Goal: Task Accomplishment & Management: Manage account settings

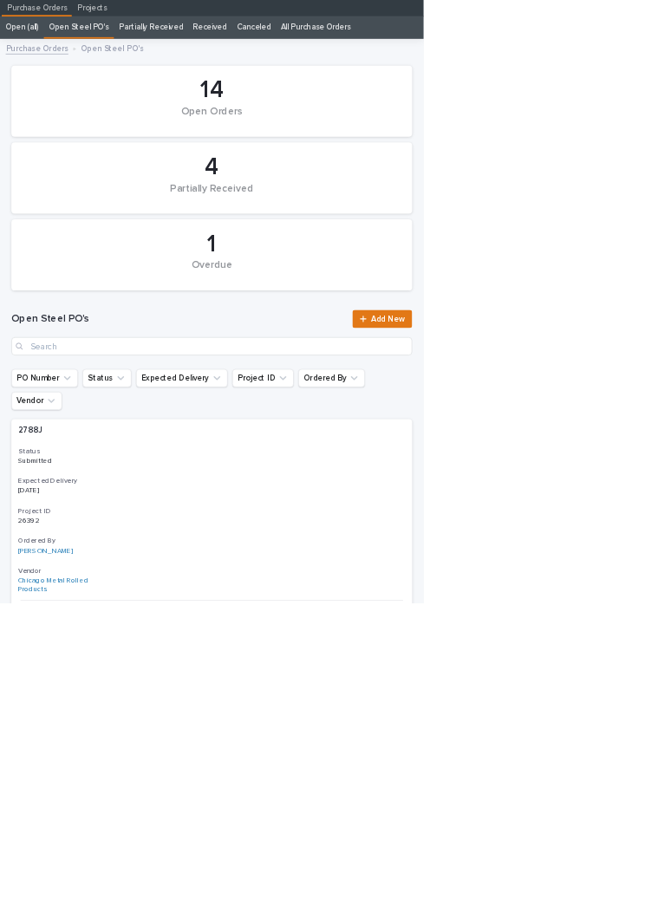
scroll to position [67, 0]
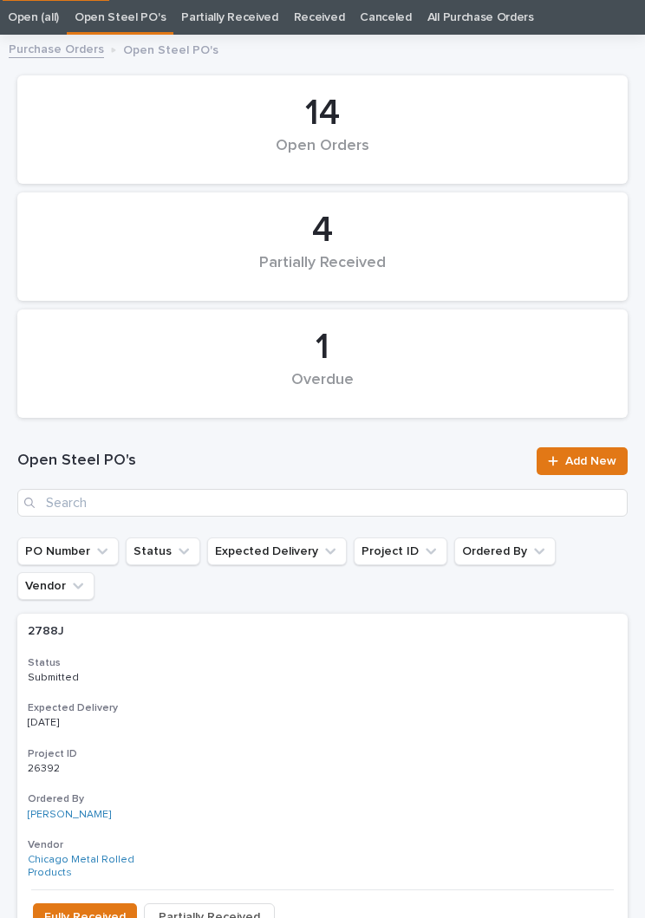
click at [373, 484] on div "Open Steel PO's Add New" at bounding box center [322, 481] width 610 height 69
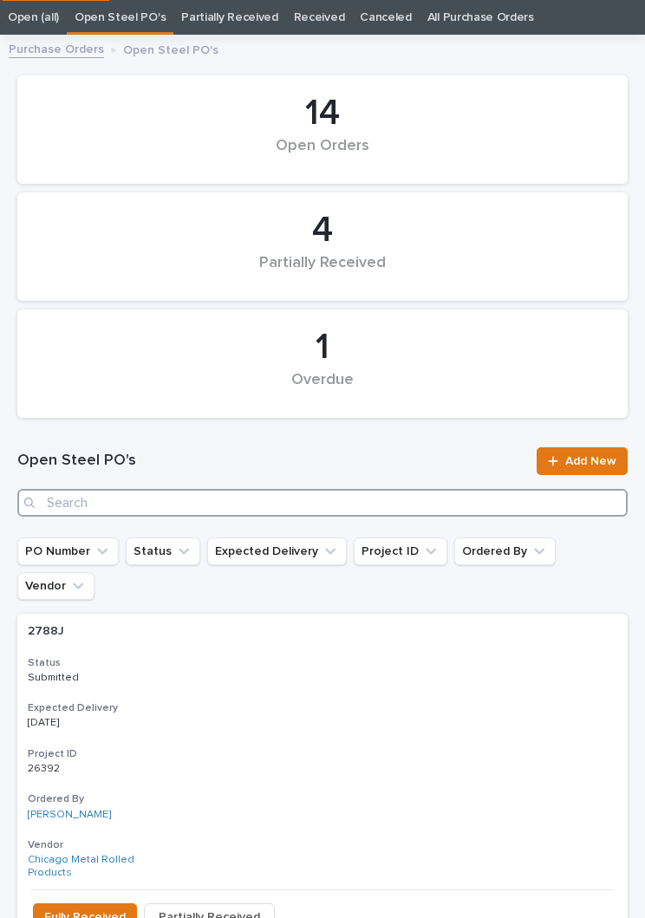
click at [340, 511] on input "Search" at bounding box center [322, 503] width 610 height 28
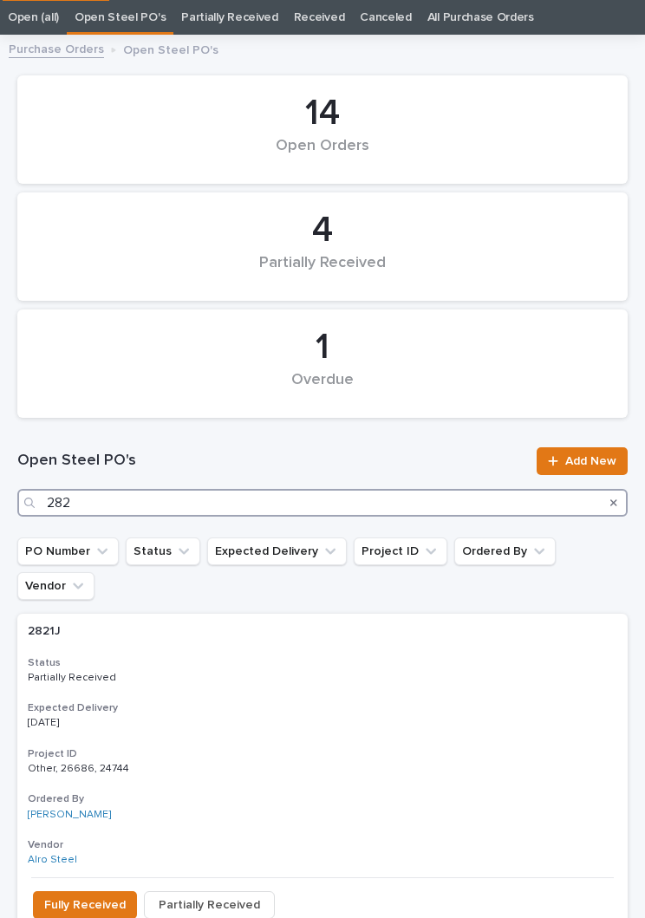
type input "2821"
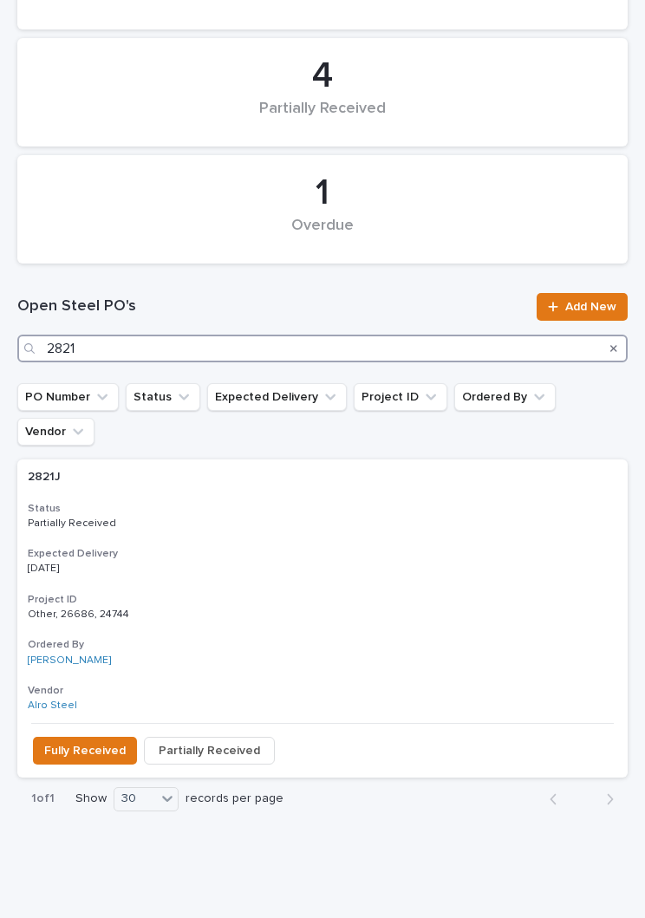
scroll to position [221, 0]
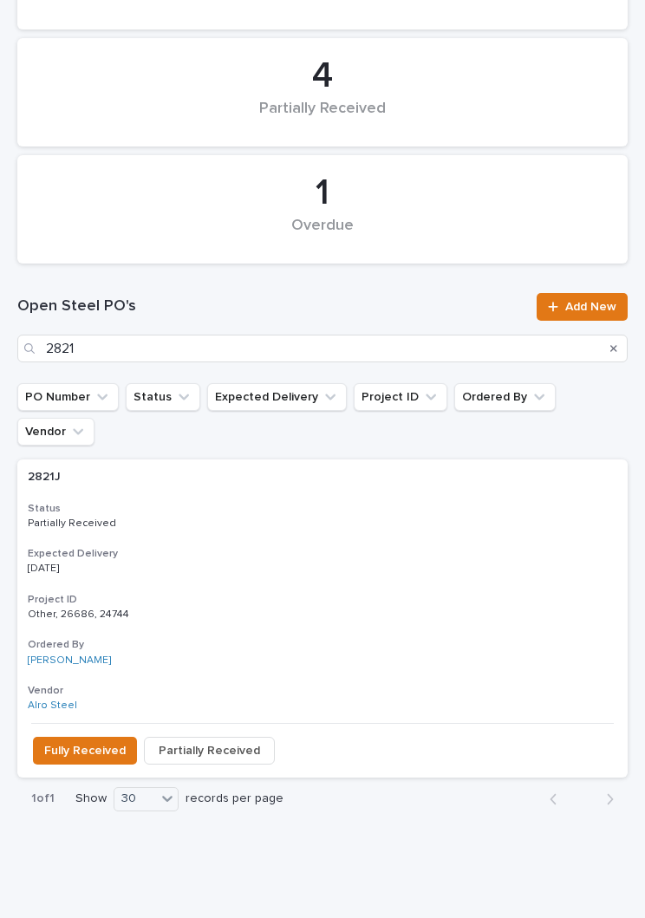
click at [315, 563] on p "[DATE]" at bounding box center [323, 569] width 590 height 12
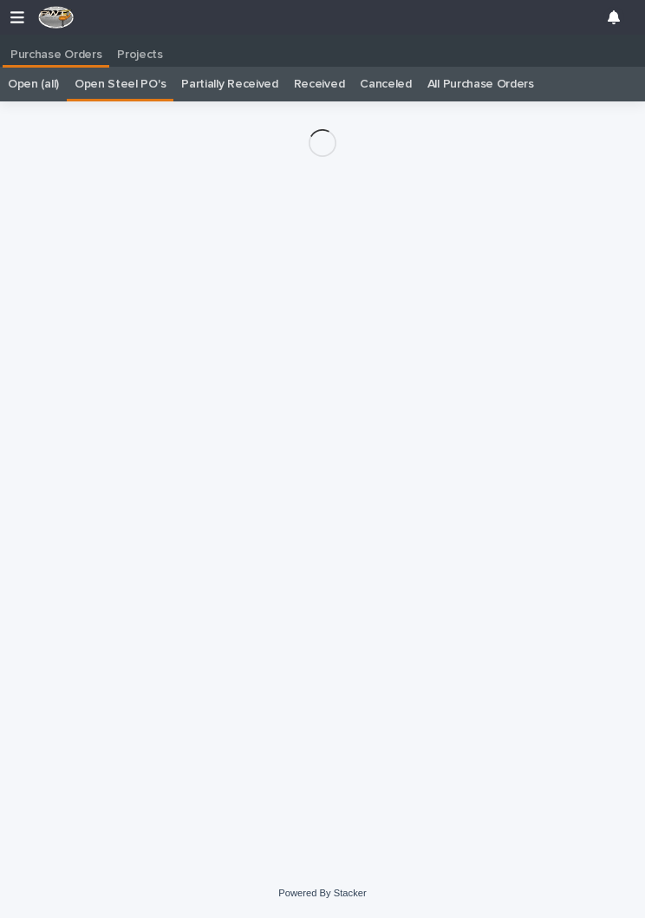
scroll to position [27, 0]
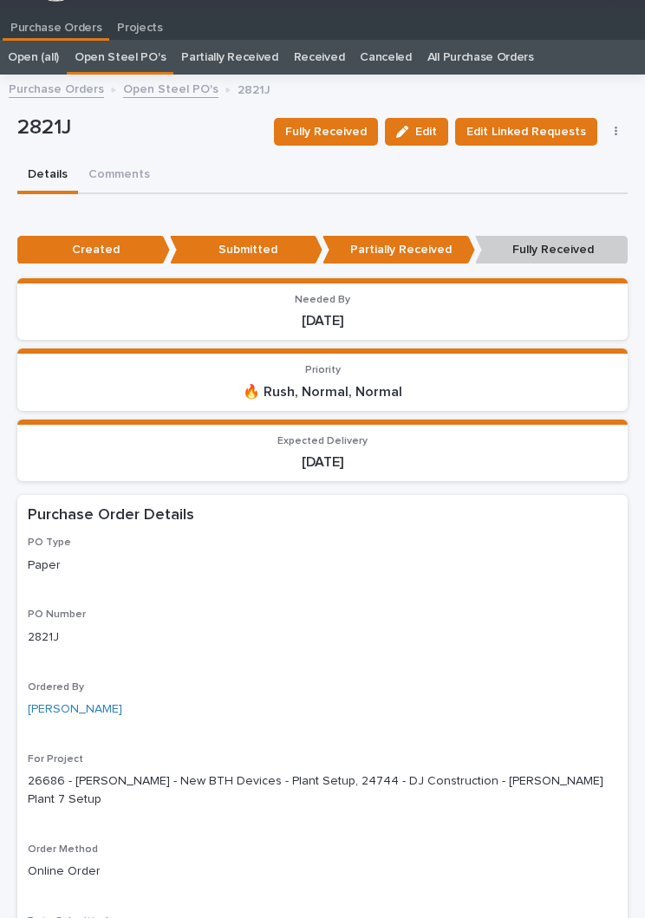
click at [329, 127] on span "Fully Received" at bounding box center [326, 131] width 82 height 17
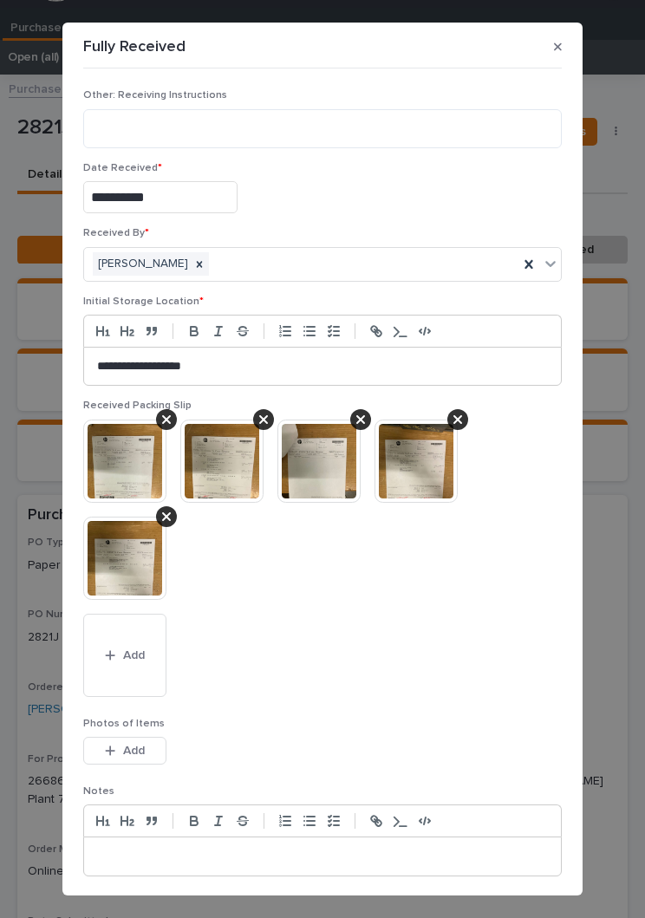
click at [140, 580] on button "Add" at bounding box center [124, 655] width 83 height 83
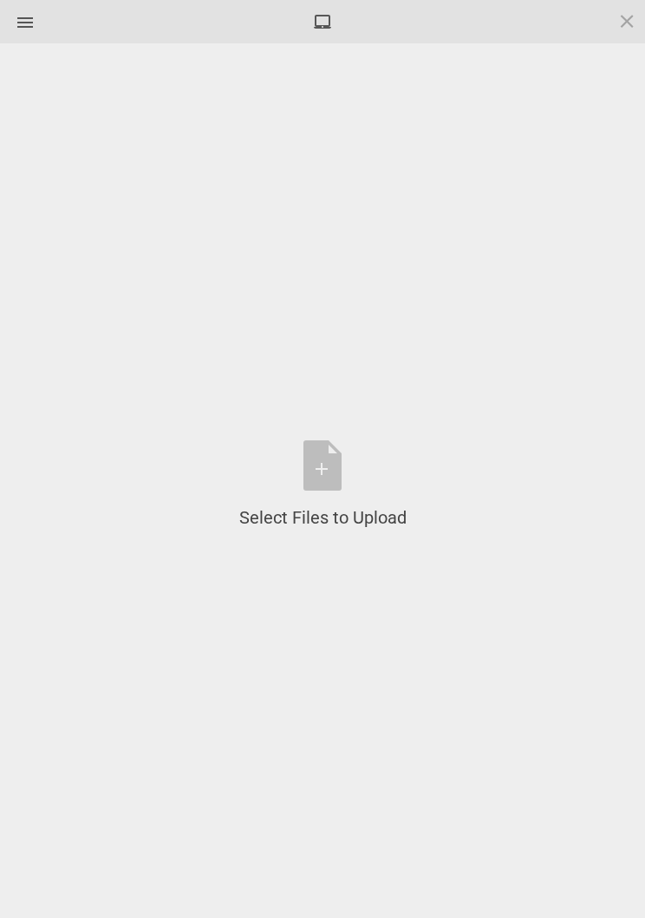
click at [319, 468] on div "Select Files to Upload or Drag and Drop, Copy and Paste Files" at bounding box center [322, 484] width 167 height 89
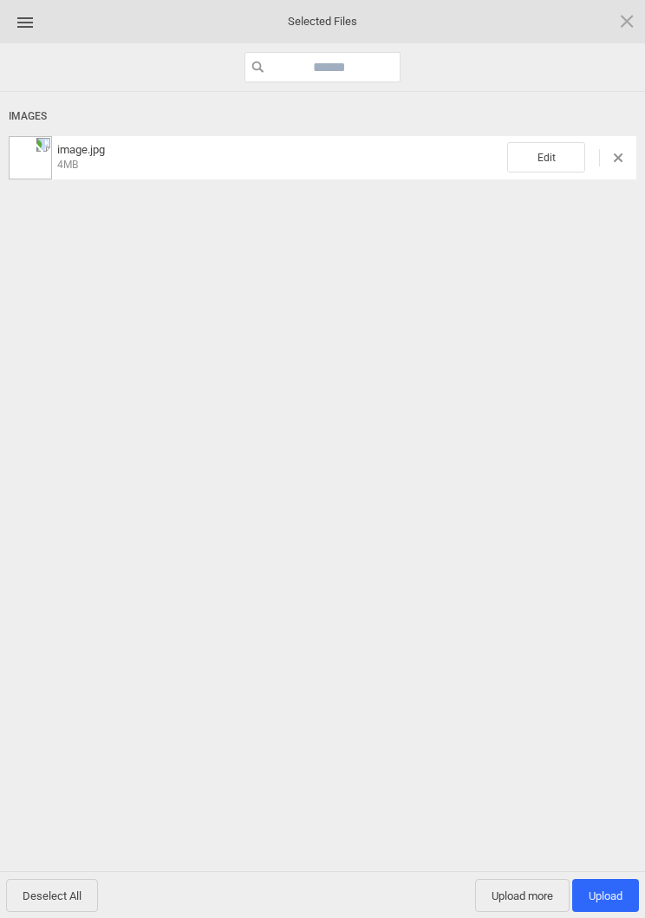
click at [559, 159] on span "Edit" at bounding box center [546, 157] width 78 height 30
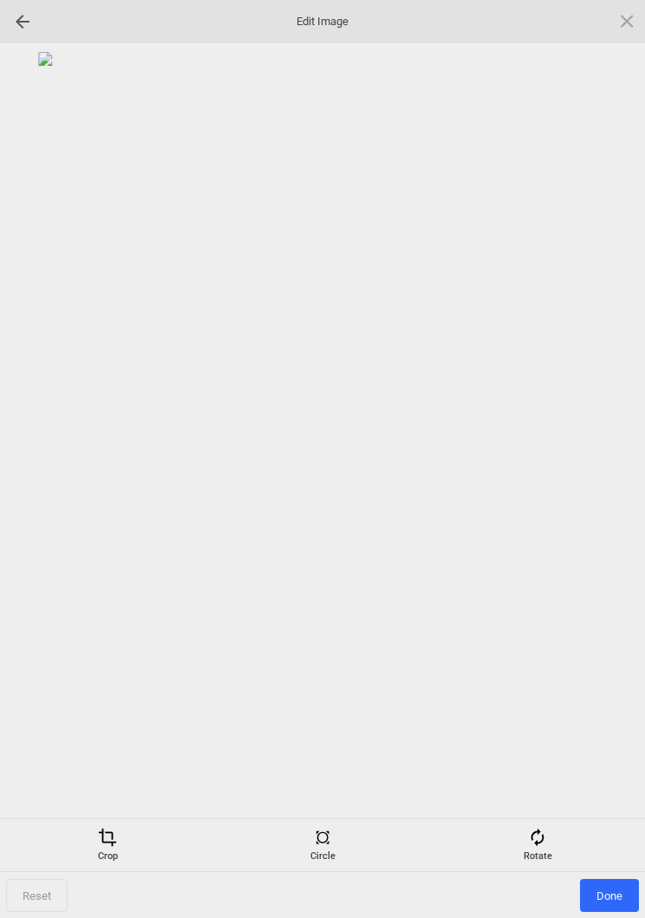
click at [558, 580] on div "Rotate" at bounding box center [537, 845] width 206 height 35
click at [576, 474] on div at bounding box center [323, 431] width 628 height 758
click at [611, 456] on div at bounding box center [605, 459] width 43 height 43
click at [612, 456] on div at bounding box center [605, 459] width 43 height 43
click at [623, 452] on div at bounding box center [605, 459] width 43 height 43
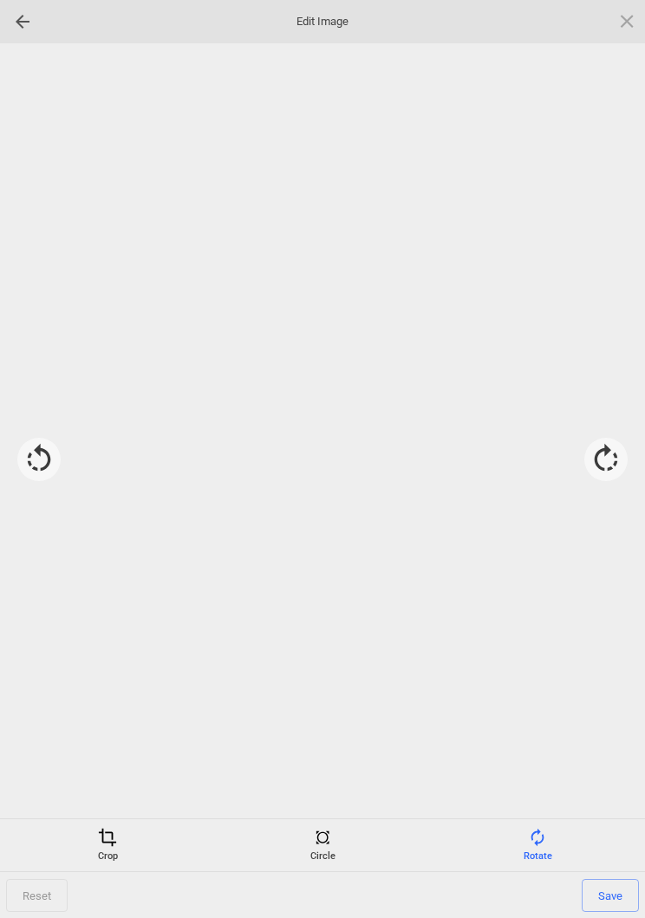
click at [611, 445] on div at bounding box center [605, 459] width 43 height 43
click at [611, 580] on span "Save" at bounding box center [610, 895] width 57 height 33
click at [599, 580] on span "Done" at bounding box center [609, 895] width 59 height 33
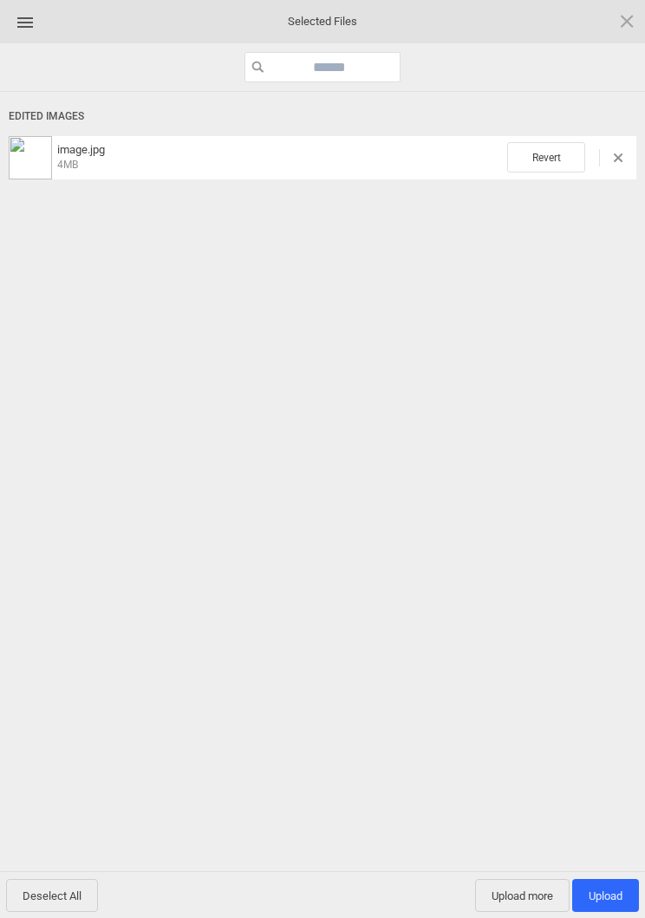
click at [610, 580] on span "Upload 1" at bounding box center [606, 896] width 34 height 13
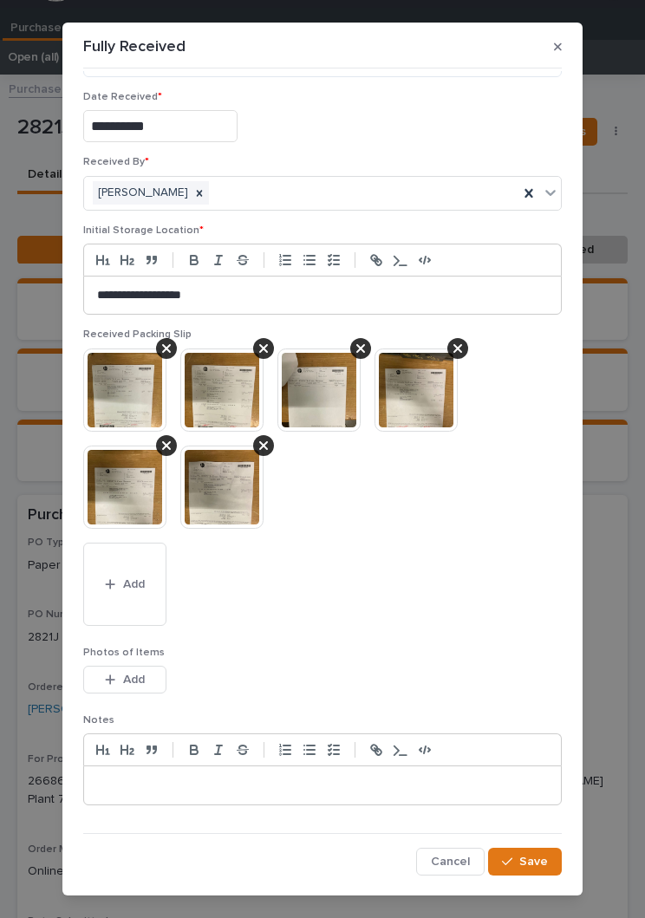
scroll to position [70, 0]
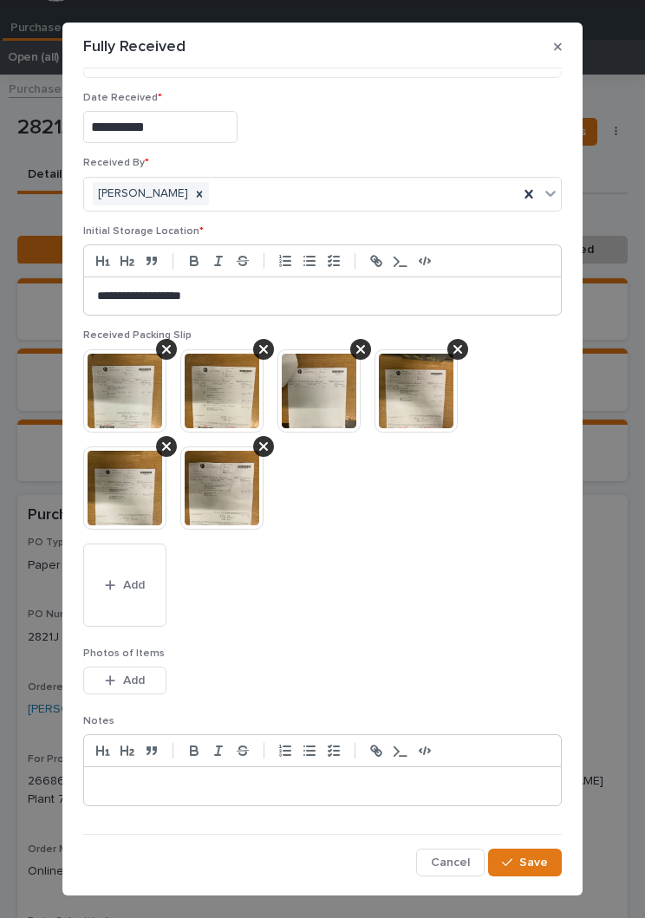
click at [534, 580] on span "Save" at bounding box center [533, 863] width 29 height 12
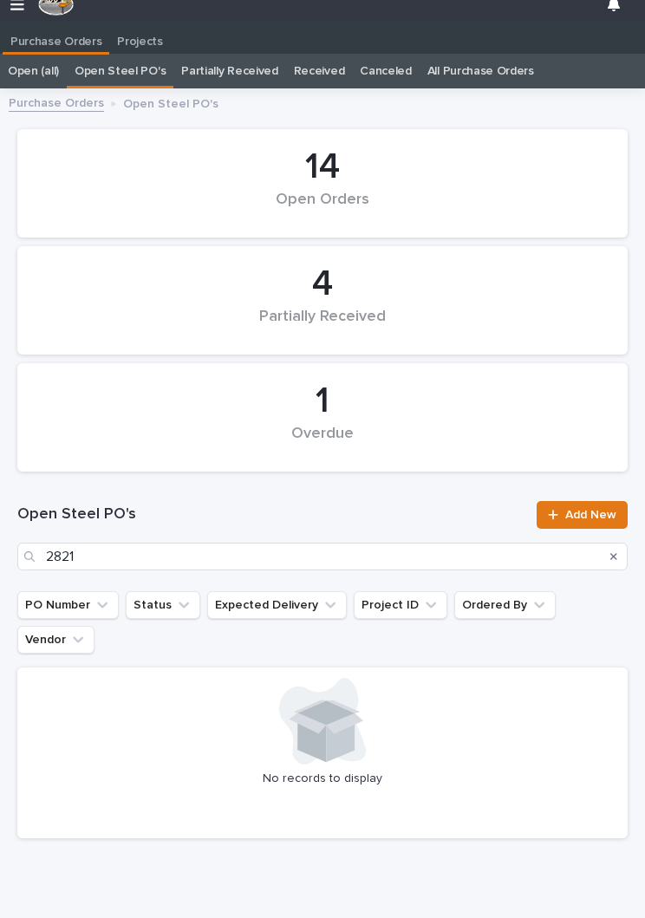
scroll to position [27, 0]
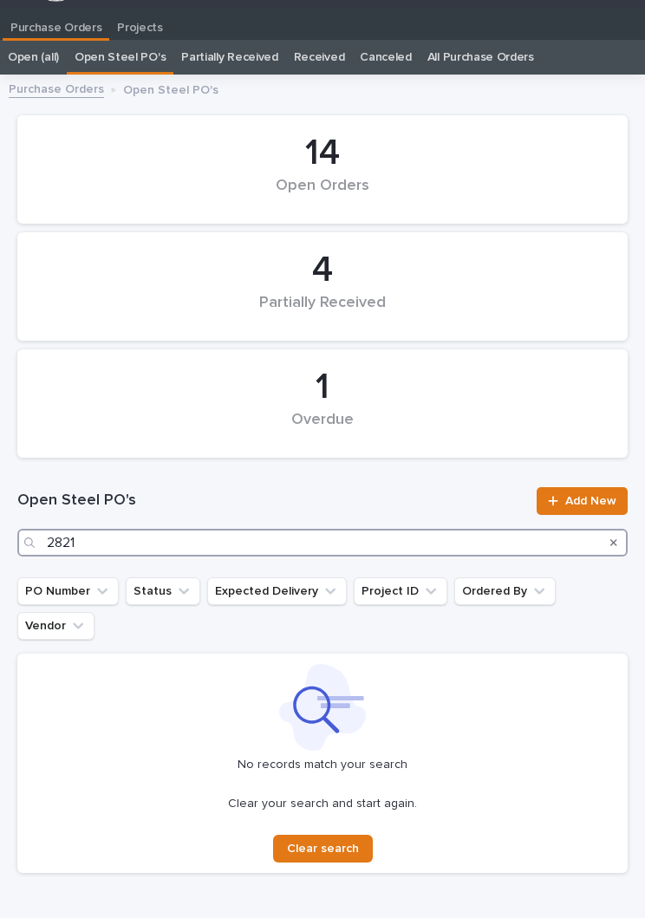
click at [214, 546] on input "2821" at bounding box center [322, 543] width 610 height 28
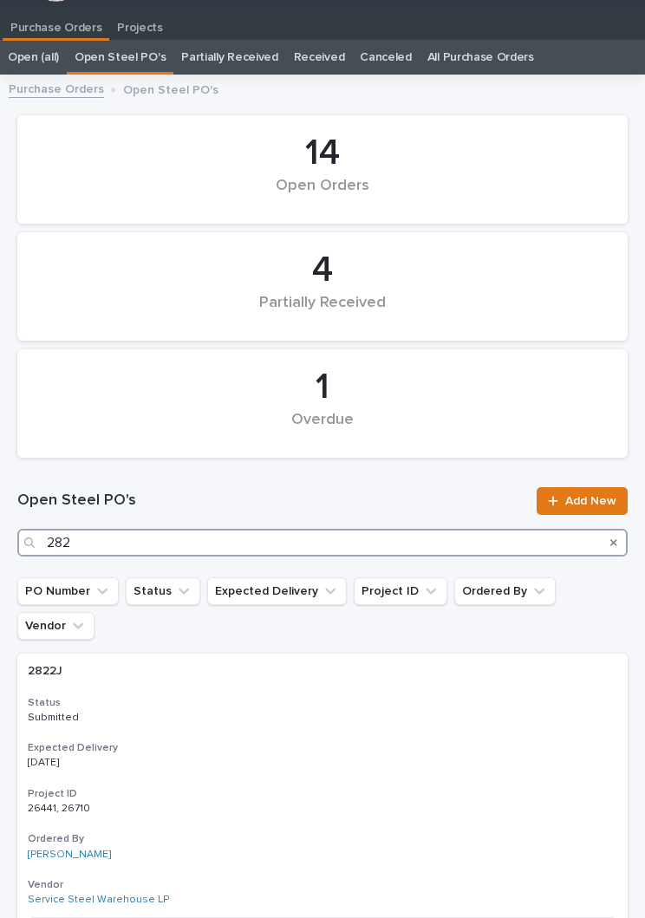
type input "2826"
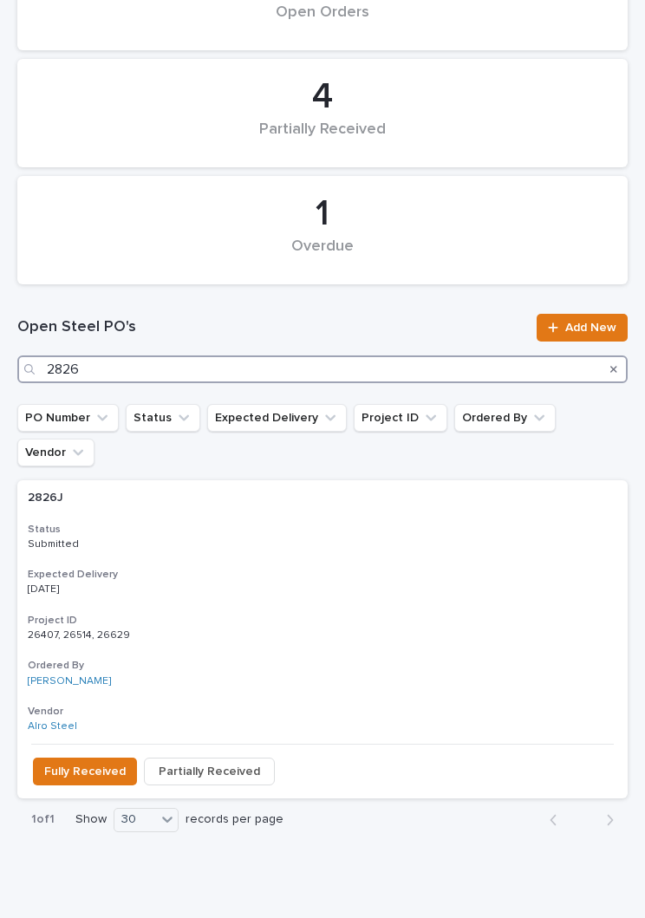
scroll to position [199, 0]
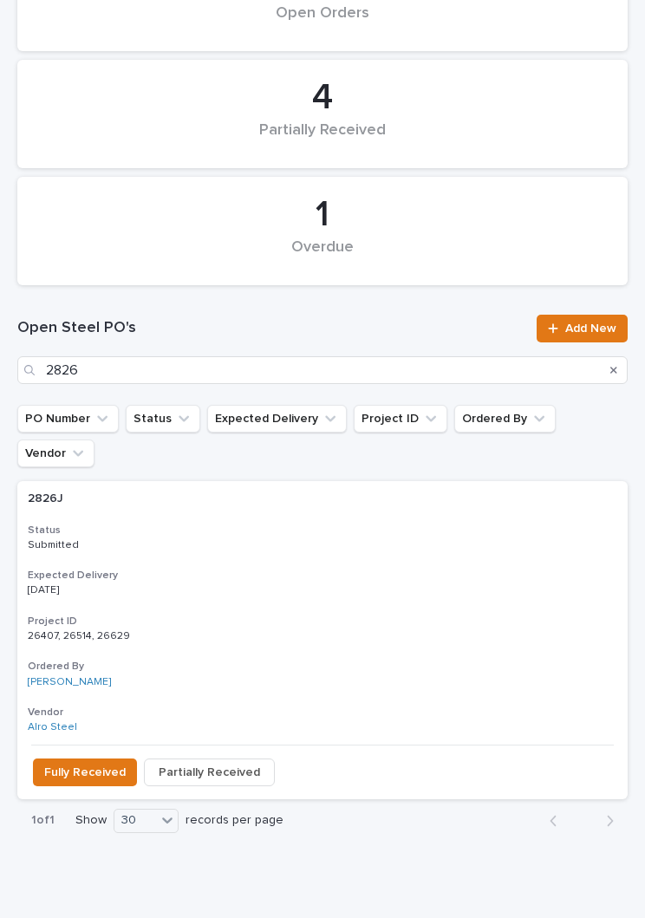
click at [327, 519] on div "2826J 2826J Status Submitted Expected Delivery [DATE] Project ID 26407, 26514, …" at bounding box center [322, 613] width 610 height 264
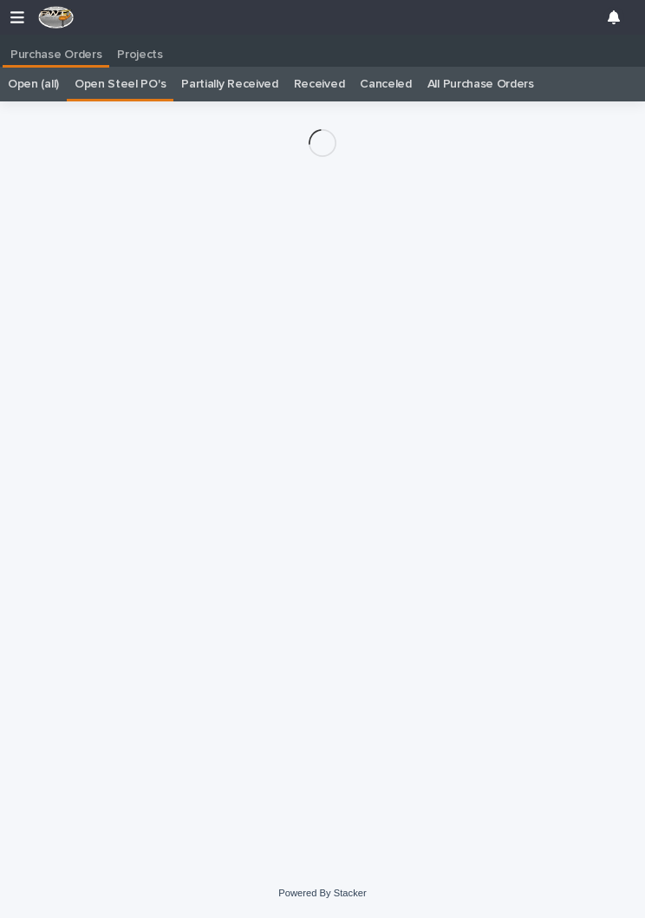
scroll to position [27, 0]
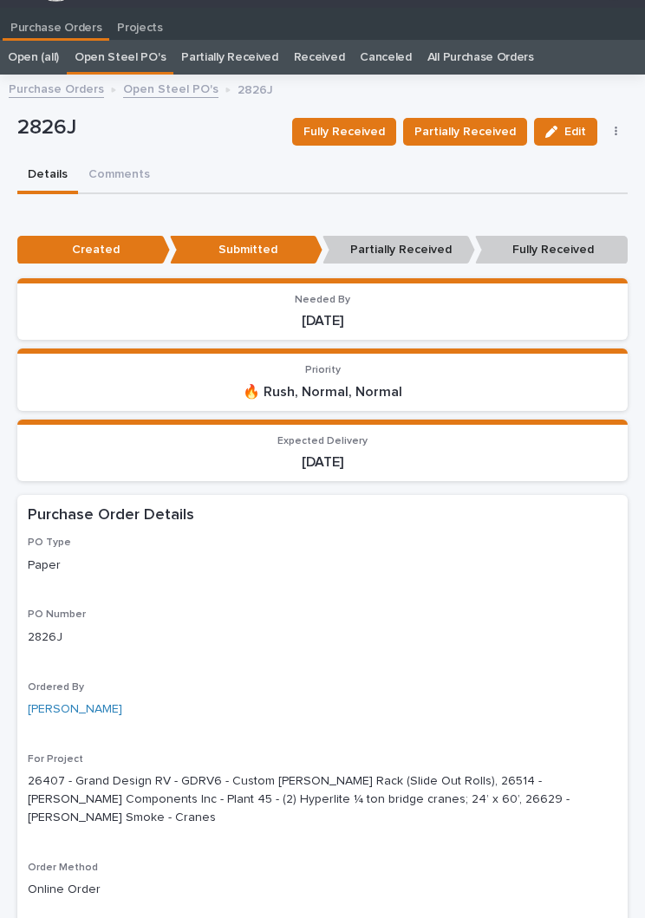
click at [360, 131] on span "Fully Received" at bounding box center [344, 131] width 82 height 17
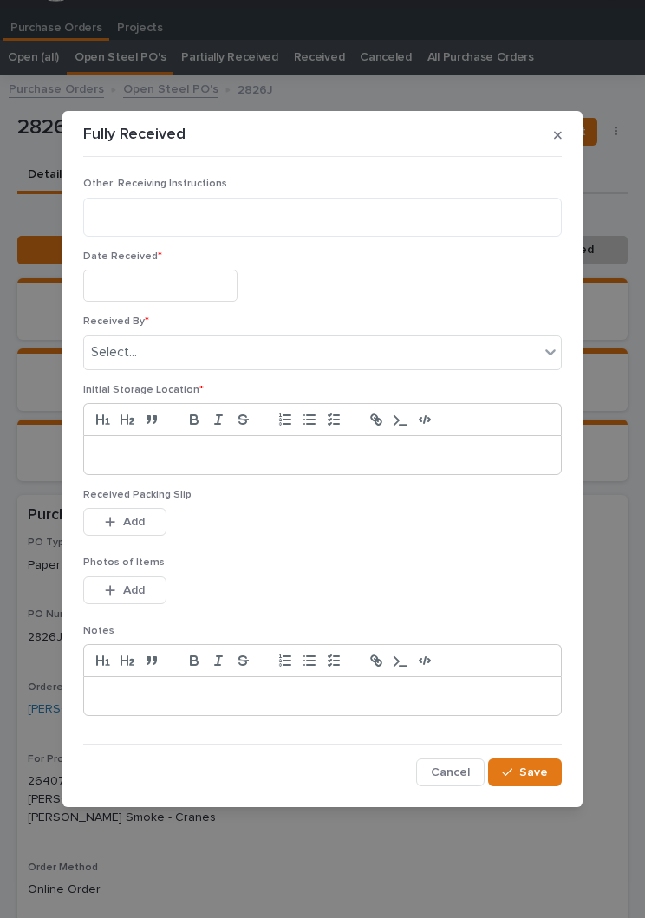
click at [176, 285] on input "text" at bounding box center [160, 286] width 154 height 32
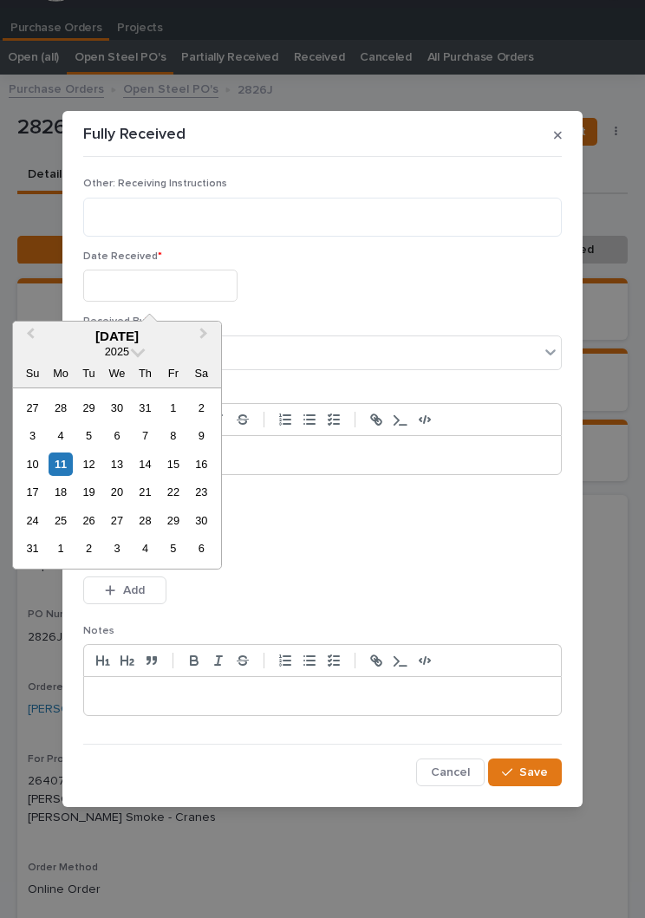
click at [70, 471] on div "11" at bounding box center [60, 464] width 23 height 23
type input "**********"
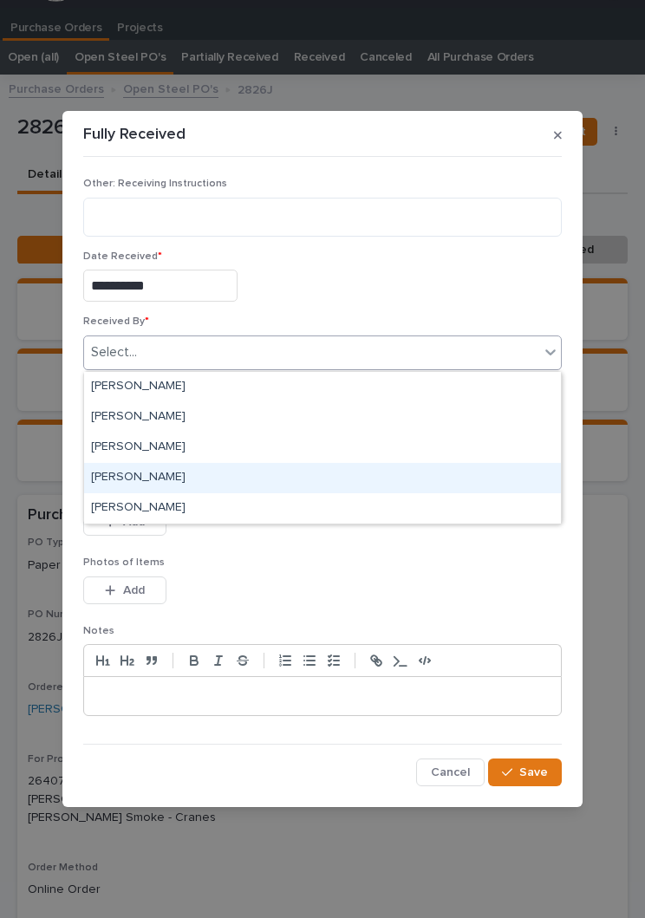
click at [186, 471] on div "[PERSON_NAME]" at bounding box center [322, 478] width 477 height 30
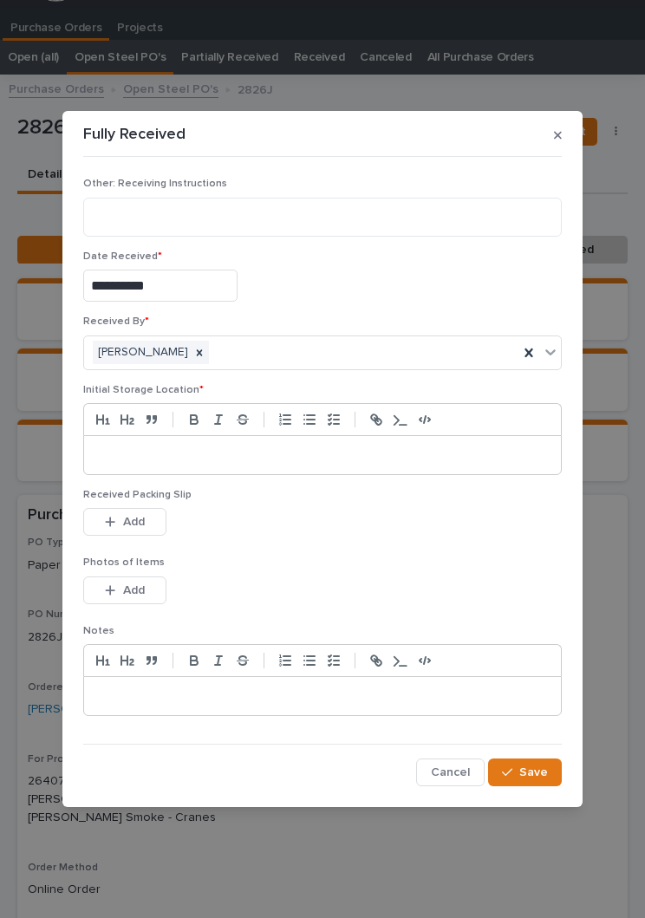
click at [315, 453] on p at bounding box center [322, 455] width 451 height 17
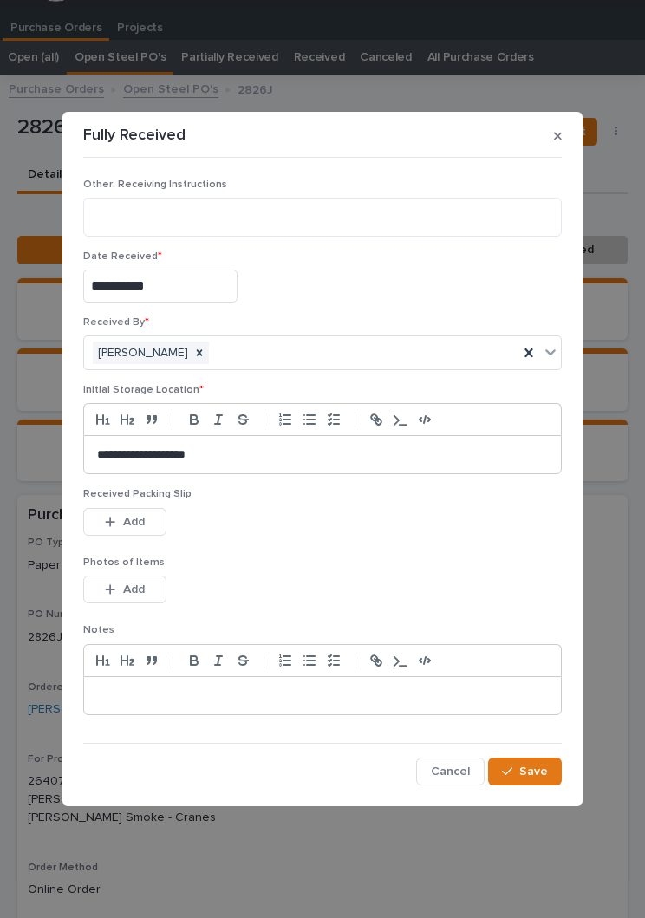
click at [346, 559] on p "Photos of Items" at bounding box center [322, 563] width 479 height 12
click at [139, 502] on div "Received Packing Slip This file cannot be opened Download File Add" at bounding box center [322, 522] width 479 height 68
click at [149, 519] on button "Add" at bounding box center [124, 522] width 83 height 28
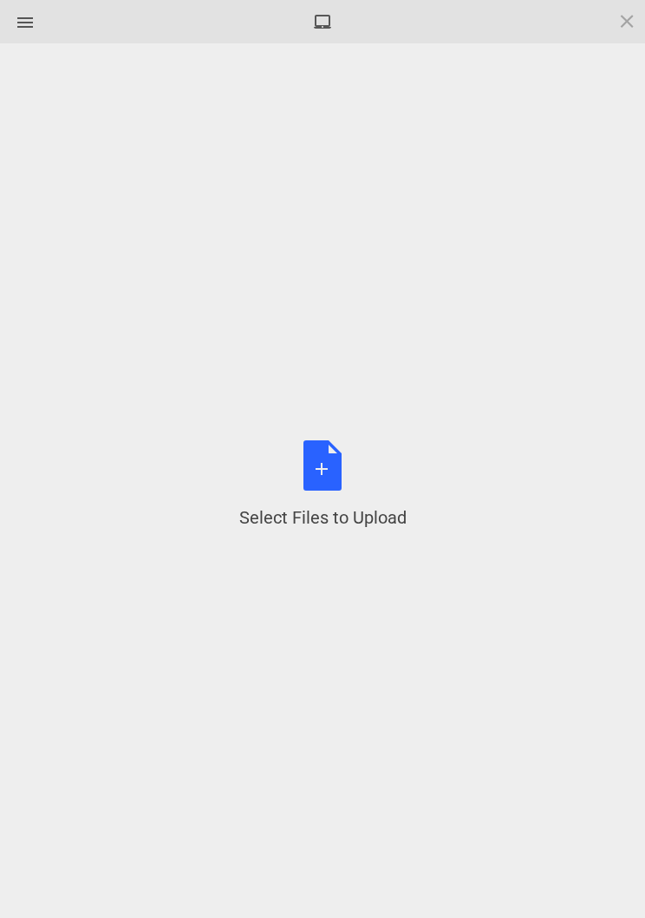
click at [337, 485] on div "Select Files to Upload or Drag and Drop, Copy and Paste Files" at bounding box center [322, 484] width 167 height 89
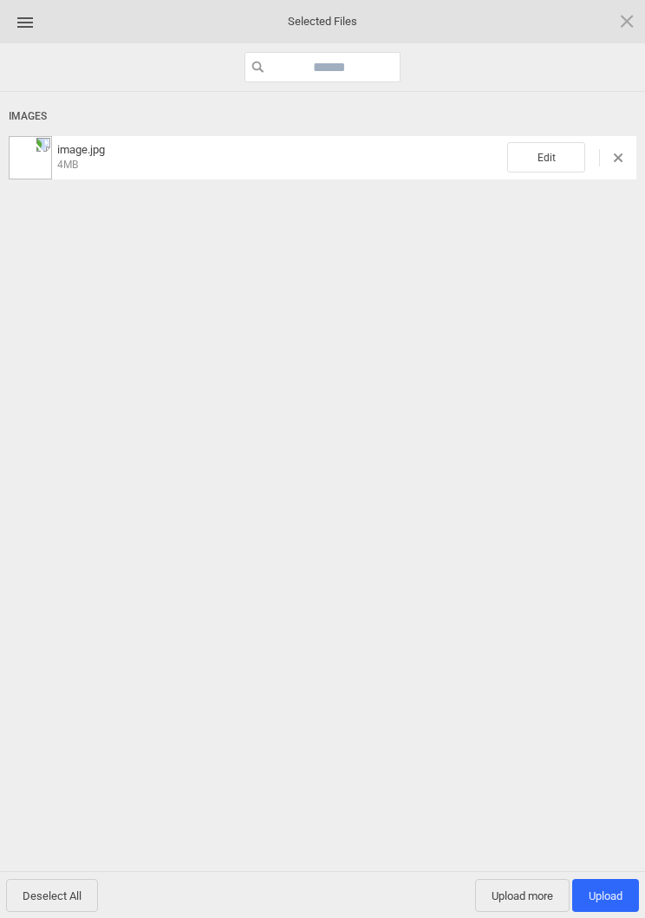
click at [559, 152] on span "Edit" at bounding box center [546, 157] width 78 height 30
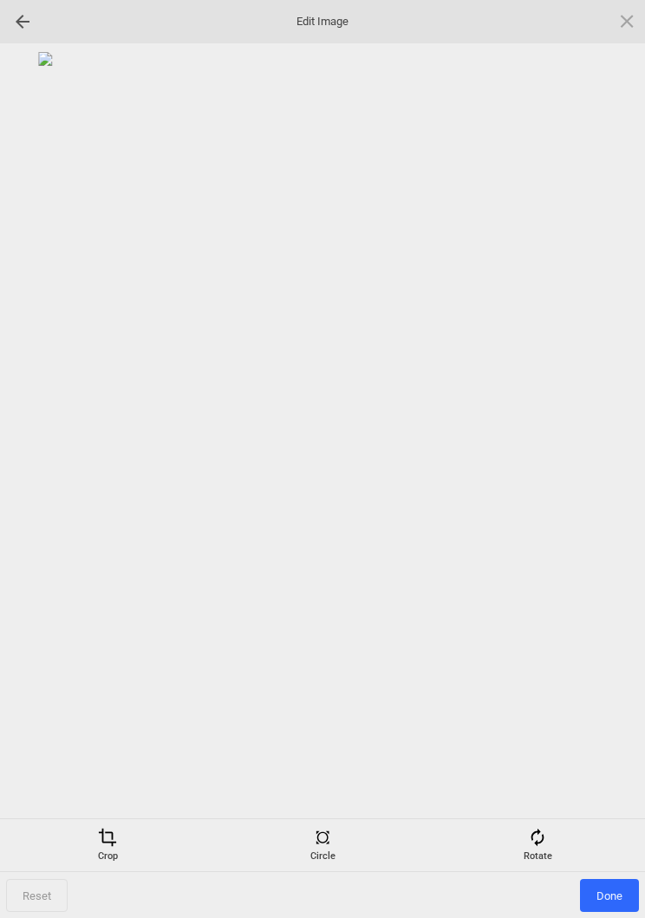
click at [548, 580] on div "Rotate" at bounding box center [537, 845] width 206 height 35
click at [603, 459] on div at bounding box center [605, 459] width 43 height 43
click at [600, 459] on div at bounding box center [605, 459] width 43 height 43
click at [604, 462] on div at bounding box center [605, 459] width 43 height 43
click at [608, 453] on div at bounding box center [605, 459] width 43 height 43
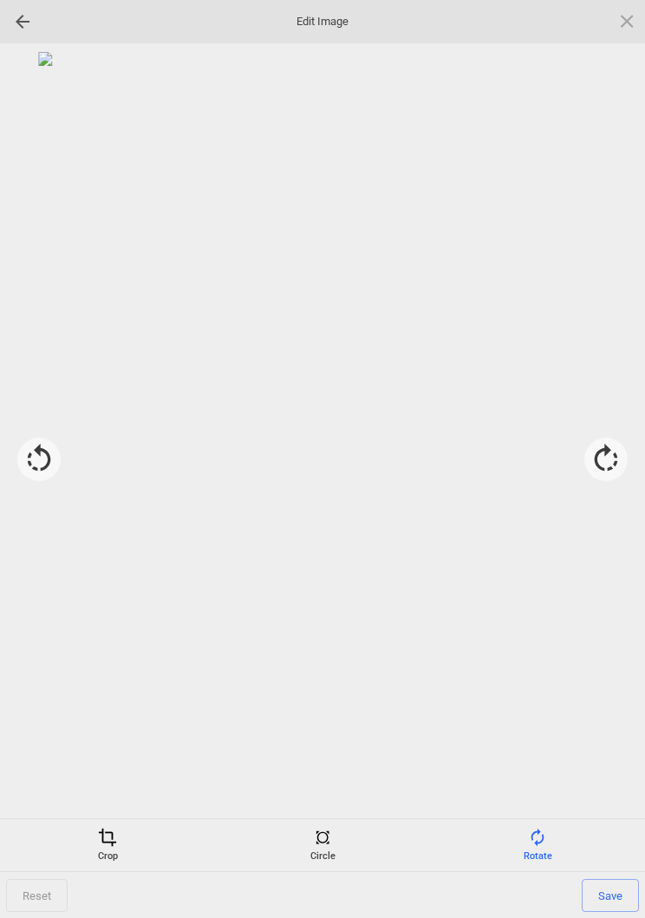
click at [616, 580] on span "Save" at bounding box center [610, 895] width 57 height 33
click at [603, 580] on span "Done" at bounding box center [609, 895] width 59 height 33
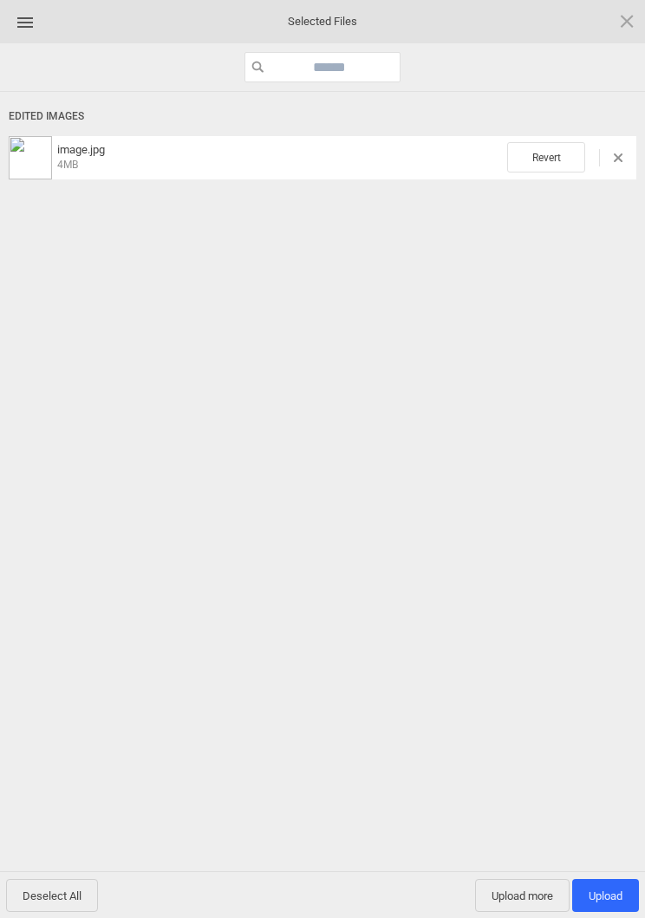
click at [530, 580] on span "Upload more" at bounding box center [522, 895] width 95 height 33
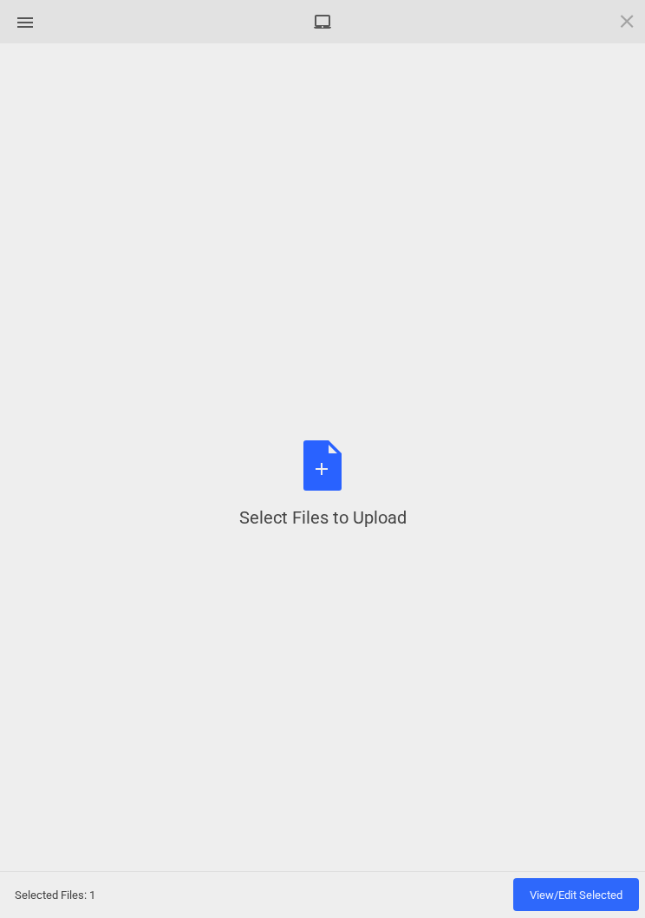
click at [334, 461] on div "Select Files to Upload or Drag and Drop, Copy and Paste Files" at bounding box center [322, 484] width 167 height 89
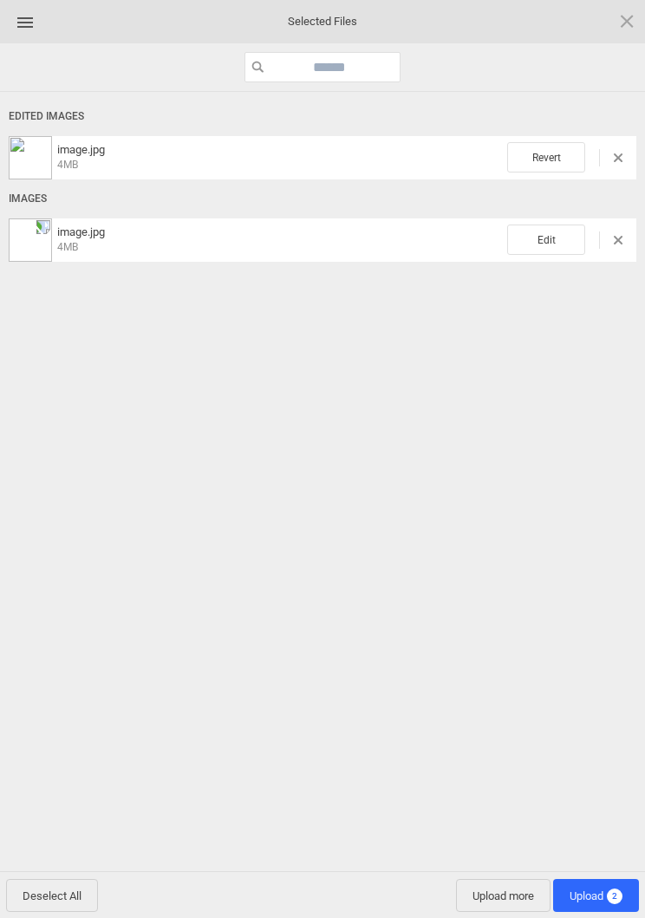
click at [555, 232] on span "Edit" at bounding box center [546, 240] width 78 height 30
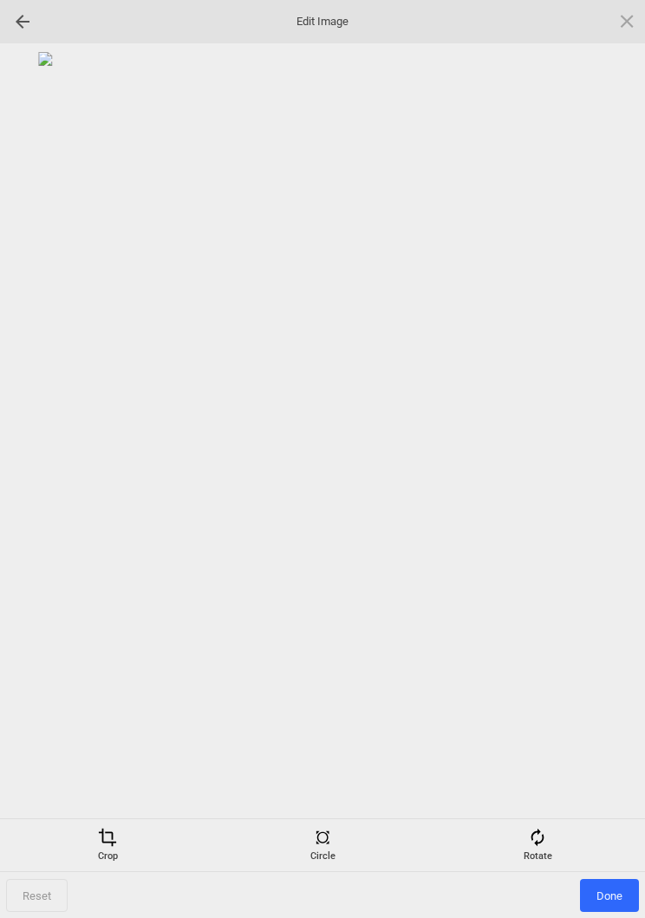
click at [539, 580] on span at bounding box center [537, 837] width 19 height 19
click at [610, 464] on div at bounding box center [605, 459] width 43 height 43
click at [608, 465] on div at bounding box center [605, 459] width 43 height 43
click at [606, 456] on div at bounding box center [605, 459] width 43 height 43
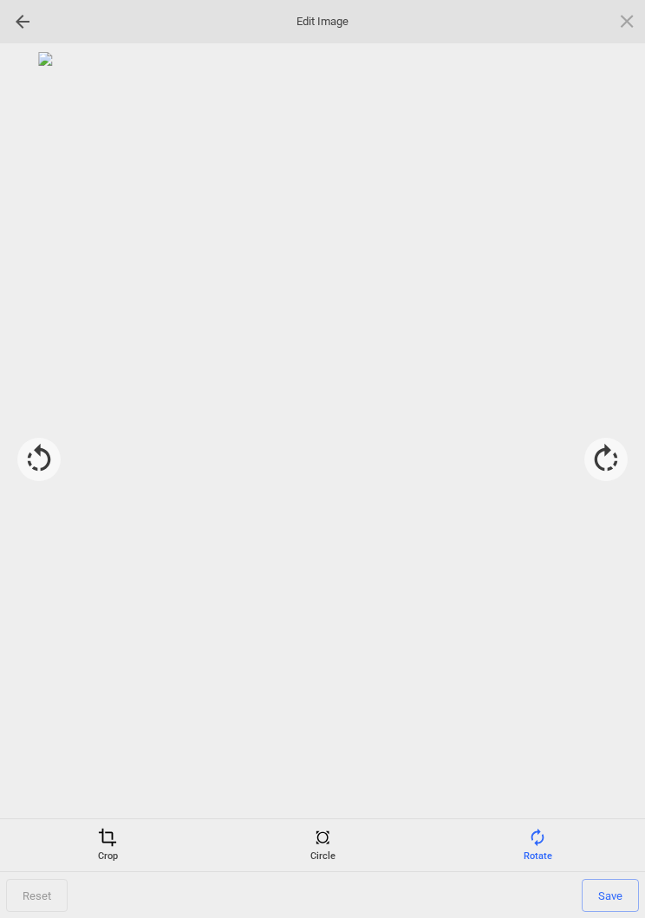
click at [611, 580] on span "Save" at bounding box center [610, 895] width 57 height 33
click at [605, 580] on span "Done" at bounding box center [609, 895] width 59 height 33
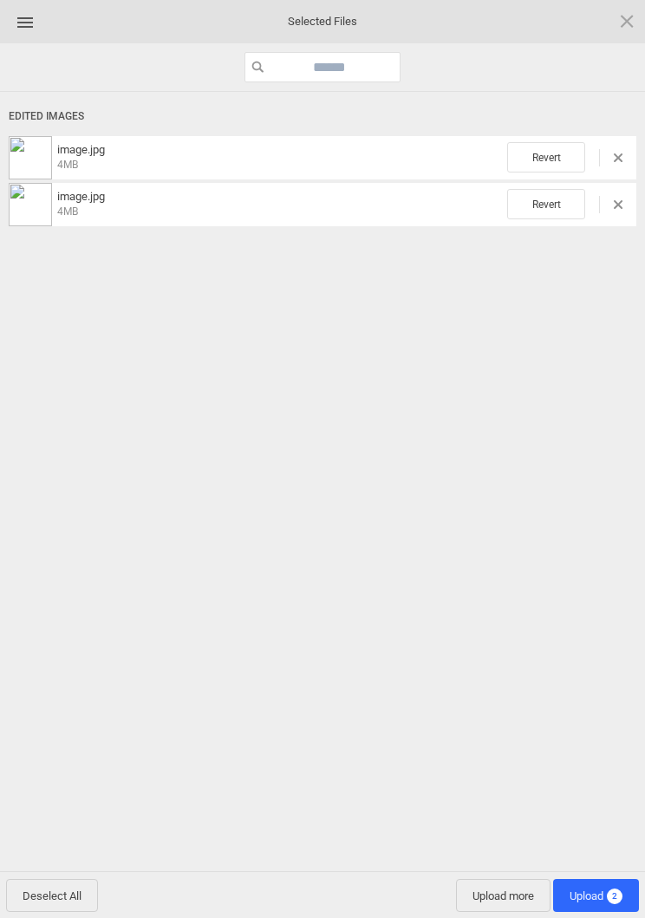
click at [486, 580] on span "Upload more" at bounding box center [503, 895] width 95 height 33
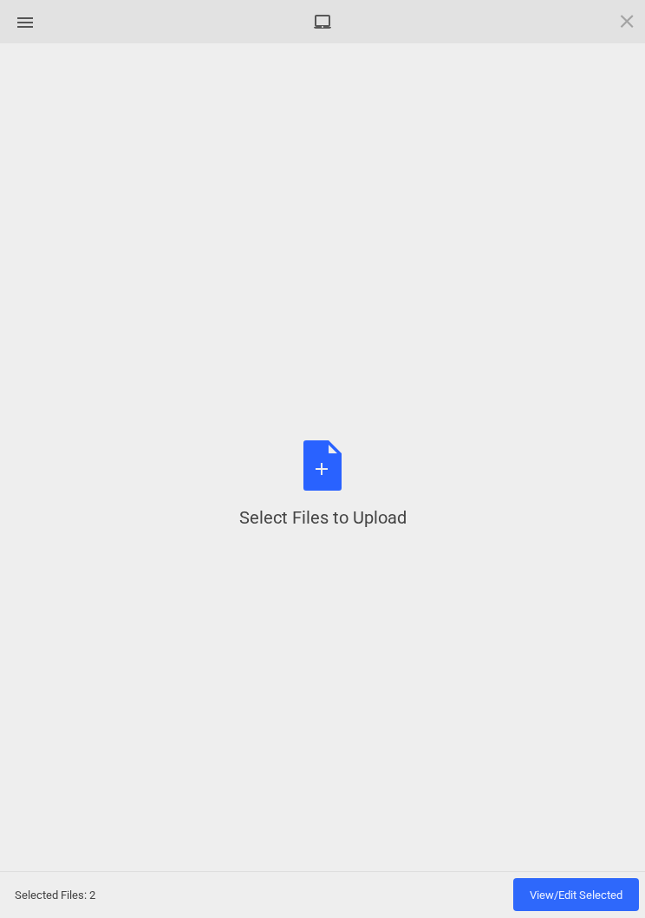
click at [350, 461] on div "Select Files to Upload or Drag and Drop, Copy and Paste Files" at bounding box center [322, 484] width 167 height 89
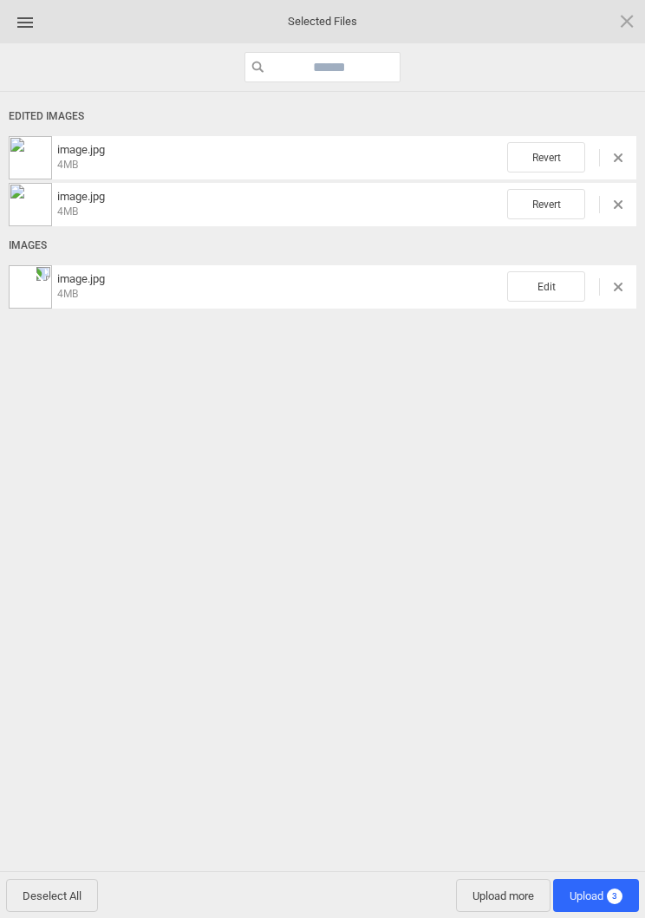
click at [563, 280] on span "Edit" at bounding box center [546, 286] width 78 height 30
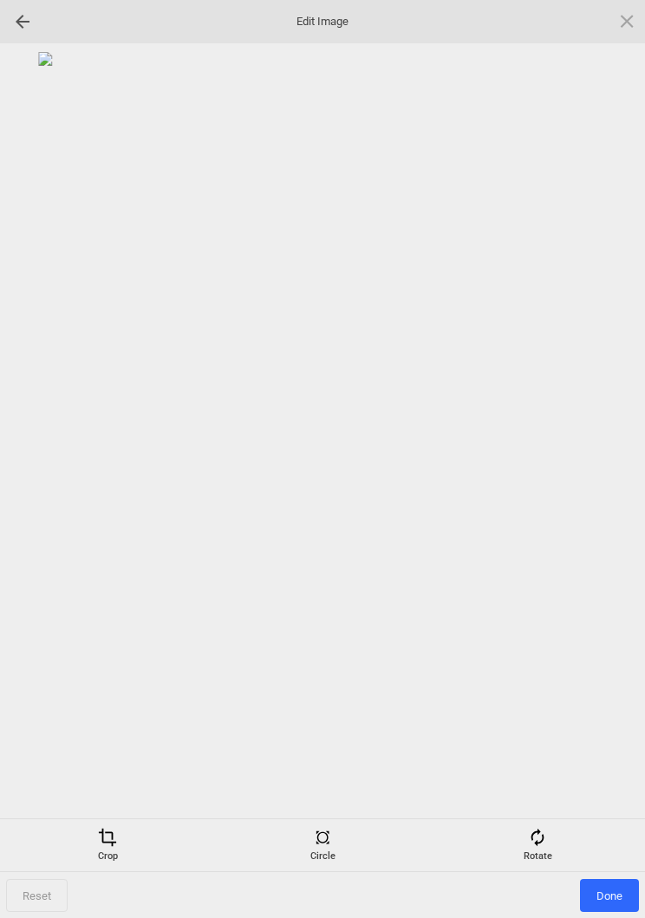
click at [549, 580] on div "Rotate" at bounding box center [537, 845] width 206 height 35
click at [597, 463] on div at bounding box center [605, 459] width 43 height 43
click at [606, 450] on div at bounding box center [605, 459] width 43 height 43
click at [603, 455] on div at bounding box center [605, 459] width 43 height 43
click at [603, 453] on div at bounding box center [605, 459] width 43 height 43
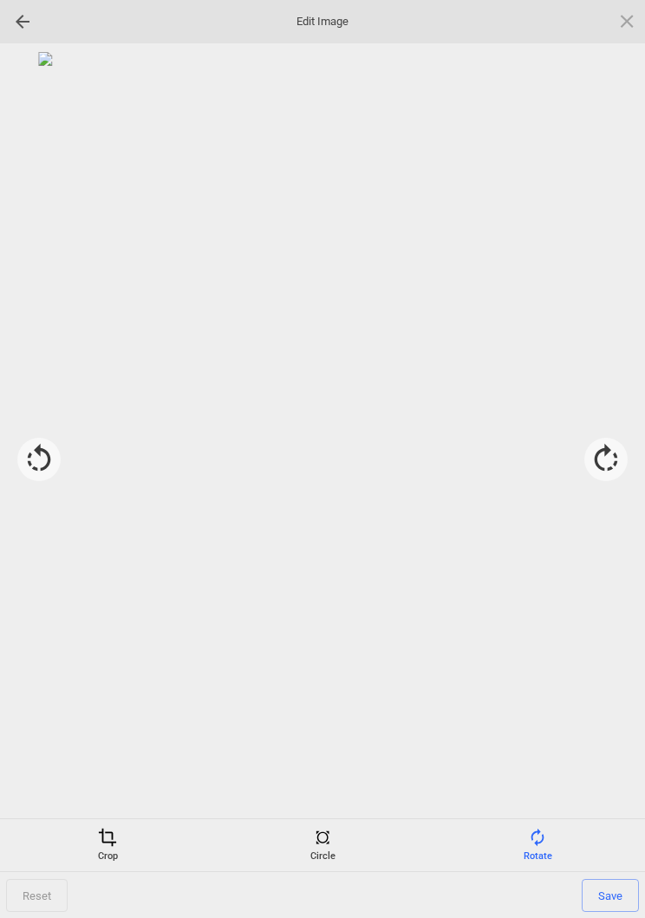
click at [617, 580] on span "Save" at bounding box center [610, 895] width 57 height 33
click at [610, 580] on span "Done" at bounding box center [609, 895] width 59 height 33
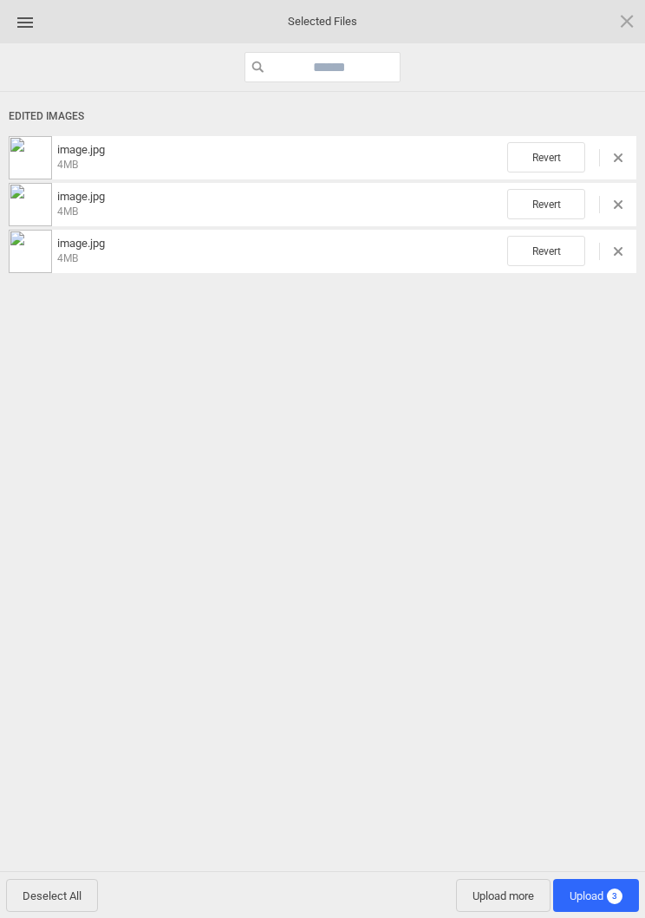
click at [600, 580] on span "Upload 3" at bounding box center [596, 896] width 53 height 13
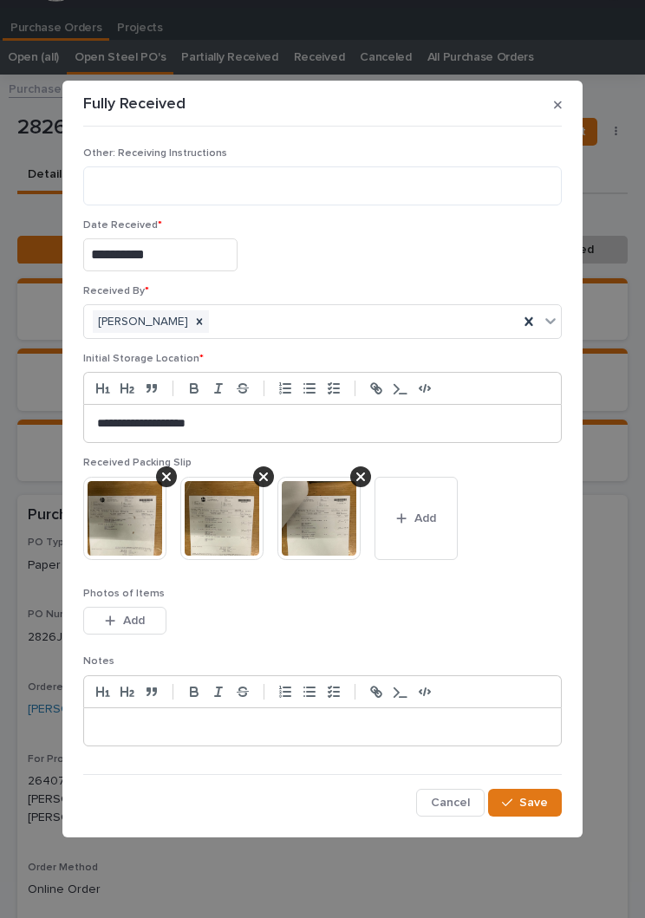
click at [544, 580] on span "Save" at bounding box center [533, 803] width 29 height 12
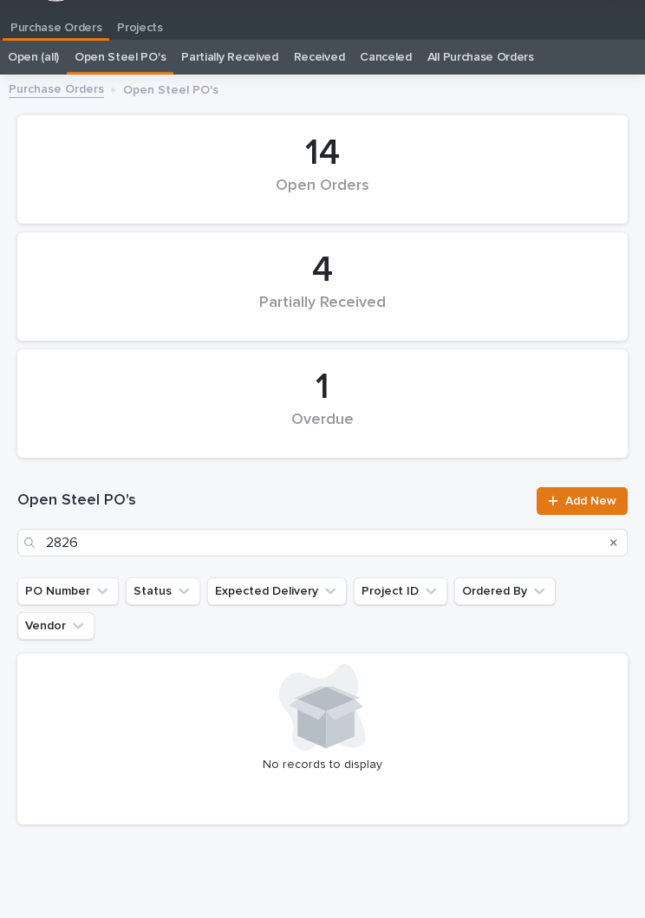
scroll to position [27, 0]
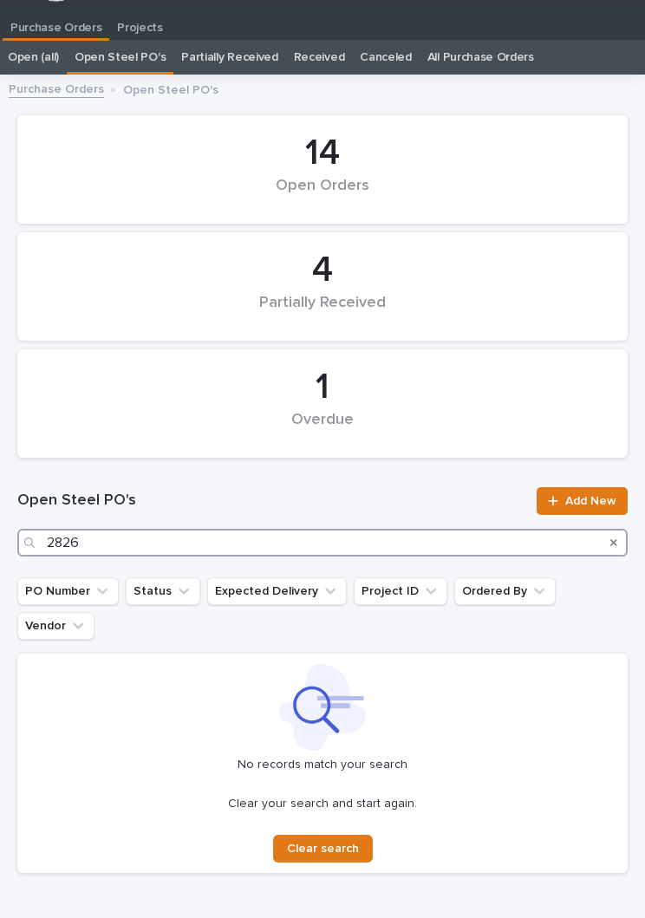
click at [254, 549] on input "2826" at bounding box center [322, 543] width 610 height 28
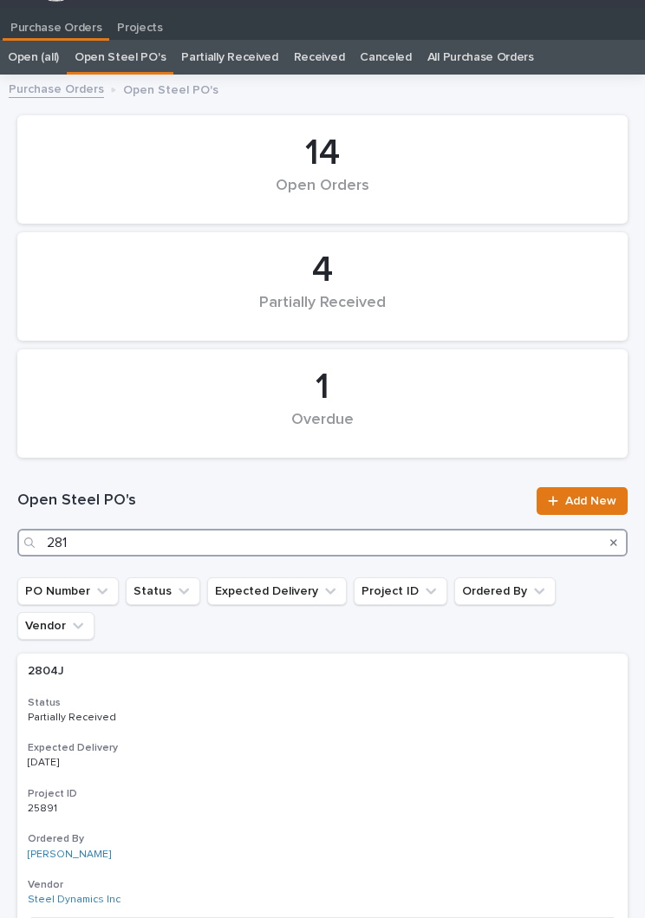
type input "2811"
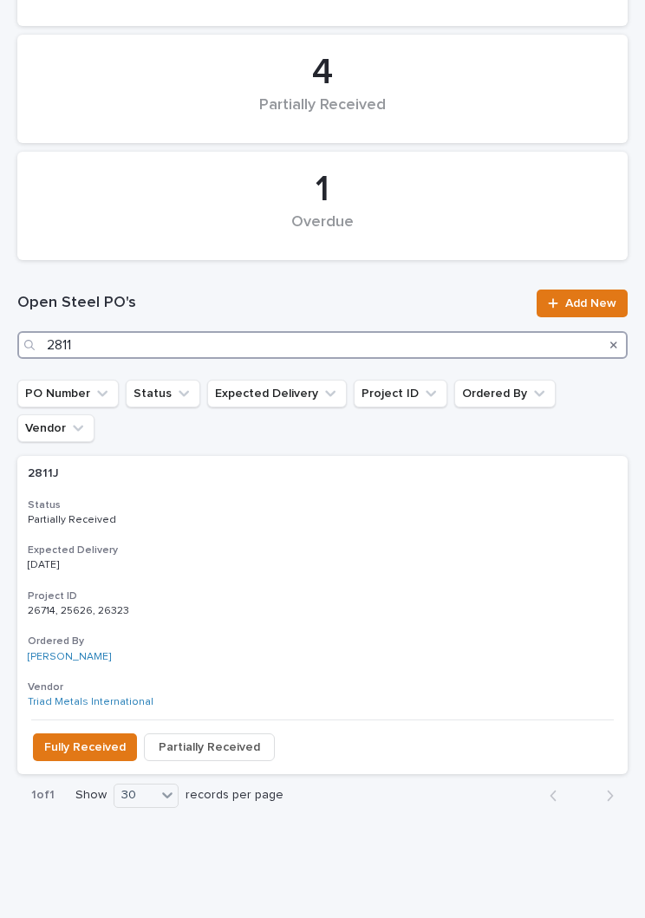
scroll to position [221, 0]
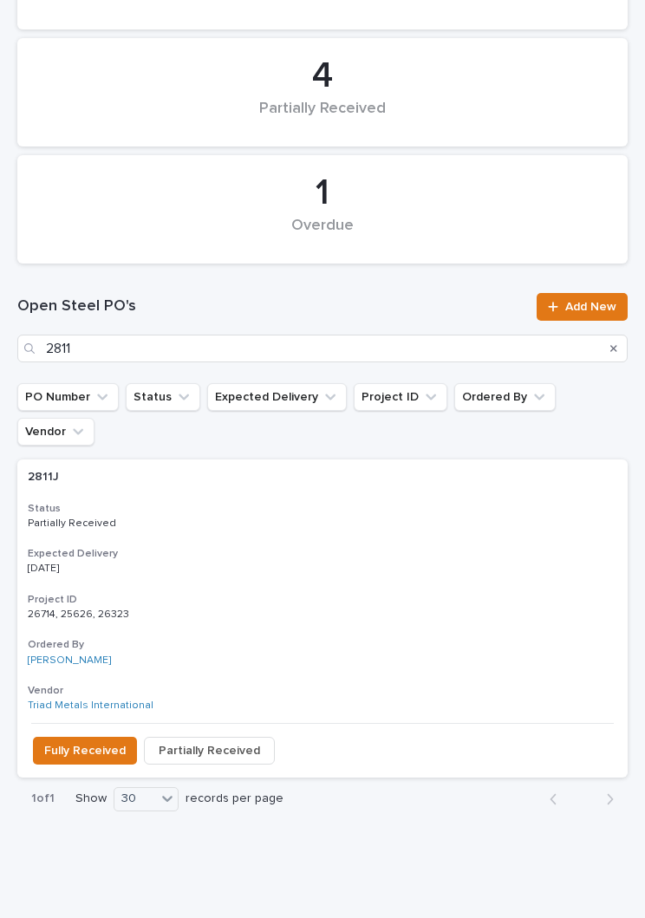
click at [300, 499] on div "2811J 2811J Status Partially Received Expected Delivery [DATE] Project ID 26714…" at bounding box center [322, 592] width 610 height 264
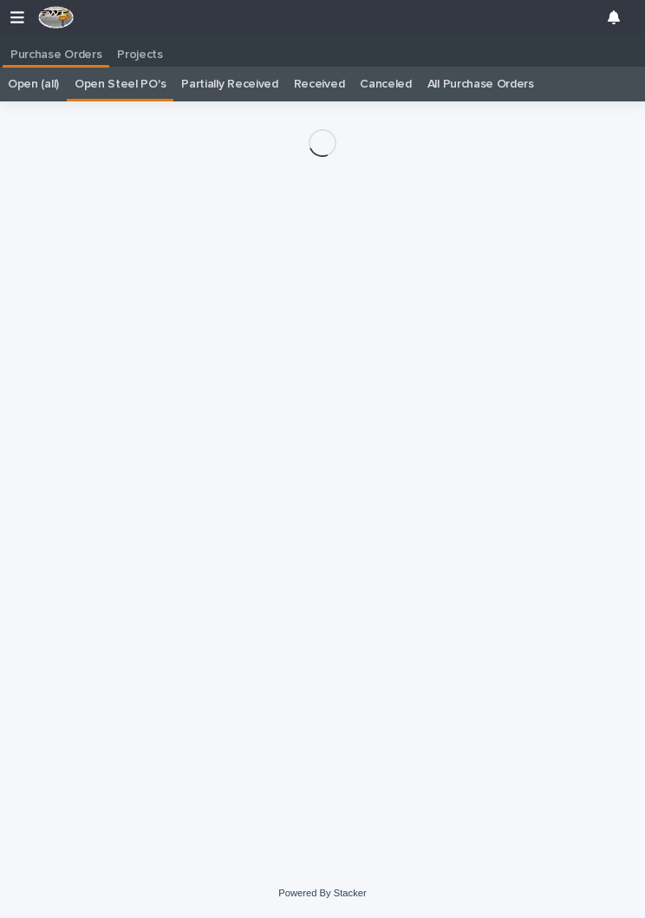
scroll to position [27, 0]
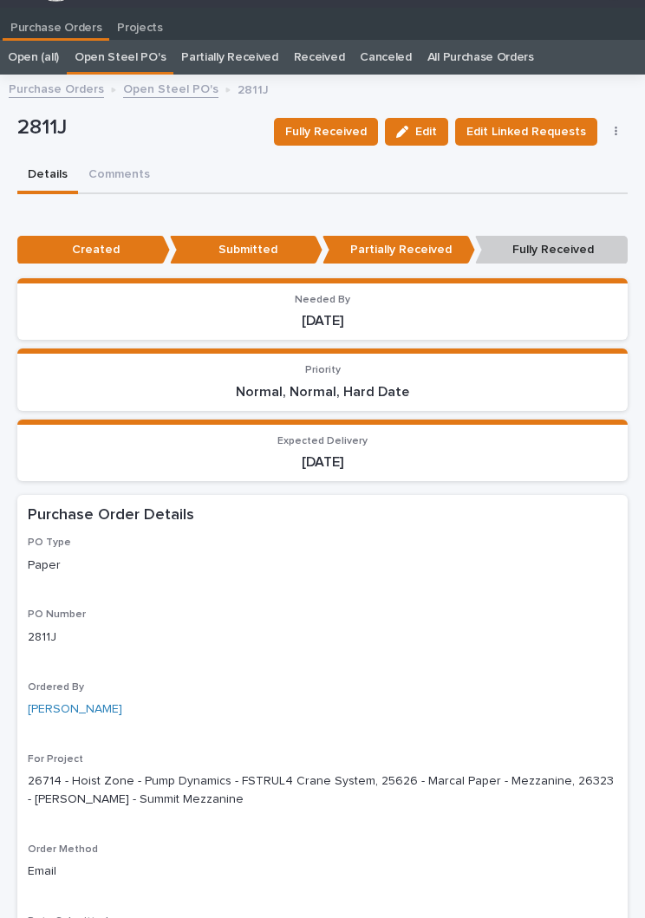
click at [346, 133] on span "Fully Received" at bounding box center [326, 131] width 82 height 17
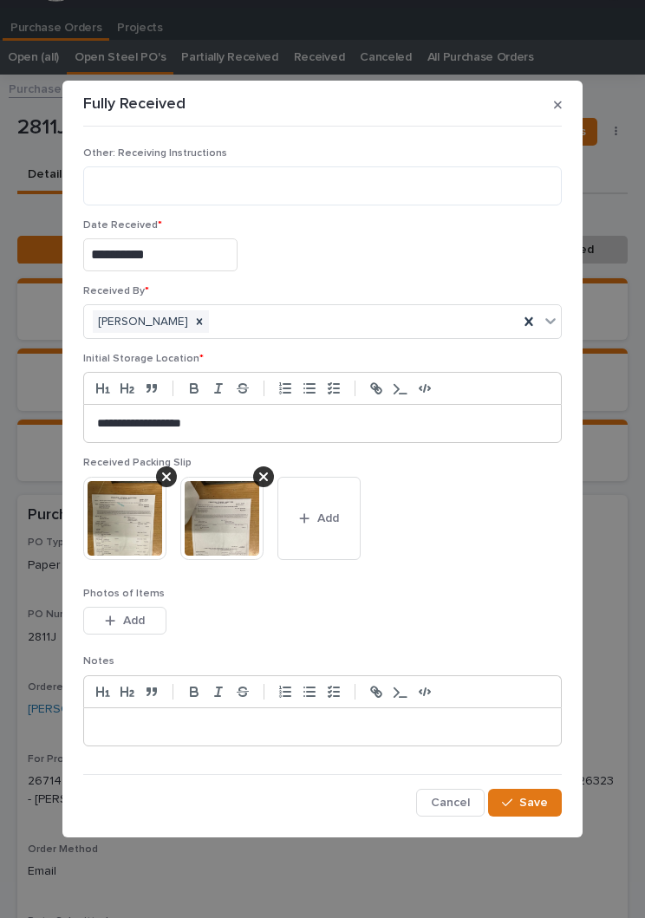
click at [337, 519] on span "Add" at bounding box center [328, 518] width 22 height 12
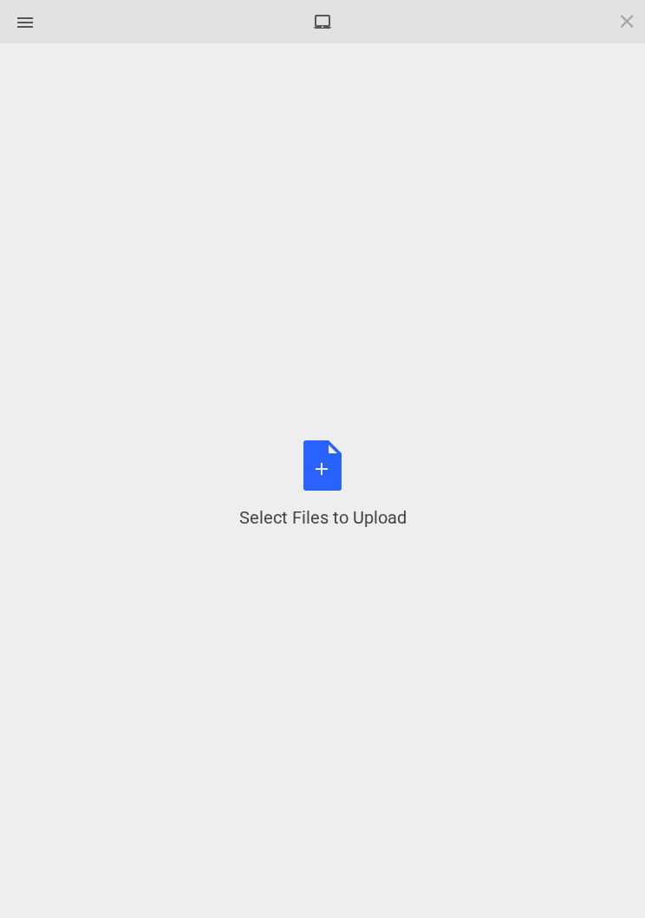
click at [340, 468] on div "Select Files to Upload or Drag and Drop, Copy and Paste Files" at bounding box center [322, 484] width 167 height 89
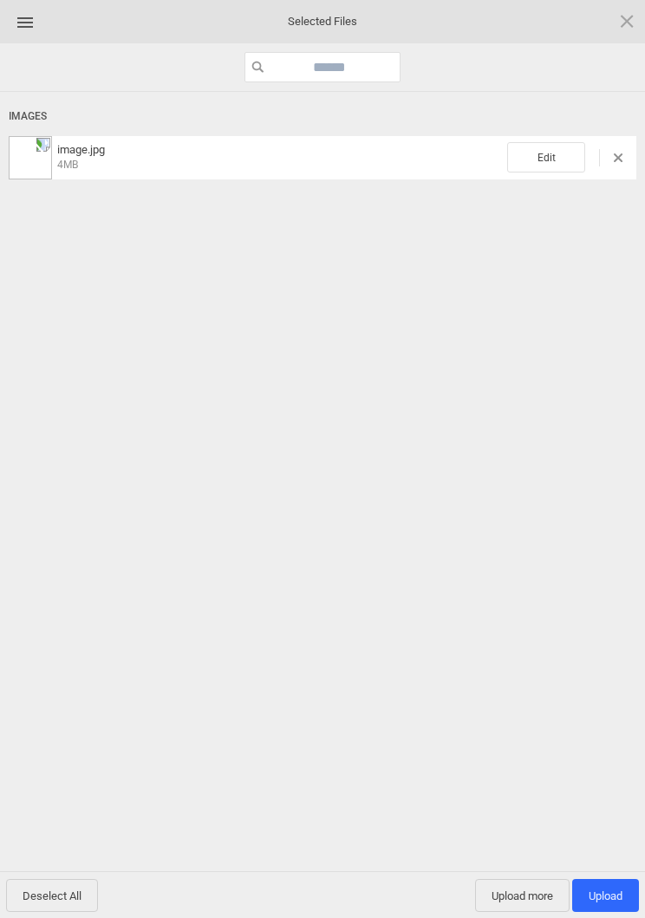
click at [553, 165] on span "Edit" at bounding box center [546, 157] width 78 height 30
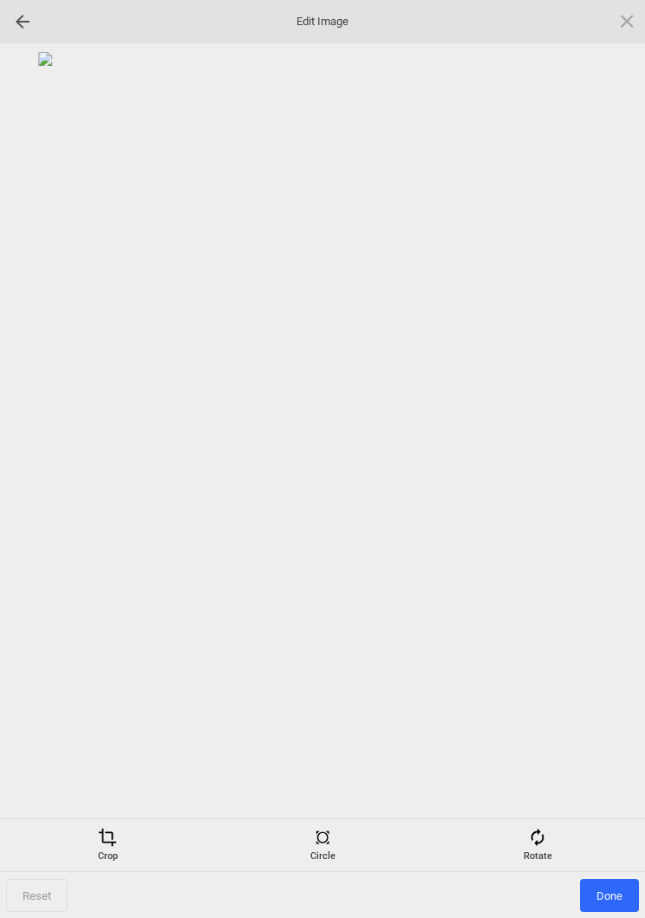
click at [541, 580] on div "Rotate" at bounding box center [537, 845] width 206 height 35
click at [607, 463] on div at bounding box center [605, 459] width 43 height 43
click at [603, 462] on div at bounding box center [605, 459] width 43 height 43
click at [605, 466] on div at bounding box center [605, 459] width 43 height 43
click at [592, 459] on div at bounding box center [605, 459] width 43 height 43
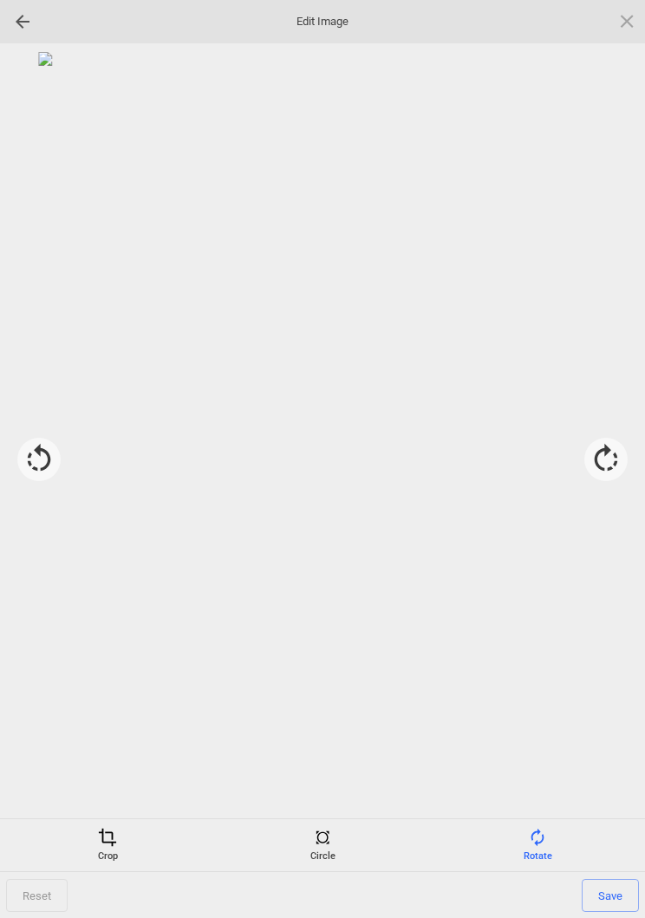
click at [616, 580] on span "Save" at bounding box center [610, 895] width 57 height 33
click at [604, 580] on span "Done" at bounding box center [609, 895] width 59 height 33
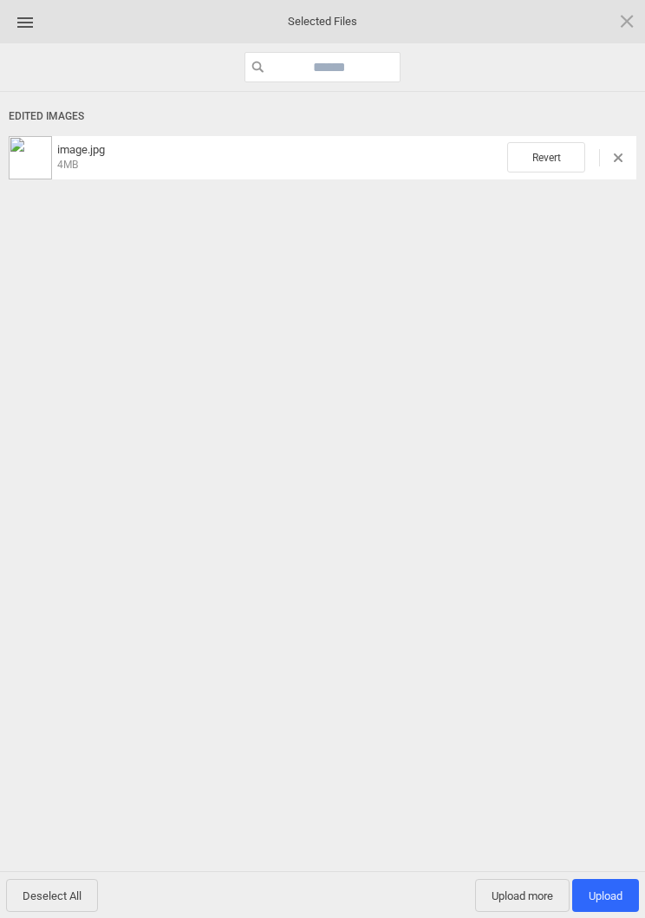
click at [518, 580] on span "Upload more" at bounding box center [522, 895] width 95 height 33
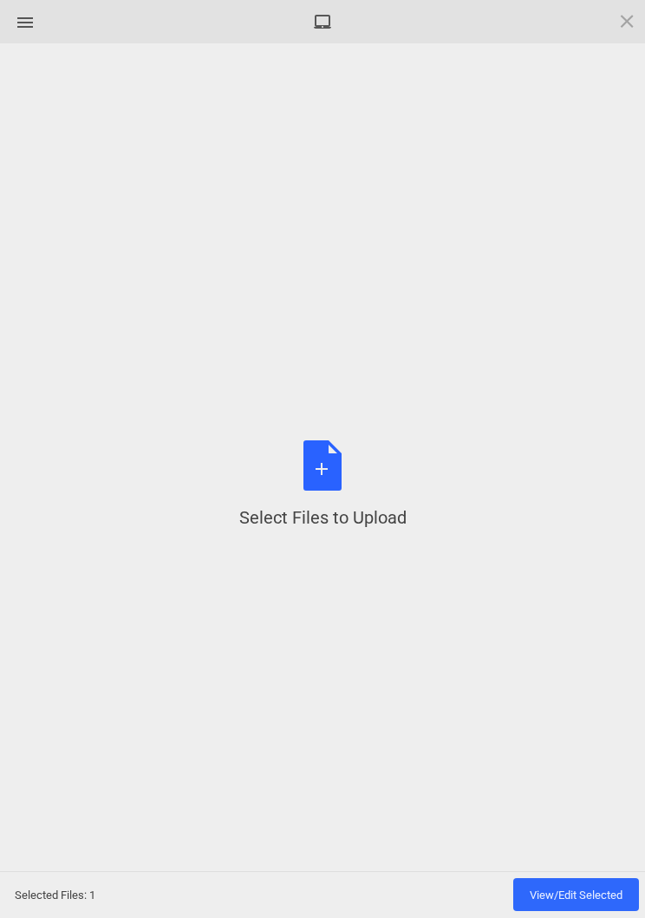
click at [339, 473] on div "Select Files to Upload or Drag and Drop, Copy and Paste Files" at bounding box center [322, 484] width 167 height 89
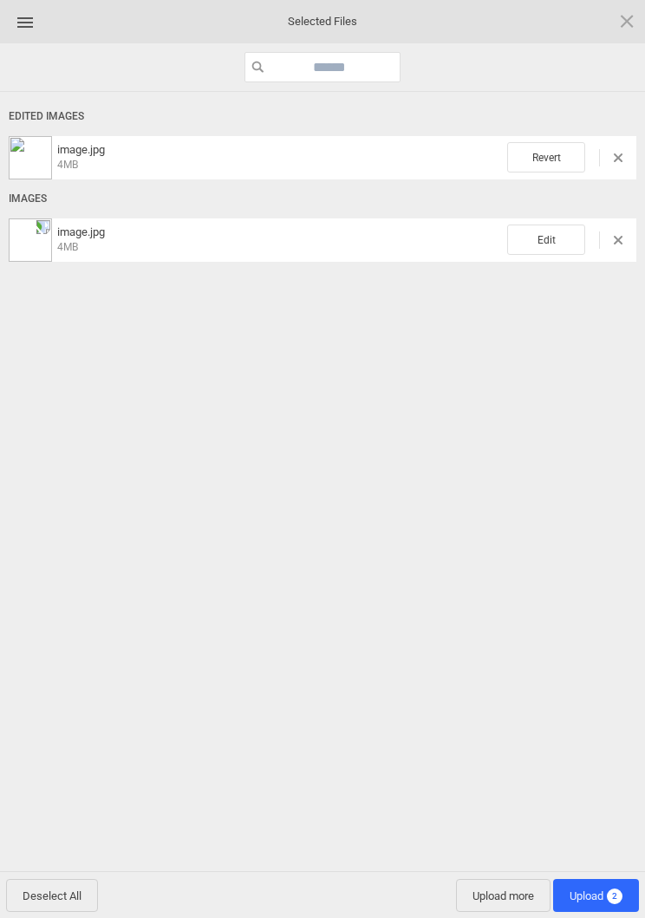
click at [558, 233] on span "Edit" at bounding box center [546, 240] width 78 height 30
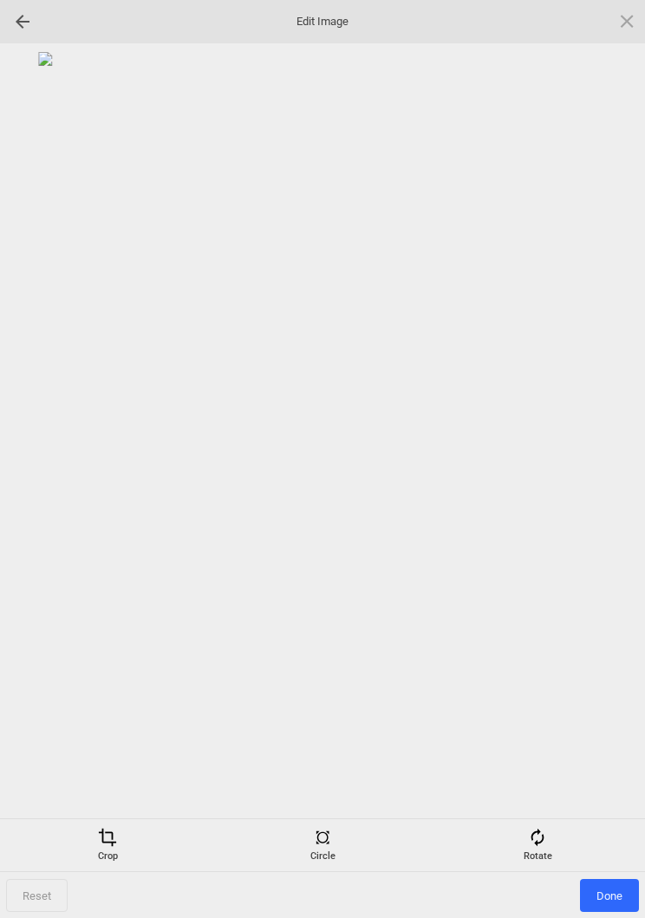
click at [539, 580] on span at bounding box center [537, 837] width 19 height 19
click at [608, 455] on div at bounding box center [605, 459] width 43 height 43
click at [604, 447] on div at bounding box center [605, 459] width 43 height 43
click at [605, 443] on div at bounding box center [605, 459] width 43 height 43
click at [610, 453] on div at bounding box center [605, 459] width 43 height 43
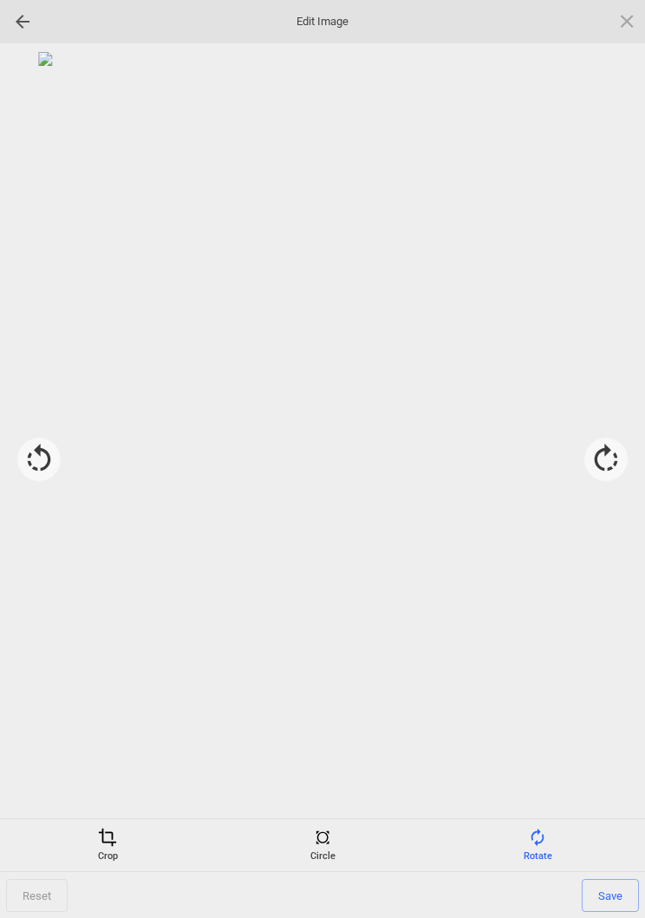
click at [605, 580] on span "Save" at bounding box center [610, 895] width 57 height 33
click at [615, 580] on span "Done" at bounding box center [609, 895] width 59 height 33
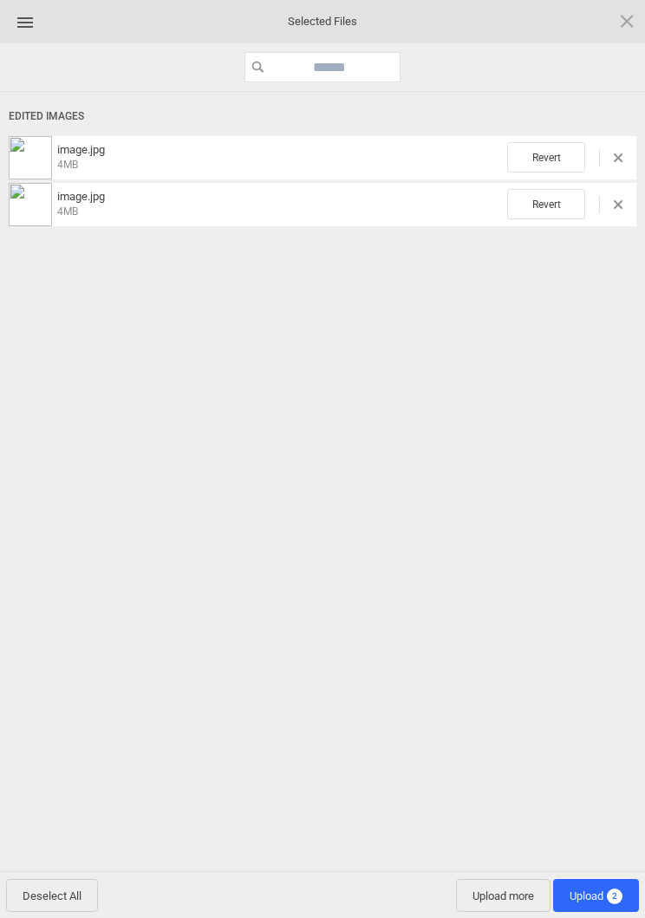
click at [601, 580] on span "Upload 2" at bounding box center [596, 896] width 53 height 13
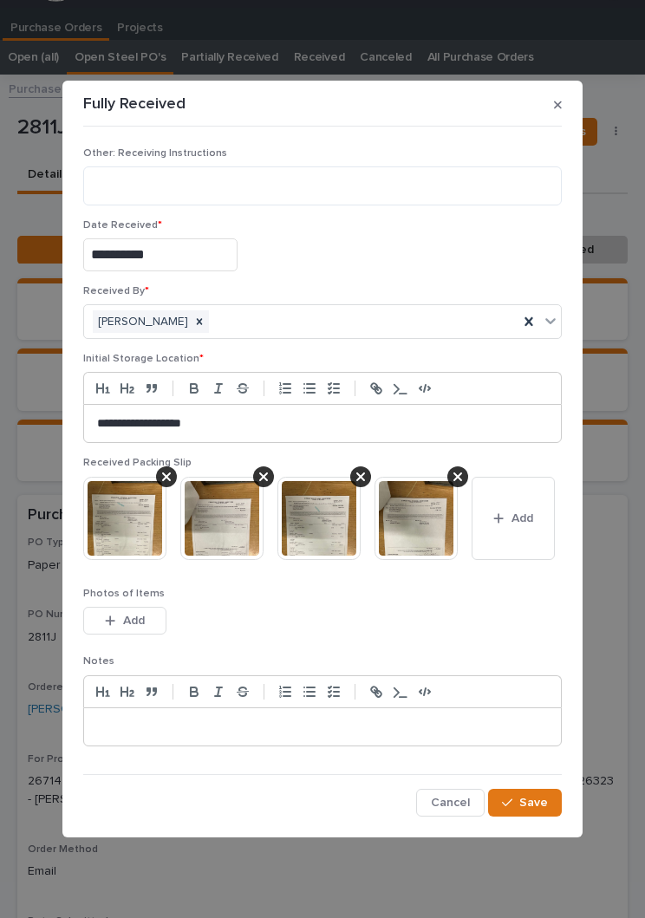
click at [538, 580] on span "Save" at bounding box center [533, 803] width 29 height 12
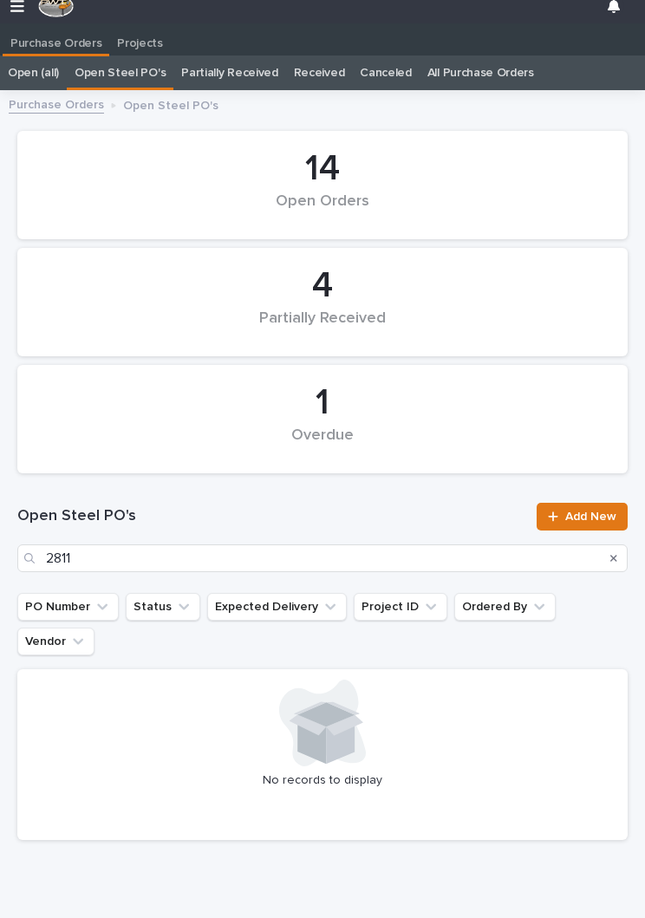
scroll to position [27, 0]
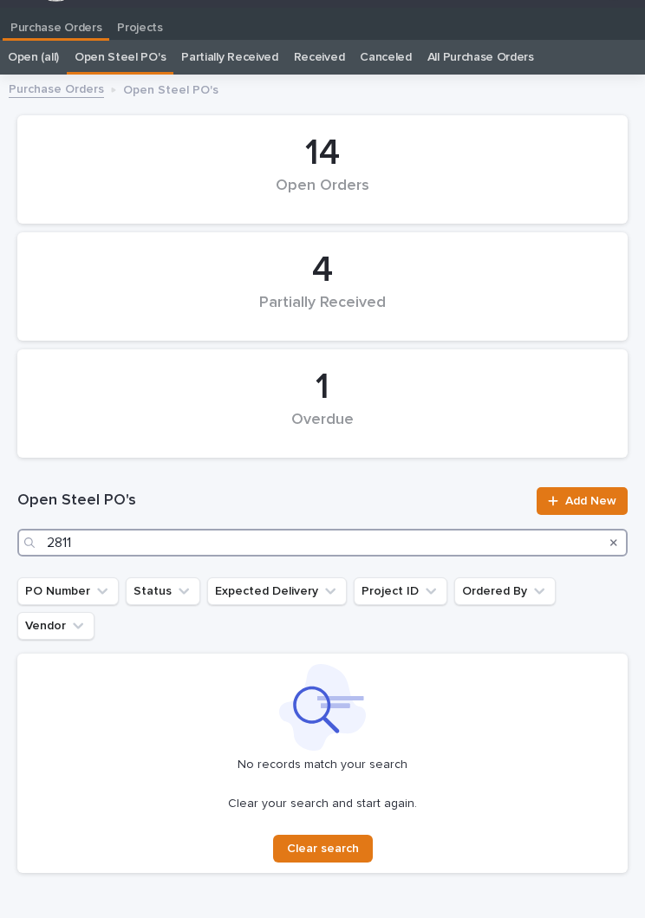
click at [283, 549] on input "2811" at bounding box center [322, 543] width 610 height 28
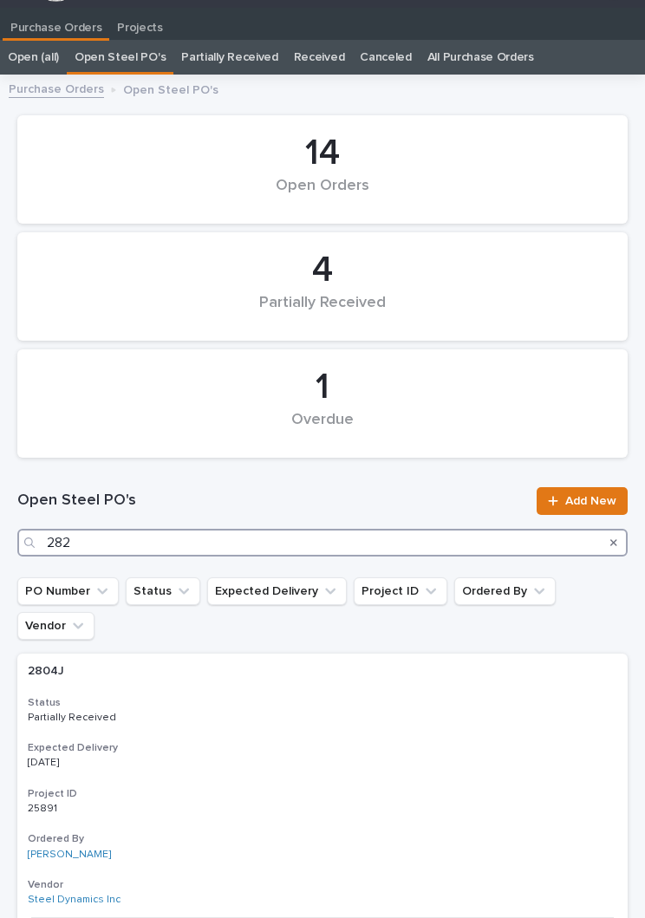
type input "2825"
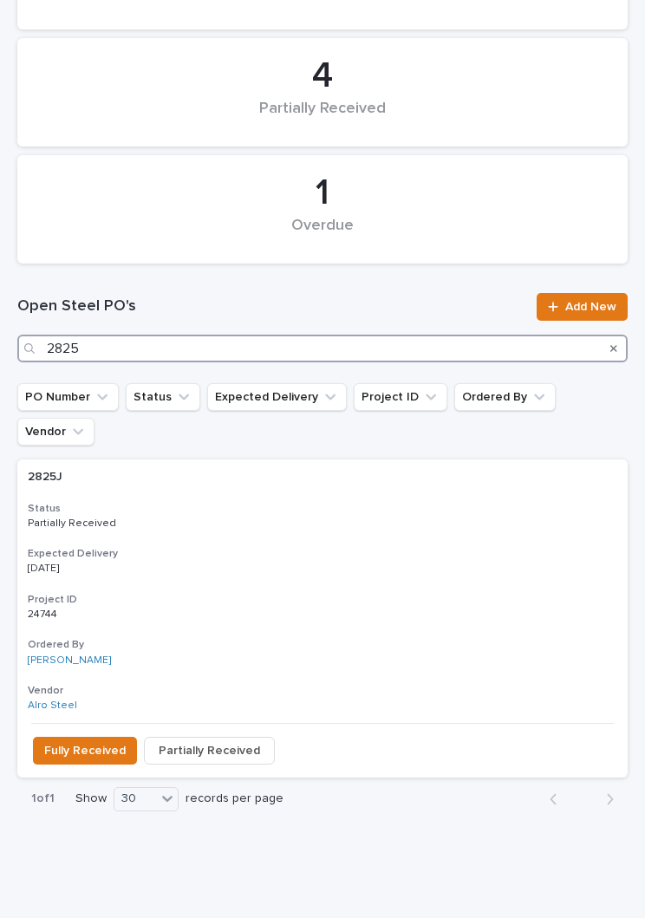
scroll to position [221, 0]
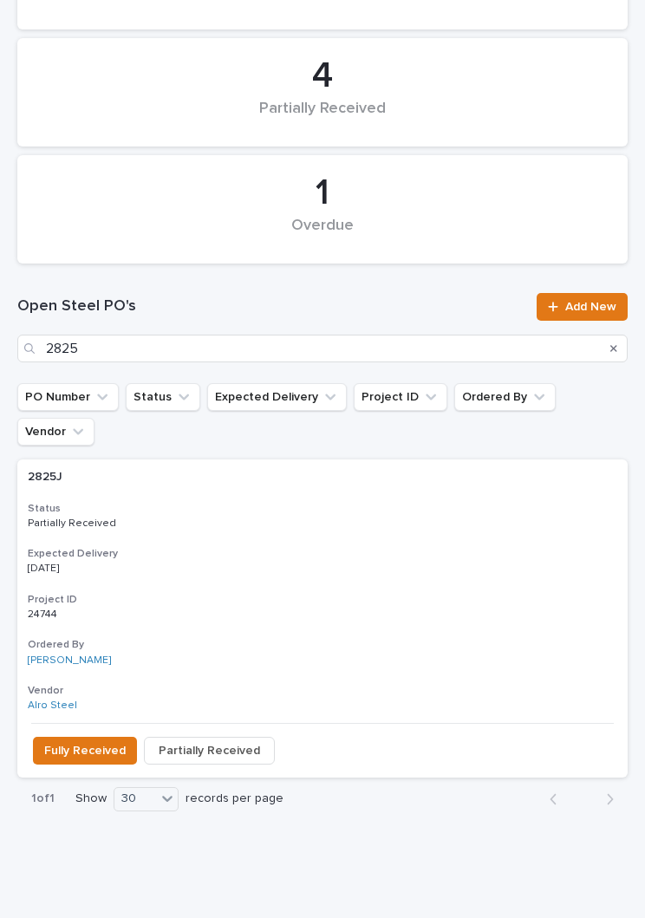
click at [323, 547] on h3 "Expected Delivery" at bounding box center [323, 554] width 590 height 14
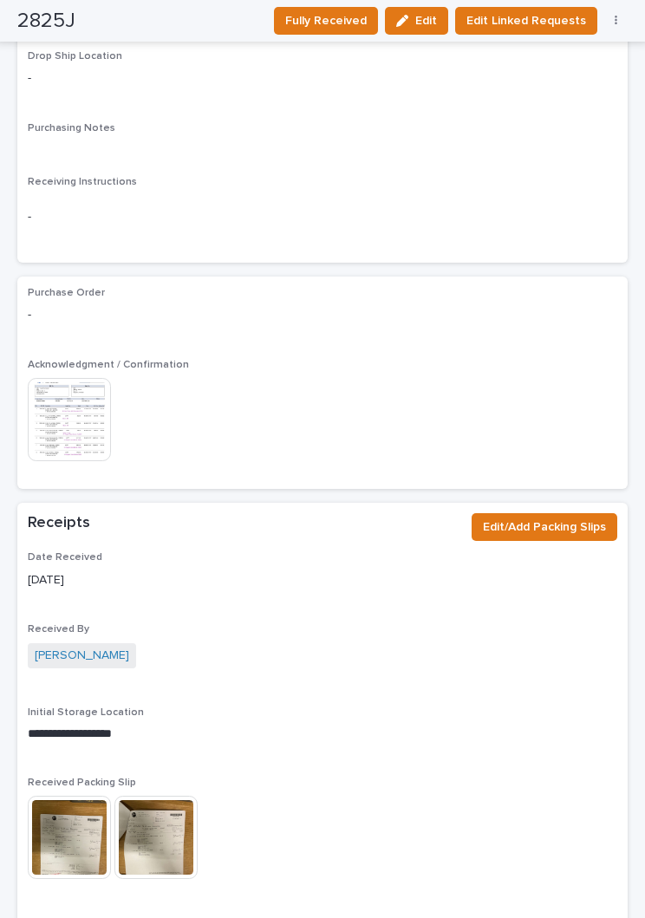
scroll to position [1477, 0]
click at [558, 518] on span "Edit/Add Packing Slips" at bounding box center [544, 526] width 123 height 17
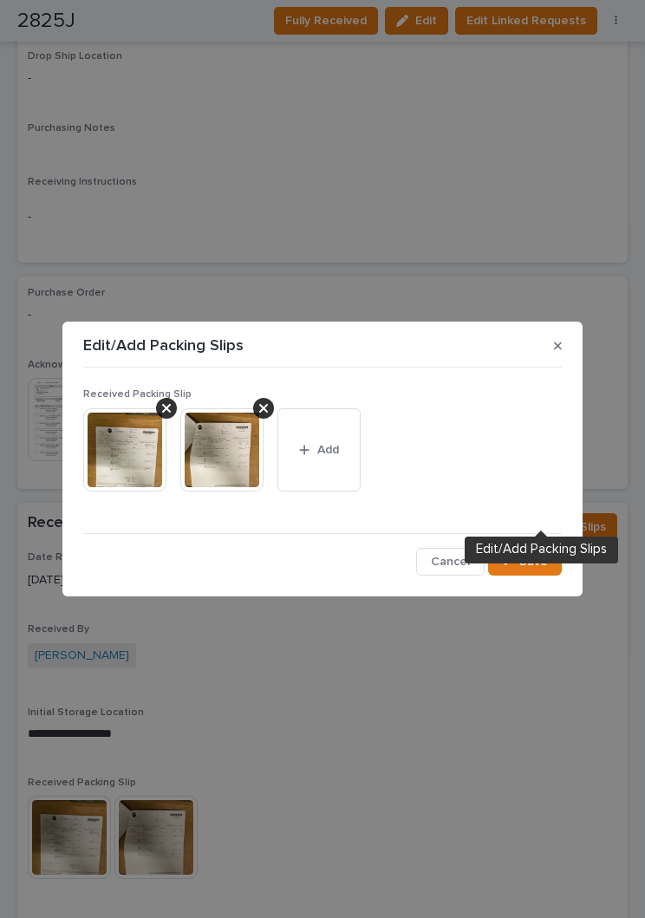
click at [315, 466] on button "Add" at bounding box center [318, 449] width 83 height 83
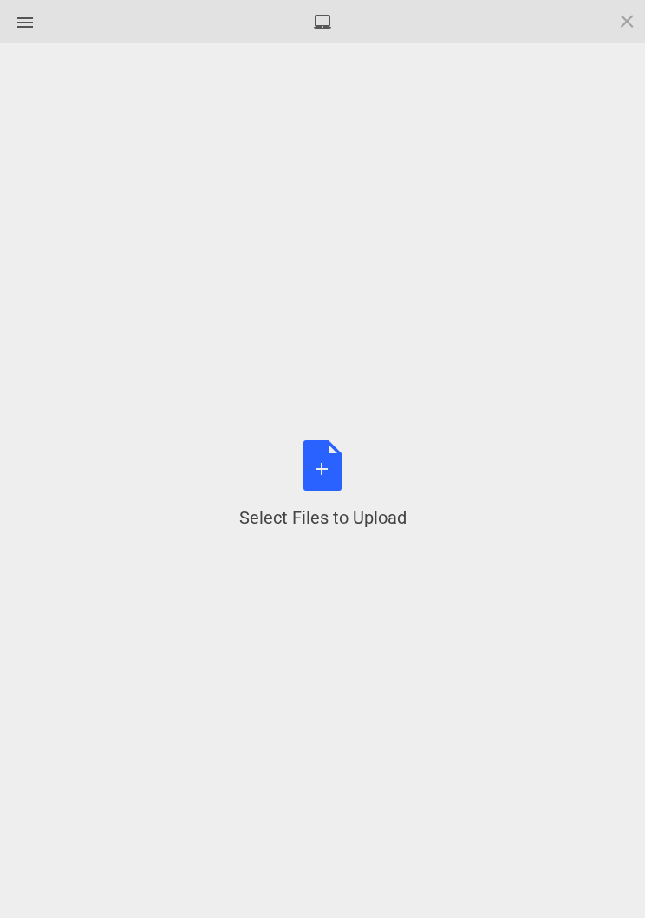
click at [349, 454] on div "Select Files to Upload or Drag and Drop, Copy and Paste Files" at bounding box center [322, 484] width 167 height 89
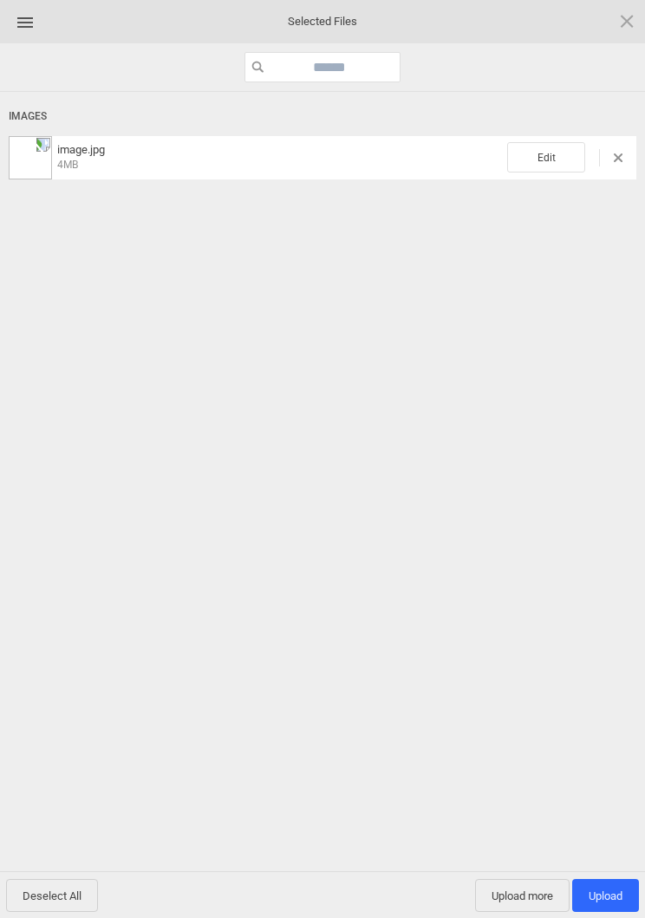
click at [565, 155] on span "Edit" at bounding box center [546, 157] width 78 height 30
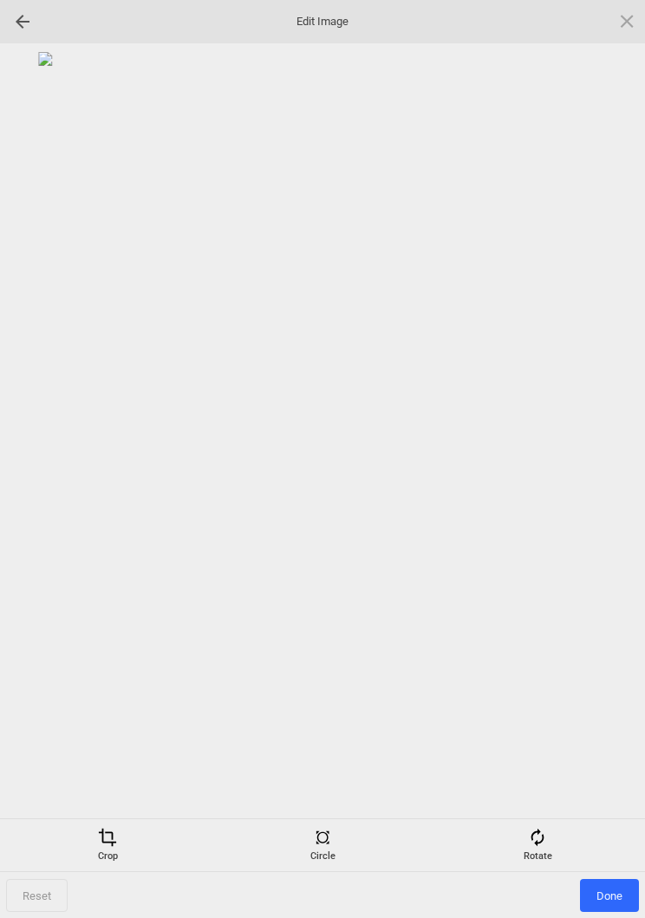
click at [558, 580] on div "Rotate" at bounding box center [537, 845] width 206 height 35
click at [598, 458] on div at bounding box center [605, 459] width 43 height 43
click at [597, 458] on div at bounding box center [605, 459] width 43 height 43
click at [600, 460] on div at bounding box center [605, 459] width 43 height 43
click at [600, 455] on div at bounding box center [605, 459] width 43 height 43
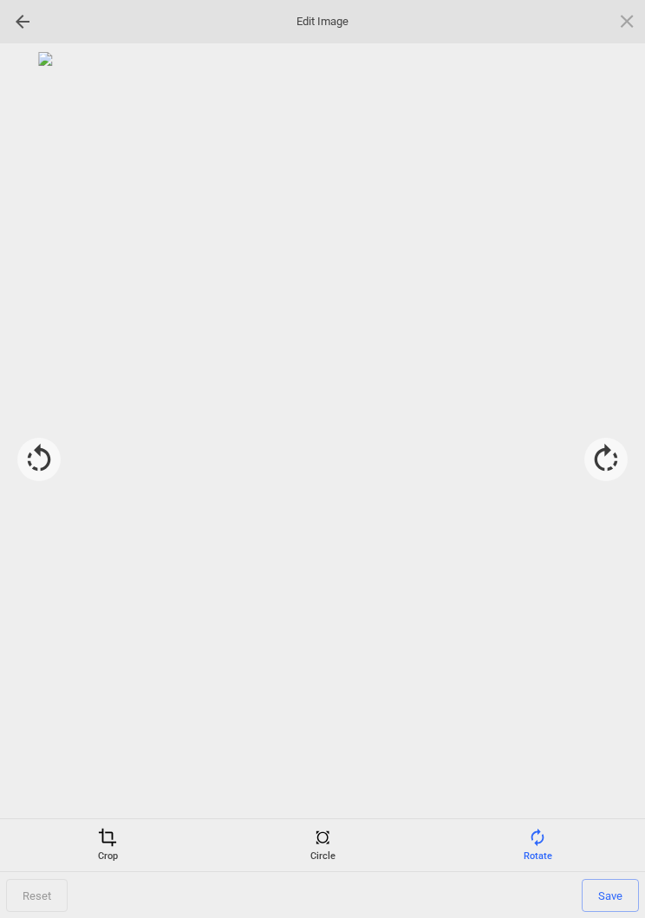
click at [615, 580] on span "Save" at bounding box center [610, 895] width 57 height 33
click at [610, 580] on span "Done" at bounding box center [609, 895] width 59 height 33
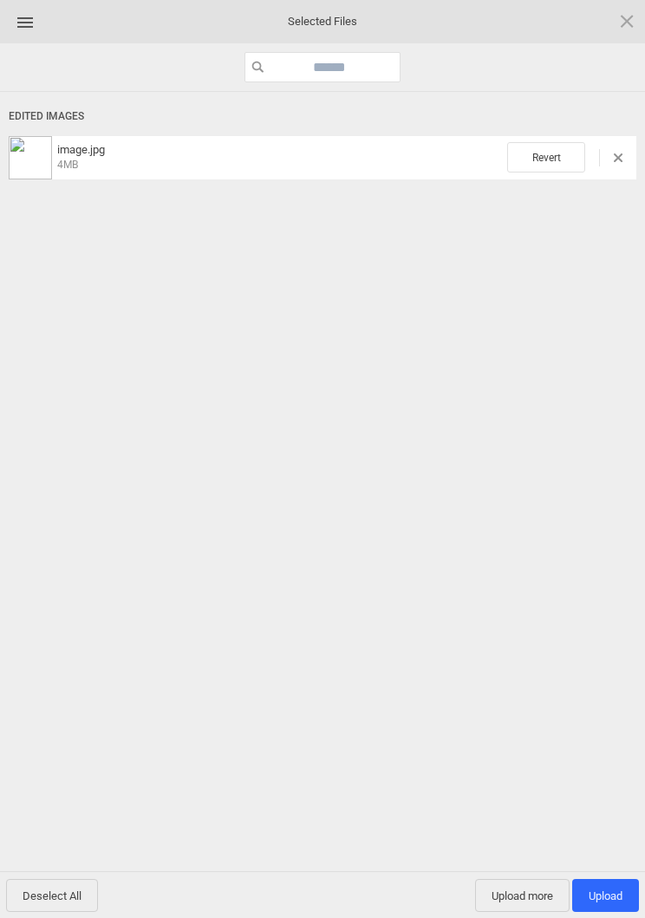
click at [598, 580] on span "Upload 1" at bounding box center [605, 895] width 67 height 33
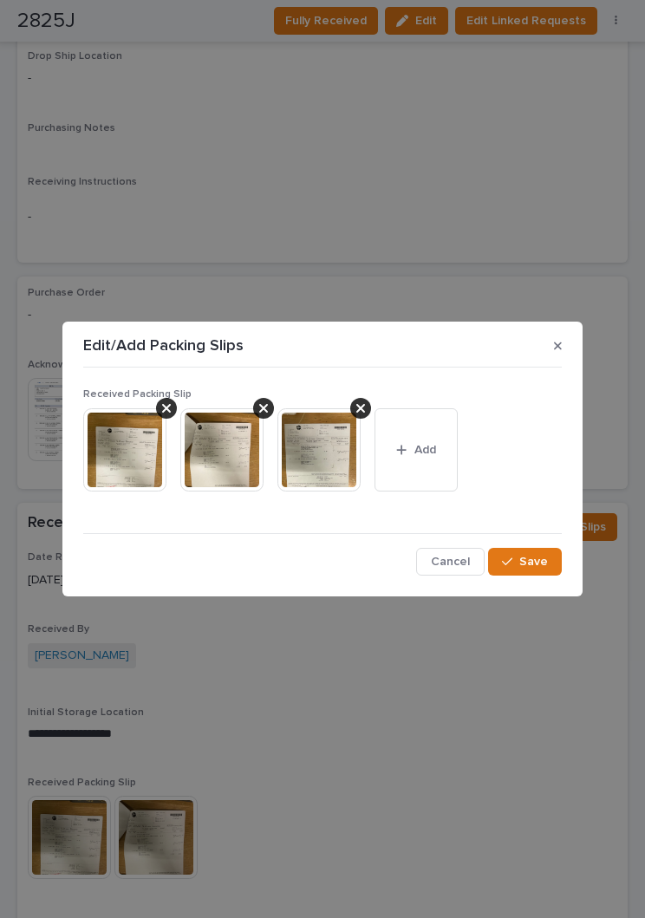
click at [535, 566] on span "Save" at bounding box center [533, 562] width 29 height 12
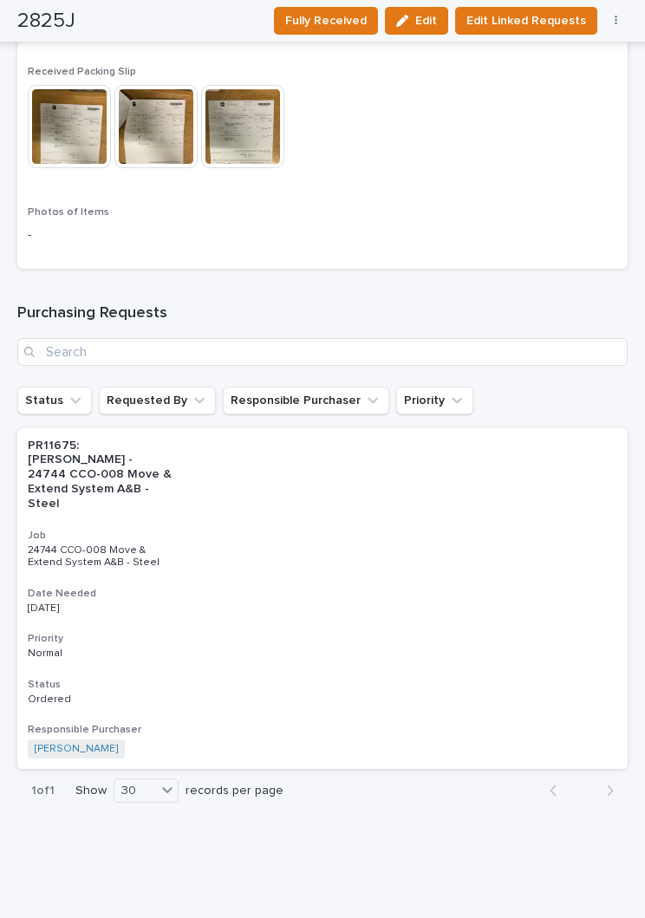
scroll to position [2188, 0]
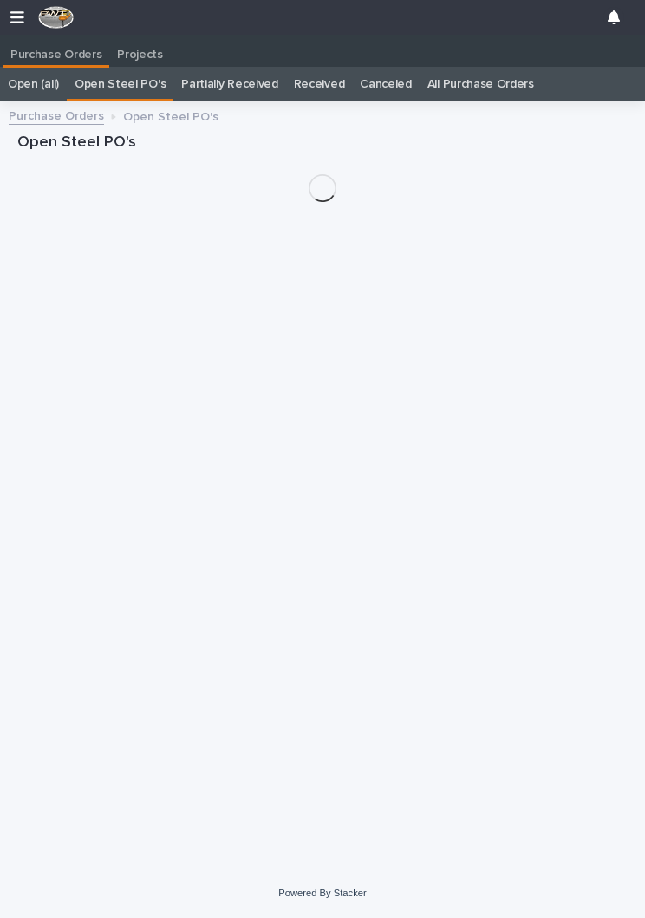
scroll to position [27, 0]
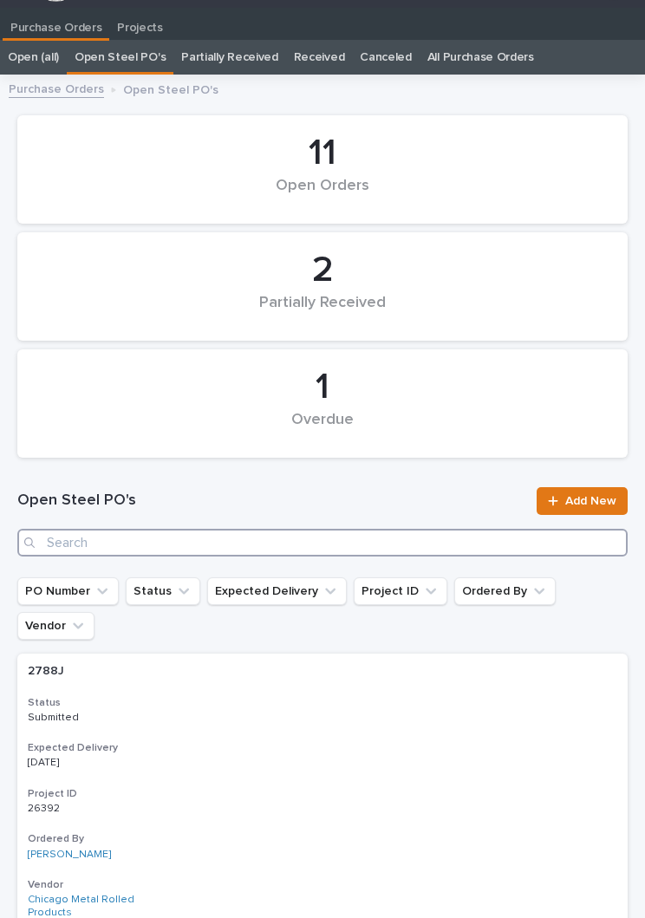
click at [398, 529] on input "Search" at bounding box center [322, 543] width 610 height 28
type input "2814"
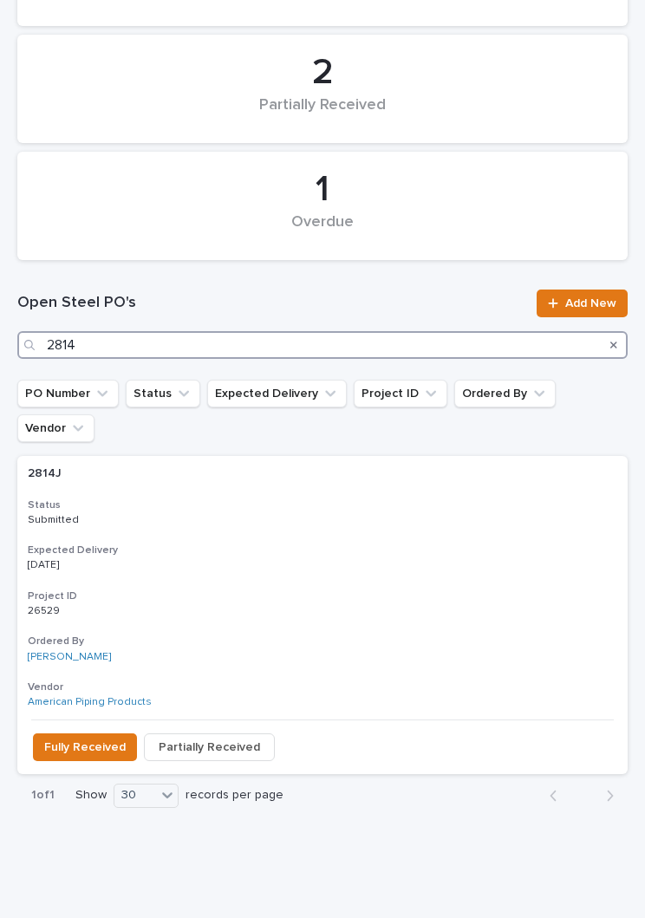
scroll to position [221, 0]
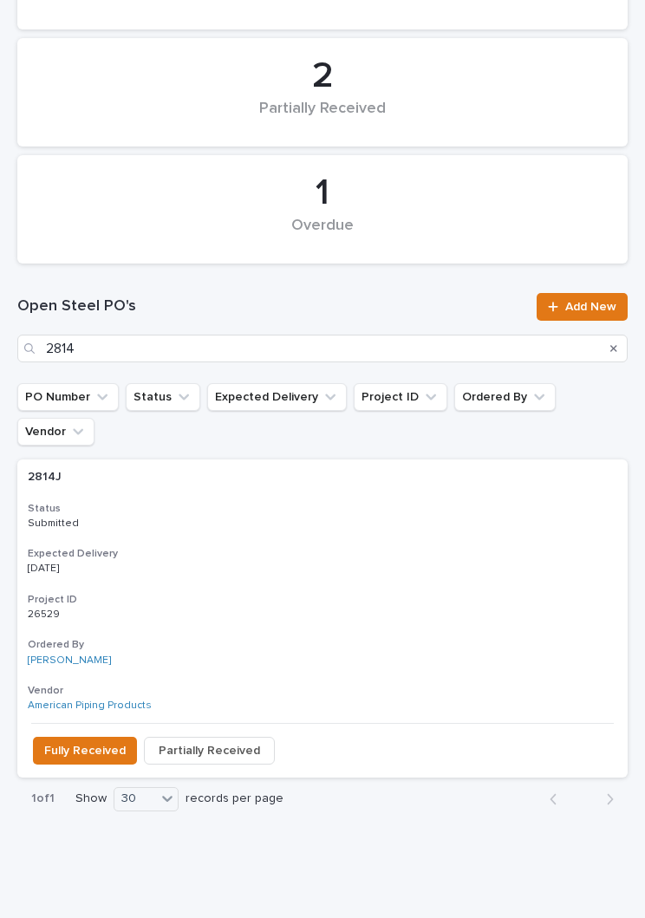
click at [307, 547] on h3 "Expected Delivery" at bounding box center [323, 554] width 590 height 14
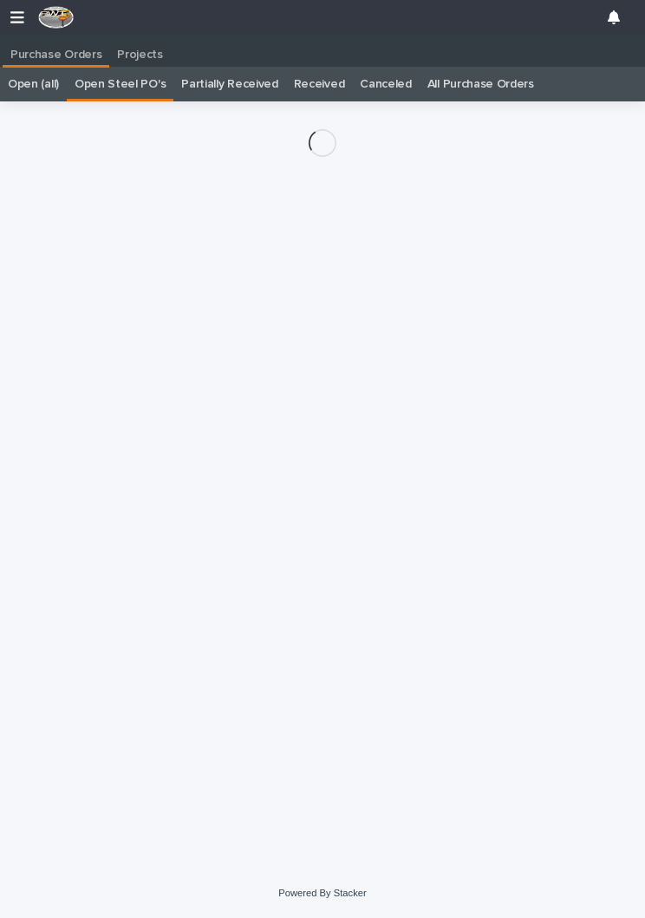
scroll to position [27, 0]
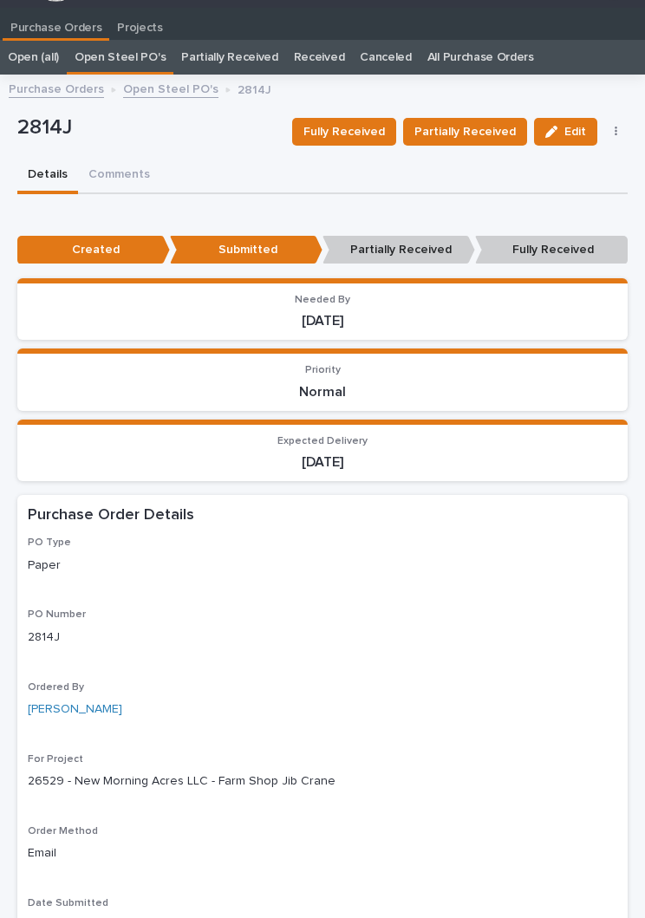
click at [358, 123] on span "Fully Received" at bounding box center [344, 131] width 82 height 17
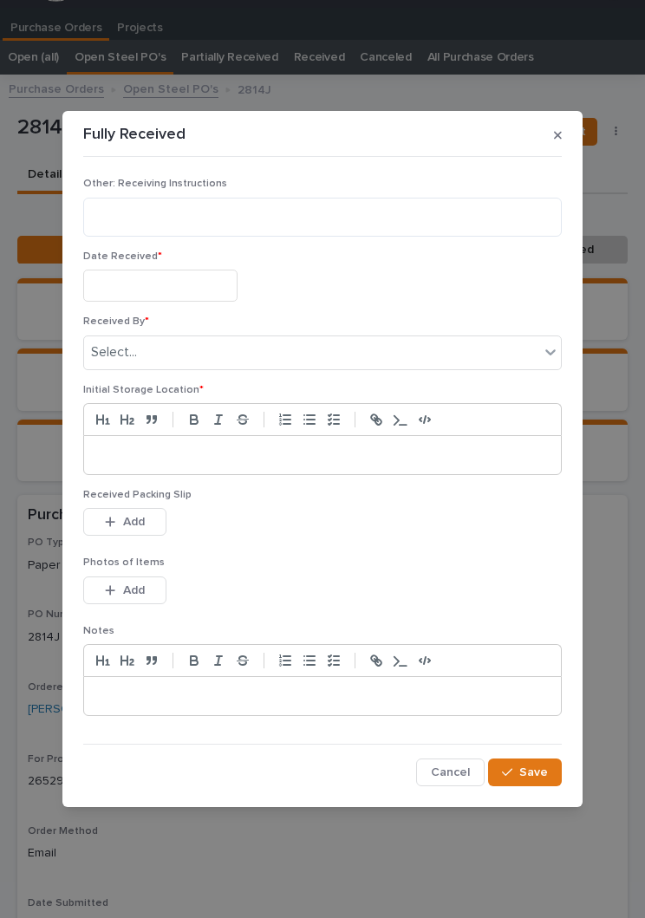
click at [163, 277] on input "text" at bounding box center [160, 286] width 154 height 32
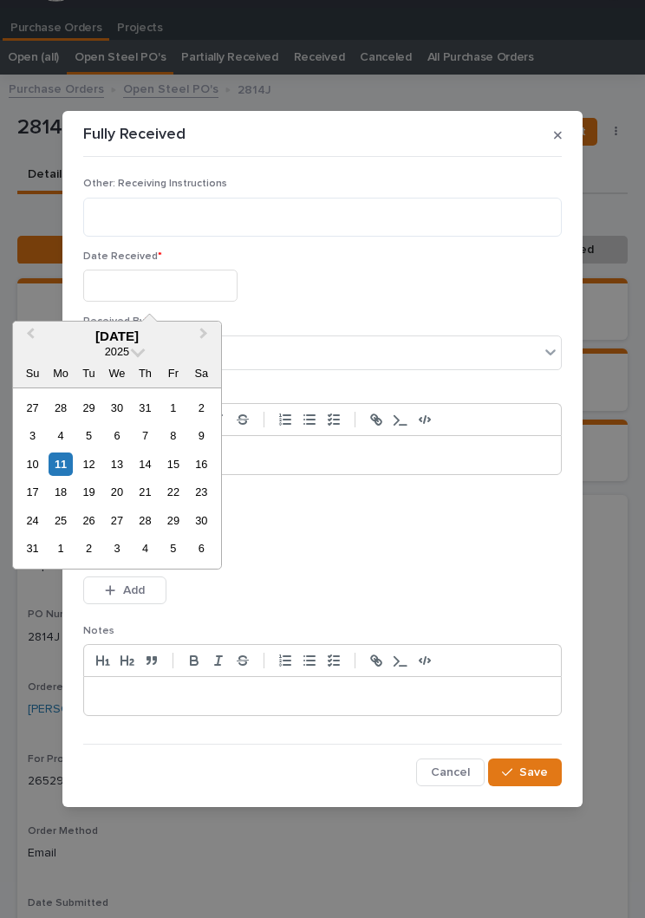
click at [56, 474] on div "11" at bounding box center [60, 464] width 23 height 23
type input "**********"
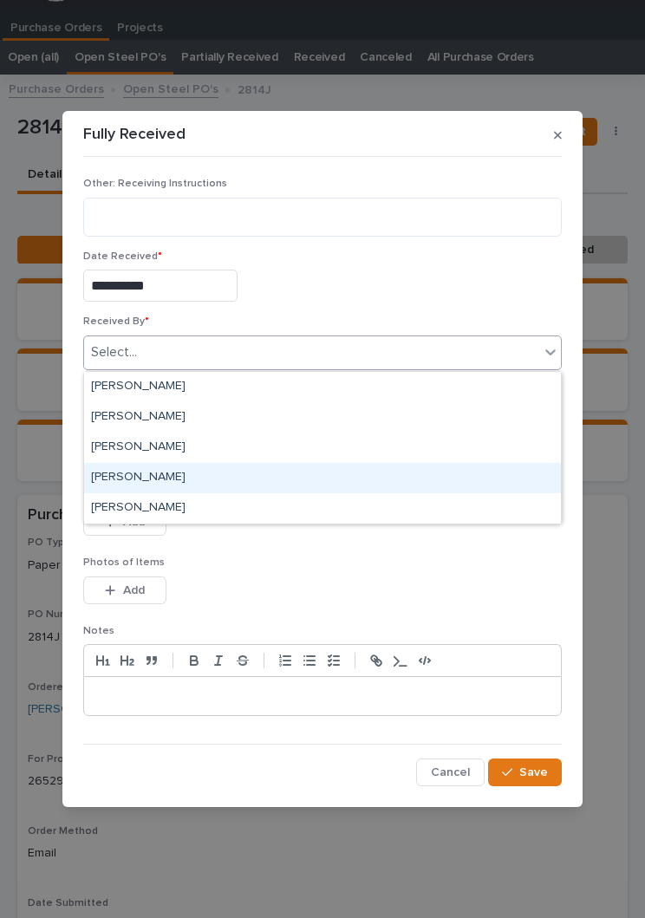
click at [192, 484] on div "[PERSON_NAME]" at bounding box center [322, 478] width 477 height 30
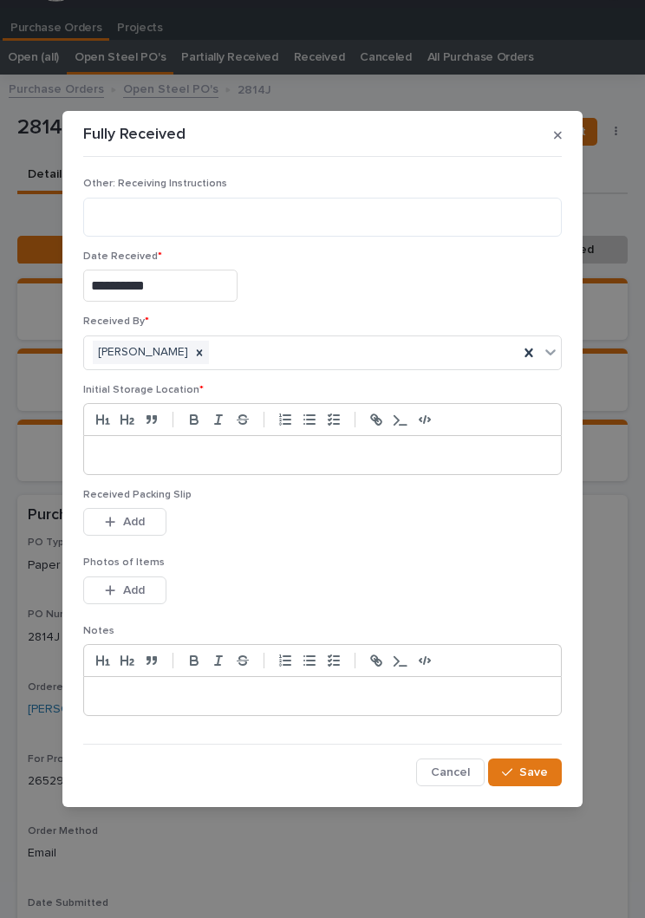
click at [308, 444] on div at bounding box center [322, 455] width 477 height 38
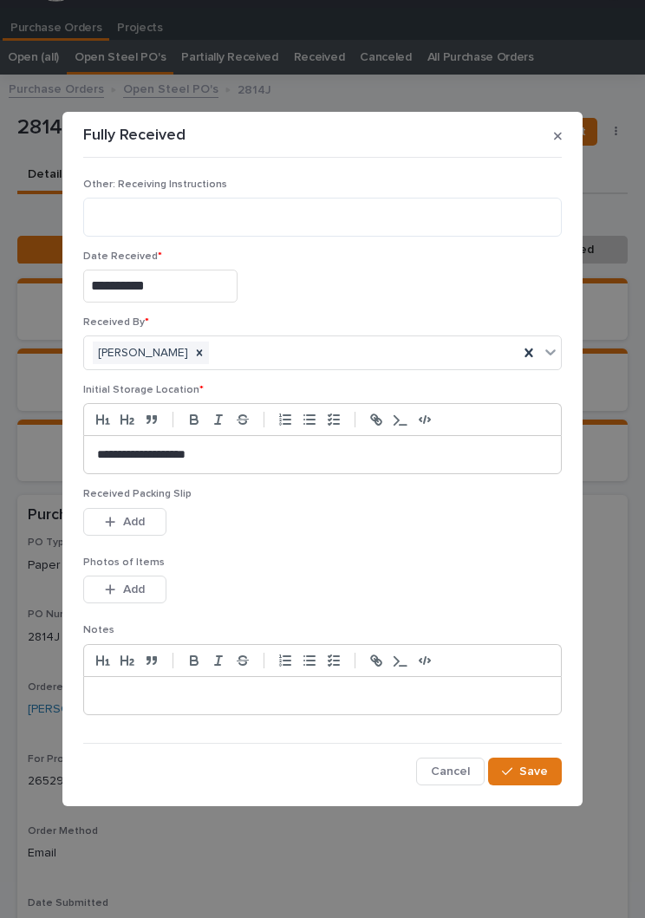
click at [297, 562] on p "Photos of Items" at bounding box center [322, 563] width 479 height 12
click at [305, 562] on p "Photos of Items" at bounding box center [322, 563] width 479 height 12
click at [140, 525] on span "Add" at bounding box center [134, 522] width 22 height 12
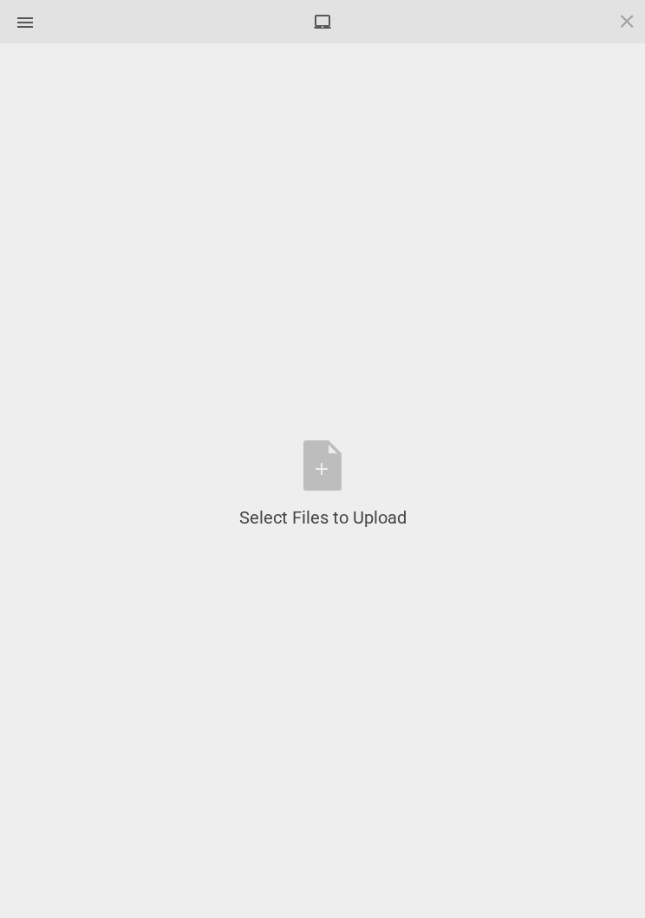
click at [331, 471] on div "Select Files to Upload or Drag and Drop, Copy and Paste Files" at bounding box center [322, 484] width 167 height 89
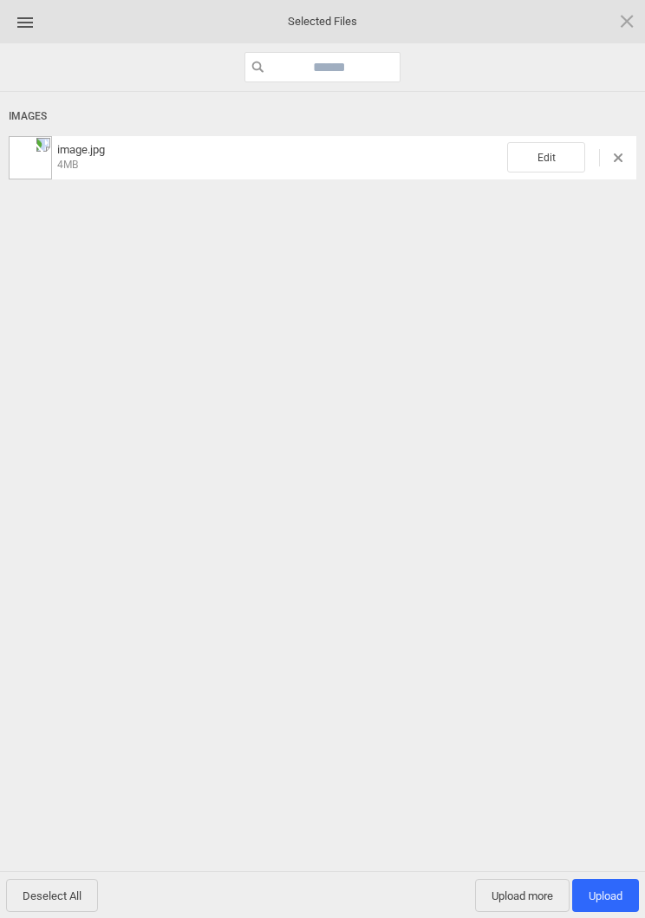
click at [551, 147] on span "Edit" at bounding box center [546, 157] width 78 height 30
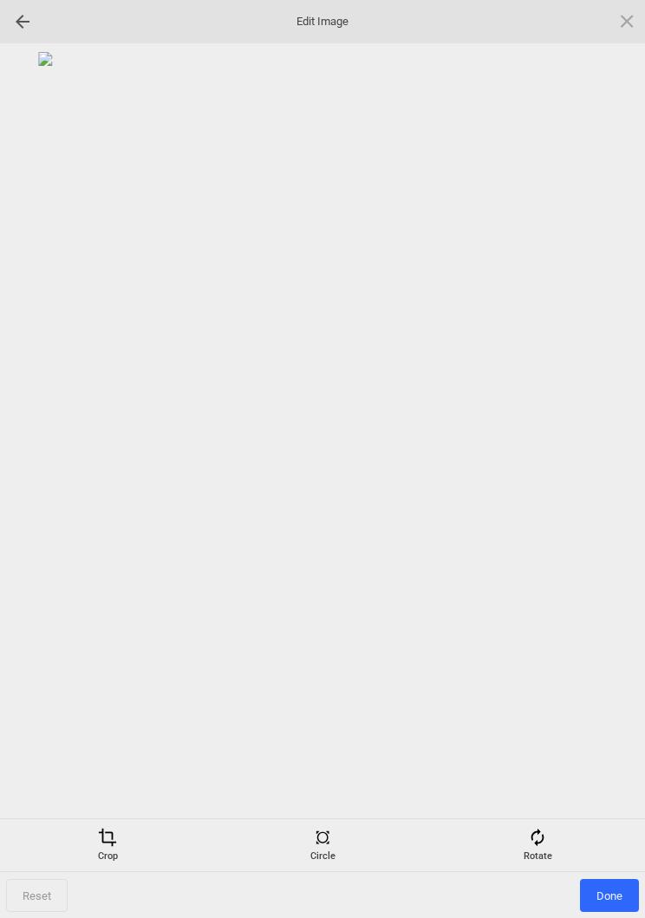
click at [545, 823] on div "Crop Circle Rotate" at bounding box center [322, 844] width 645 height 53
click at [538, 841] on span at bounding box center [537, 837] width 19 height 19
click at [594, 452] on div at bounding box center [605, 459] width 43 height 43
click at [593, 452] on div at bounding box center [605, 459] width 43 height 43
click at [603, 466] on div at bounding box center [605, 459] width 43 height 43
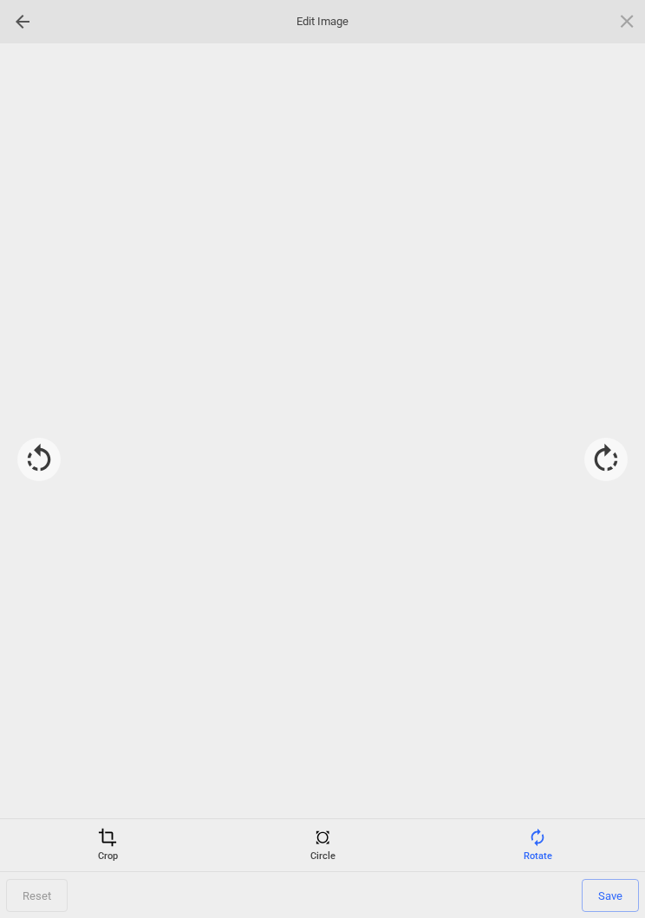
click at [606, 459] on div at bounding box center [605, 459] width 43 height 43
click at [605, 882] on span "Save" at bounding box center [610, 895] width 57 height 33
click at [612, 898] on span "Done" at bounding box center [609, 895] width 59 height 33
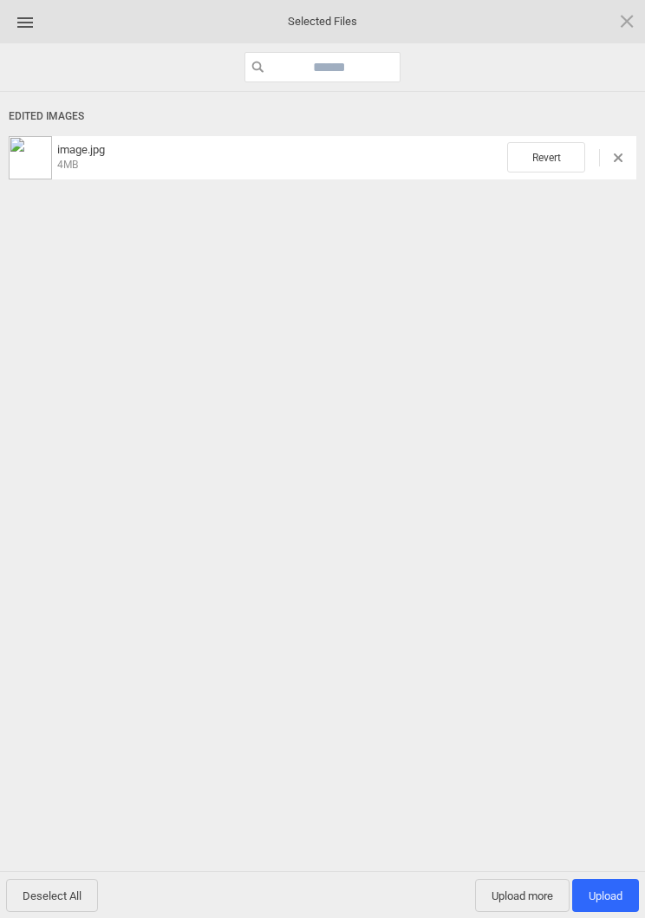
click at [610, 890] on span "Upload 1" at bounding box center [606, 896] width 34 height 13
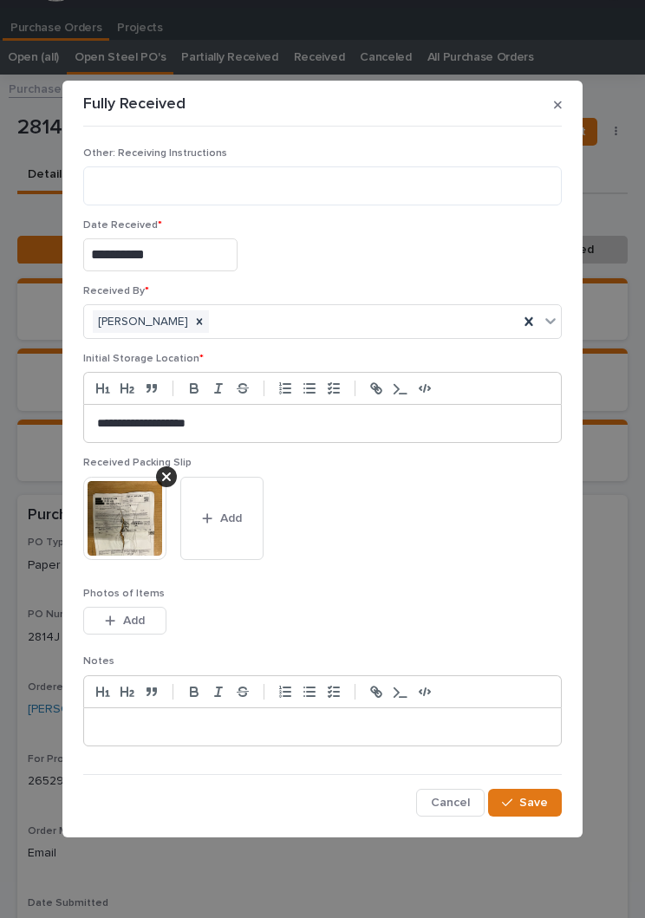
click at [540, 810] on button "Save" at bounding box center [525, 803] width 74 height 28
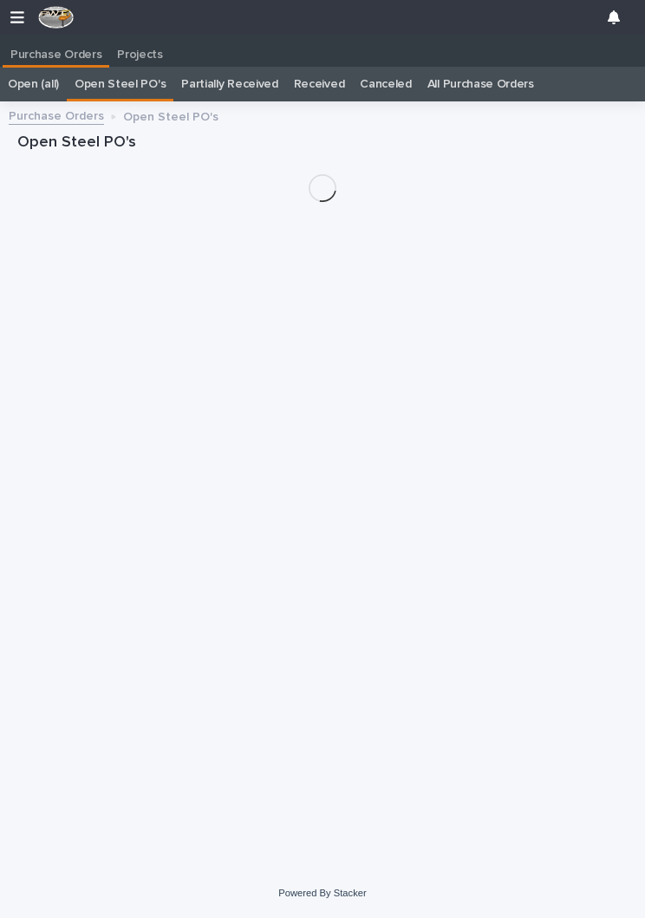
scroll to position [27, 0]
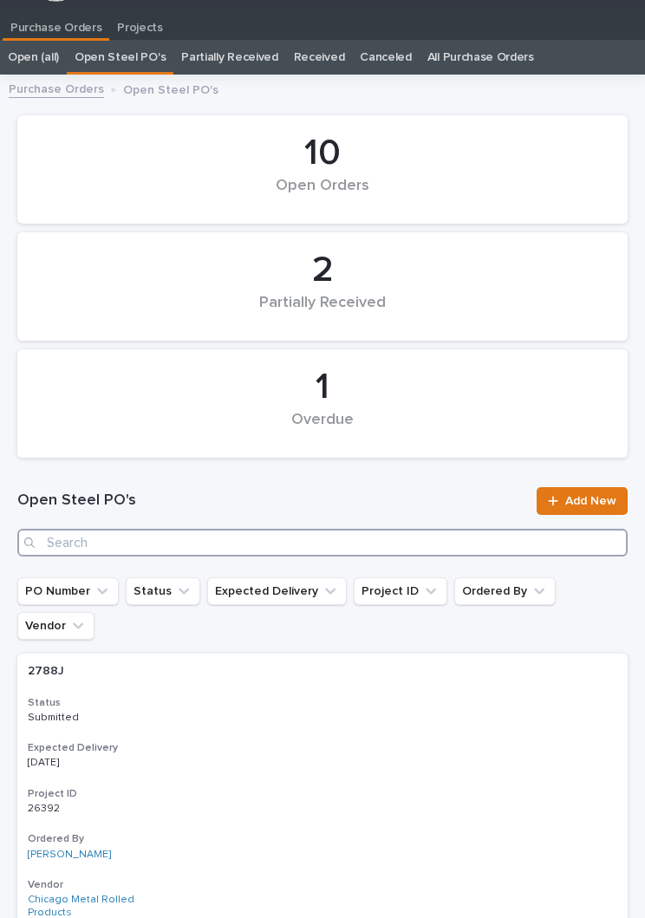
click at [291, 534] on input "Search" at bounding box center [322, 543] width 610 height 28
type input "2822"
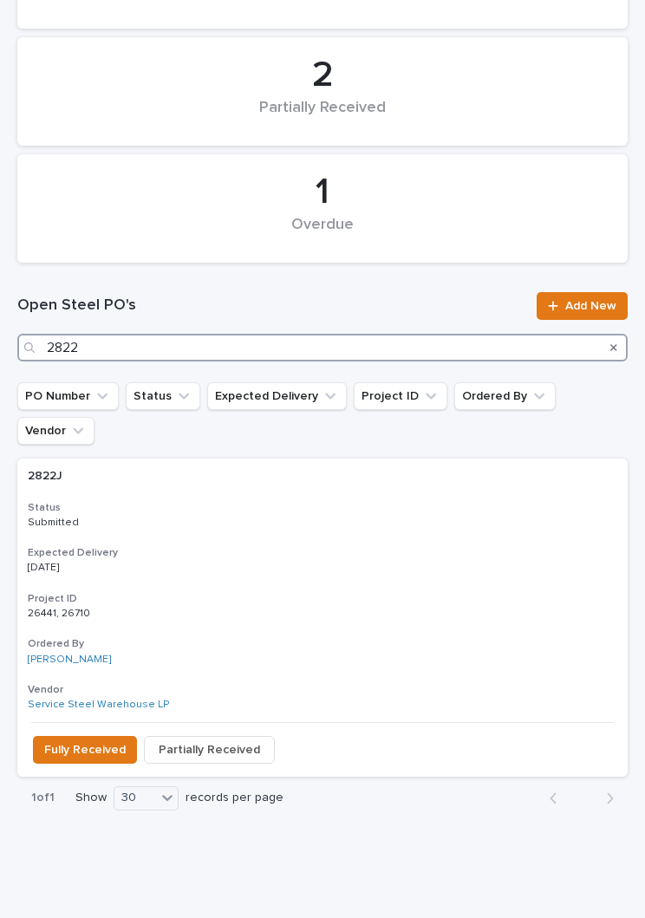
scroll to position [221, 0]
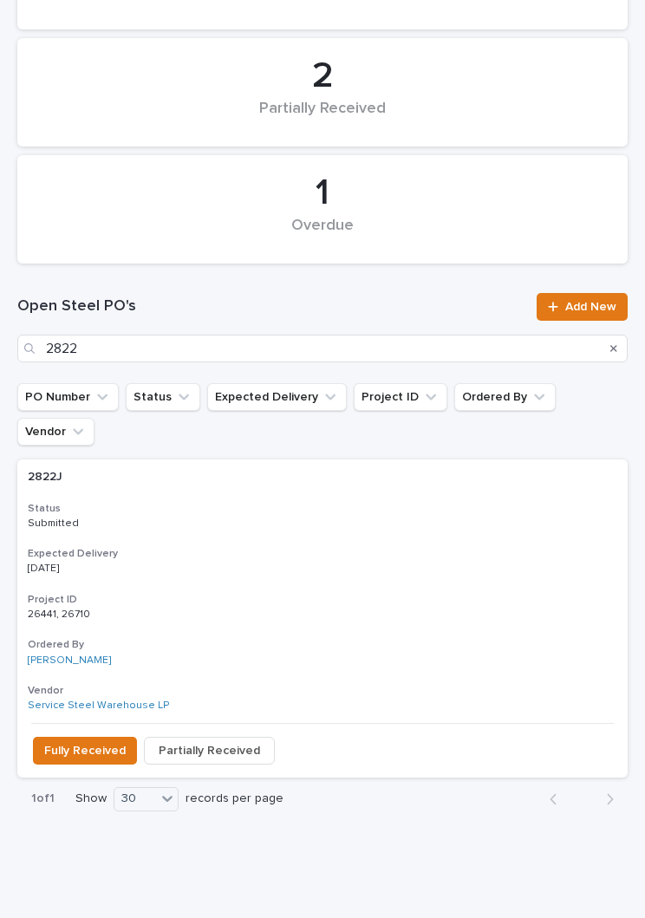
click at [368, 506] on div "2822J 2822J Status Submitted Expected Delivery 08/11/2025 Project ID 26441, 267…" at bounding box center [322, 592] width 610 height 264
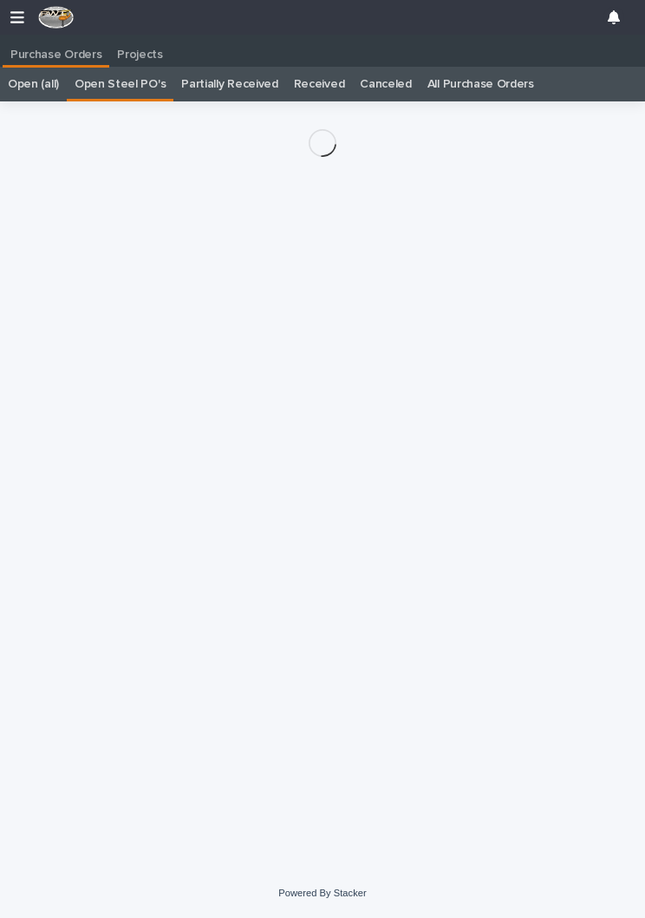
scroll to position [27, 0]
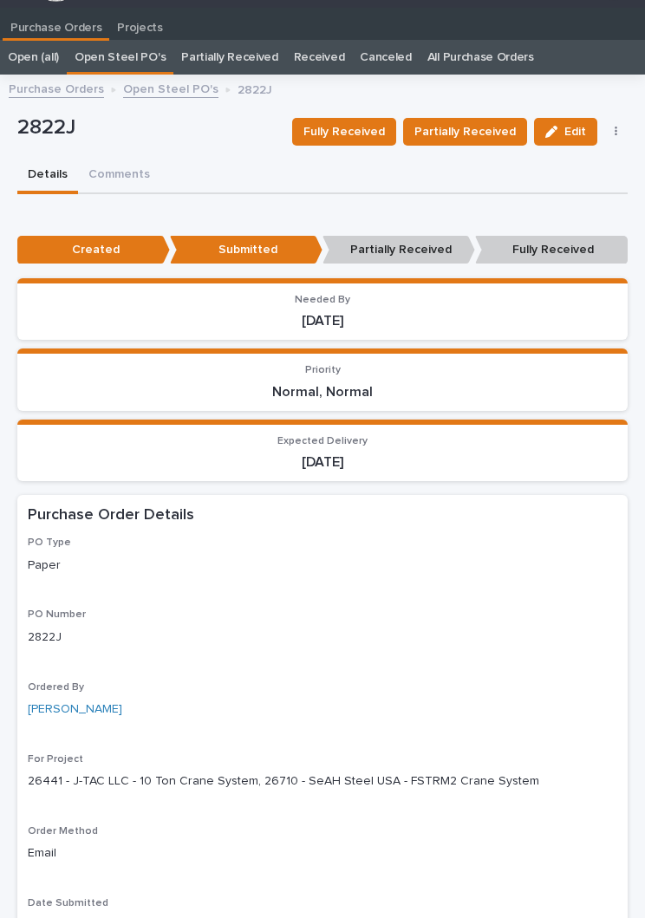
click at [375, 140] on button "Fully Received" at bounding box center [344, 132] width 104 height 28
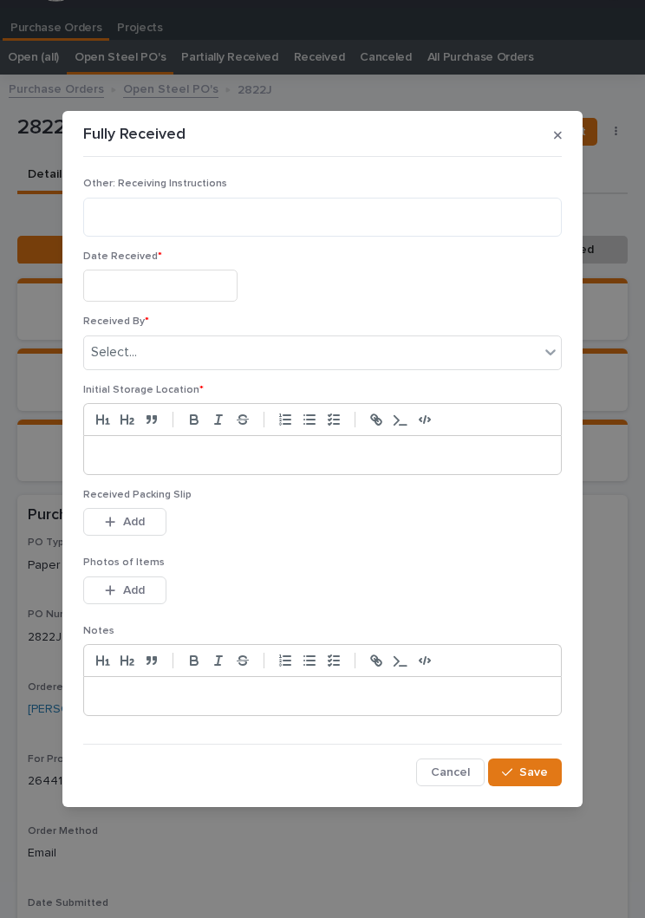
click at [159, 277] on input "text" at bounding box center [160, 286] width 154 height 32
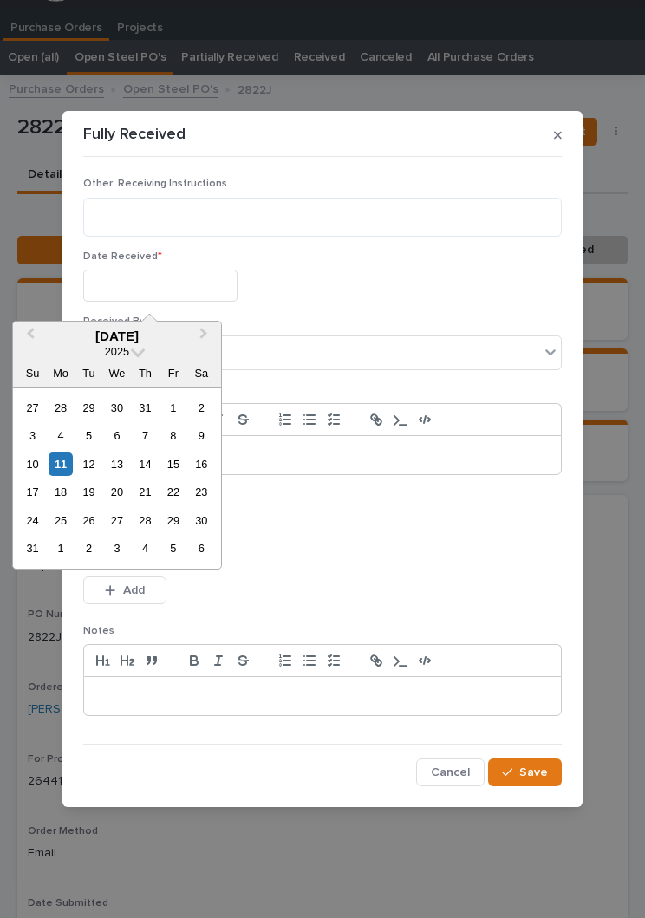
click at [71, 460] on div "11" at bounding box center [60, 464] width 23 height 23
type input "**********"
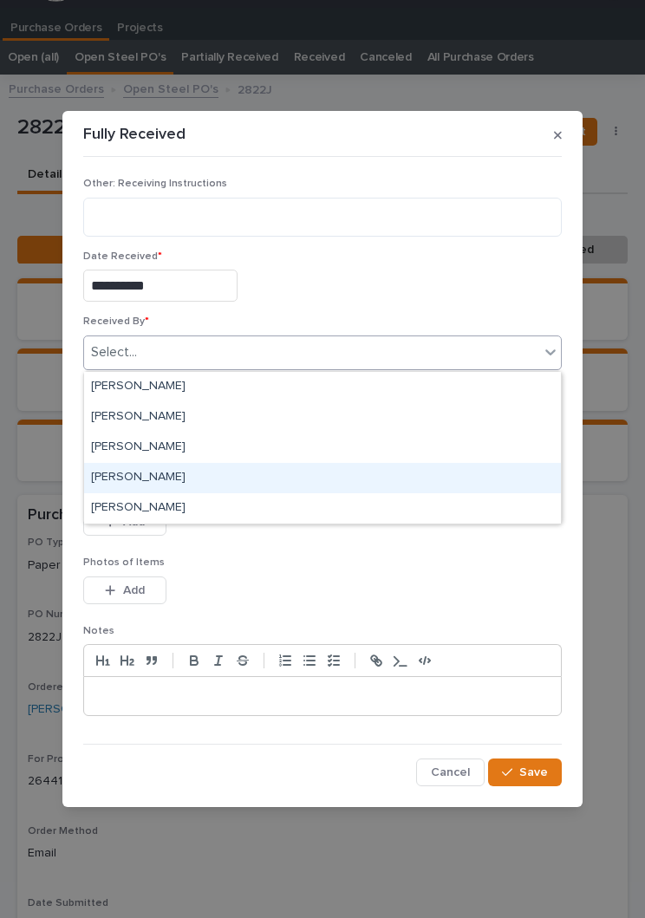
click at [189, 478] on div "[PERSON_NAME]" at bounding box center [322, 478] width 477 height 30
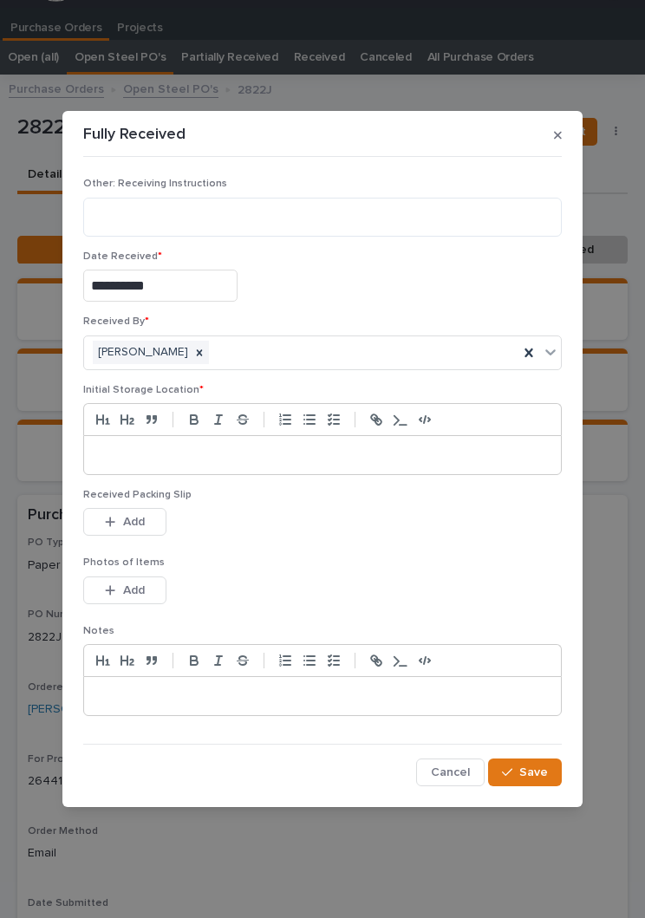
click at [347, 438] on div at bounding box center [322, 455] width 477 height 38
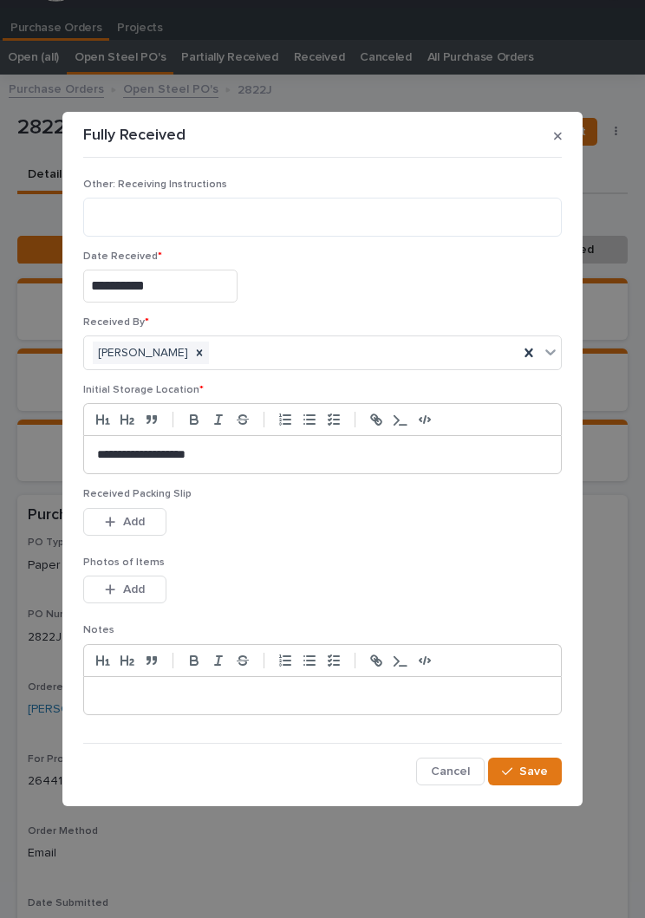
click at [323, 542] on div "This file cannot be opened Download File Add" at bounding box center [322, 525] width 479 height 35
click at [341, 566] on p "Photos of Items" at bounding box center [322, 563] width 479 height 12
click at [136, 503] on div "Received Packing Slip This file cannot be opened Download File Add" at bounding box center [322, 522] width 479 height 68
click at [153, 529] on button "Add" at bounding box center [124, 522] width 83 height 28
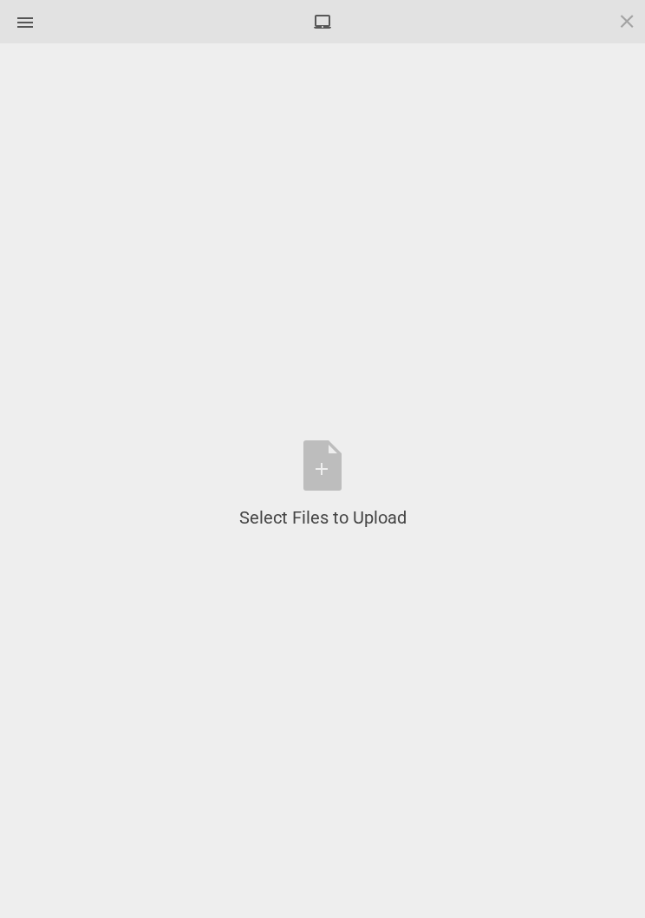
click at [336, 461] on div "Select Files to Upload or Drag and Drop, Copy and Paste Files" at bounding box center [322, 484] width 167 height 89
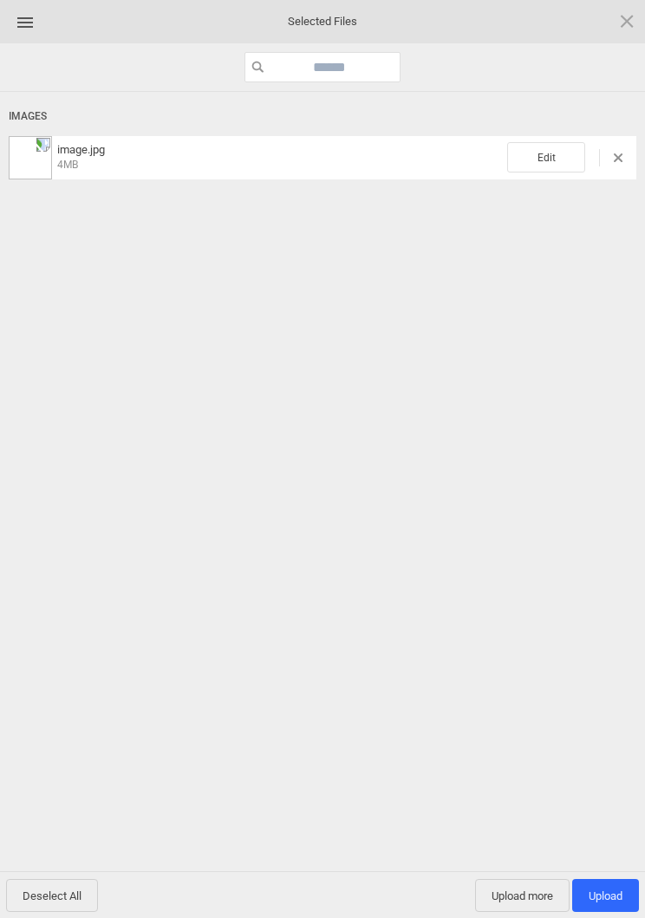
click at [540, 155] on span "Edit" at bounding box center [546, 157] width 78 height 30
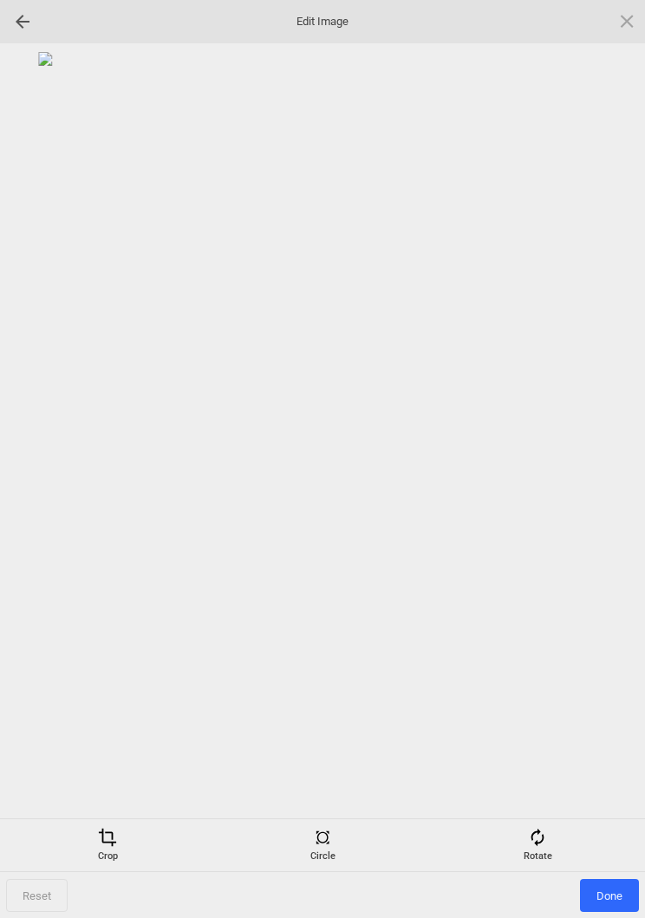
click at [538, 832] on span at bounding box center [537, 837] width 19 height 19
click at [617, 459] on div at bounding box center [605, 459] width 43 height 43
click at [596, 454] on div at bounding box center [605, 459] width 43 height 43
click at [608, 447] on div at bounding box center [605, 459] width 43 height 43
click at [602, 463] on div at bounding box center [605, 459] width 43 height 43
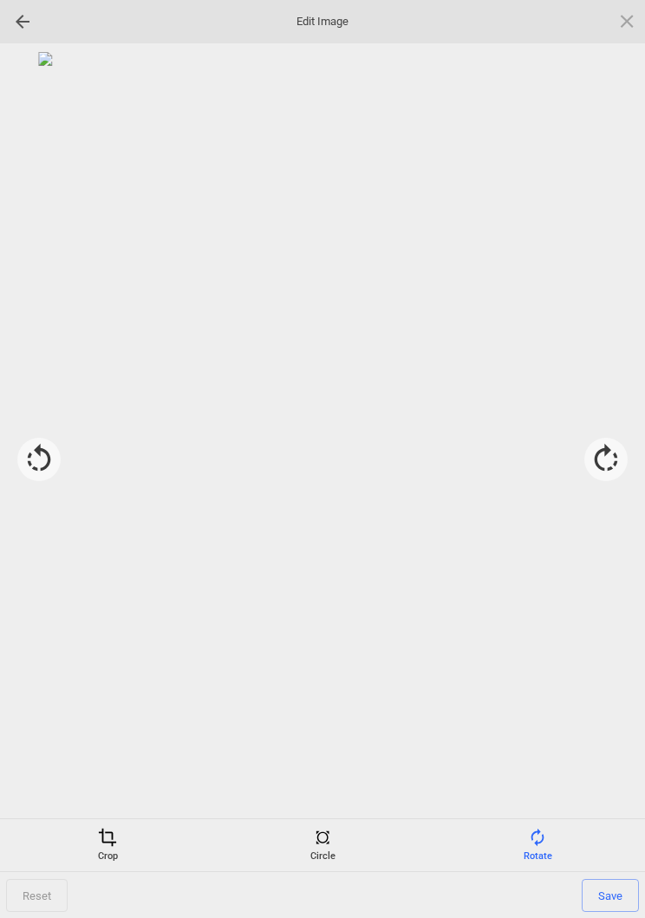
click at [606, 888] on span "Save" at bounding box center [610, 895] width 57 height 33
click at [608, 900] on span "Done" at bounding box center [609, 895] width 59 height 33
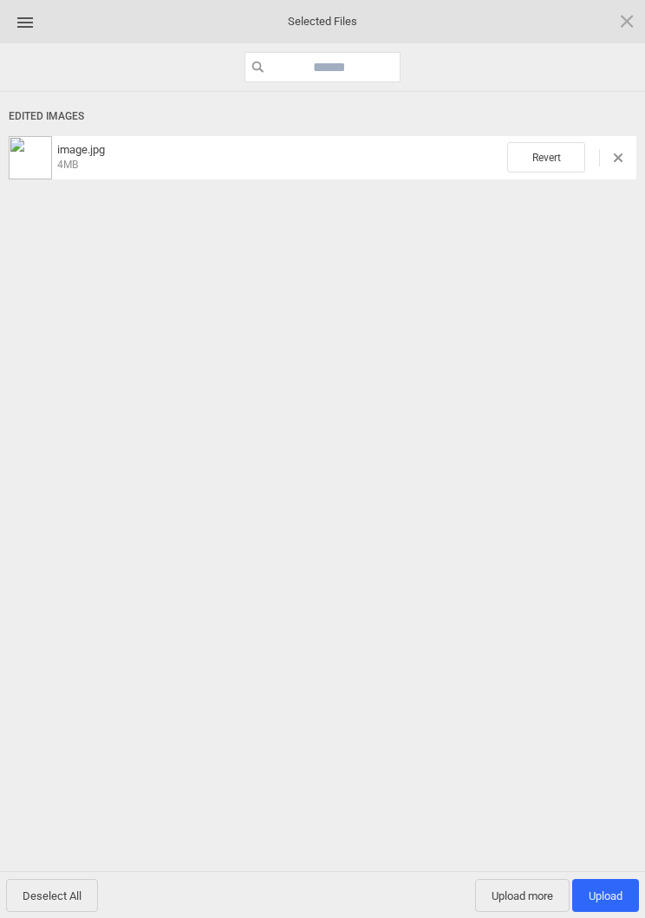
click at [616, 898] on span "Upload 1" at bounding box center [606, 896] width 34 height 13
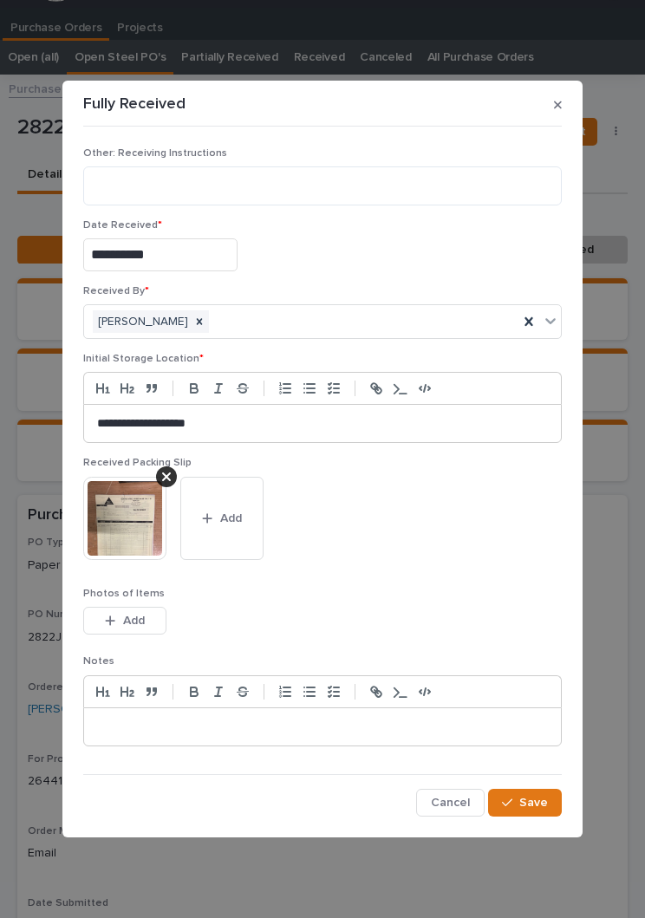
click at [531, 809] on button "Save" at bounding box center [525, 803] width 74 height 28
